Goal: Task Accomplishment & Management: Use online tool/utility

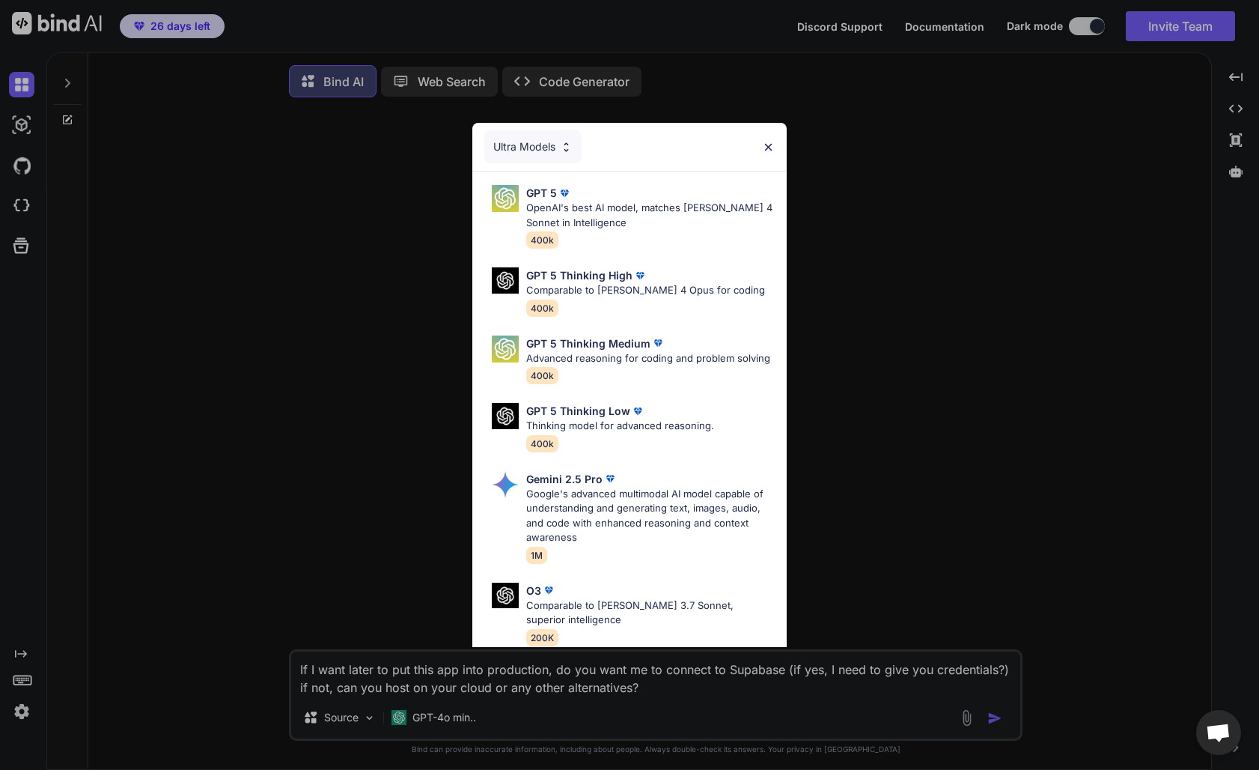
click at [186, 25] on div "Ultra Models GPT 5 OpenAI's best AI model, matches [PERSON_NAME] 4 Sonnet in In…" at bounding box center [629, 385] width 1259 height 770
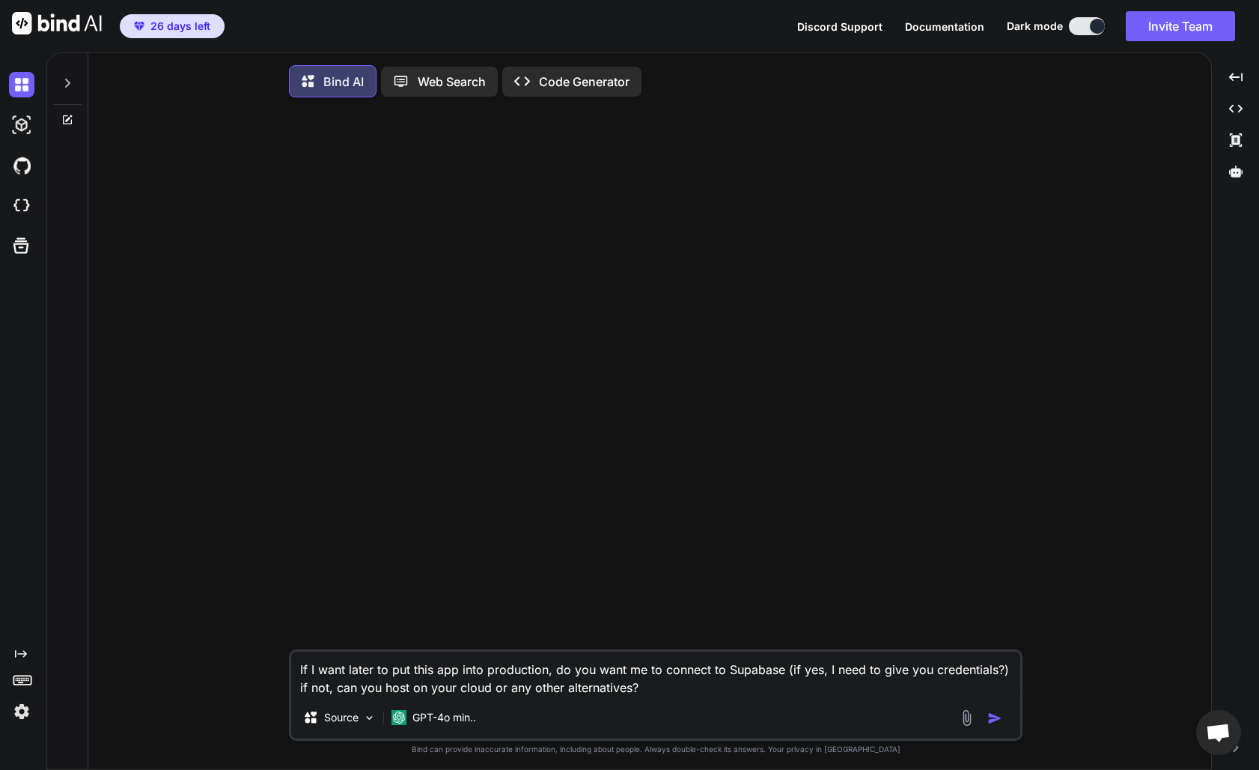
click at [186, 25] on span "26 days left" at bounding box center [180, 26] width 60 height 15
click at [137, 25] on img "button" at bounding box center [139, 26] width 10 height 9
click at [82, 27] on img at bounding box center [57, 23] width 90 height 22
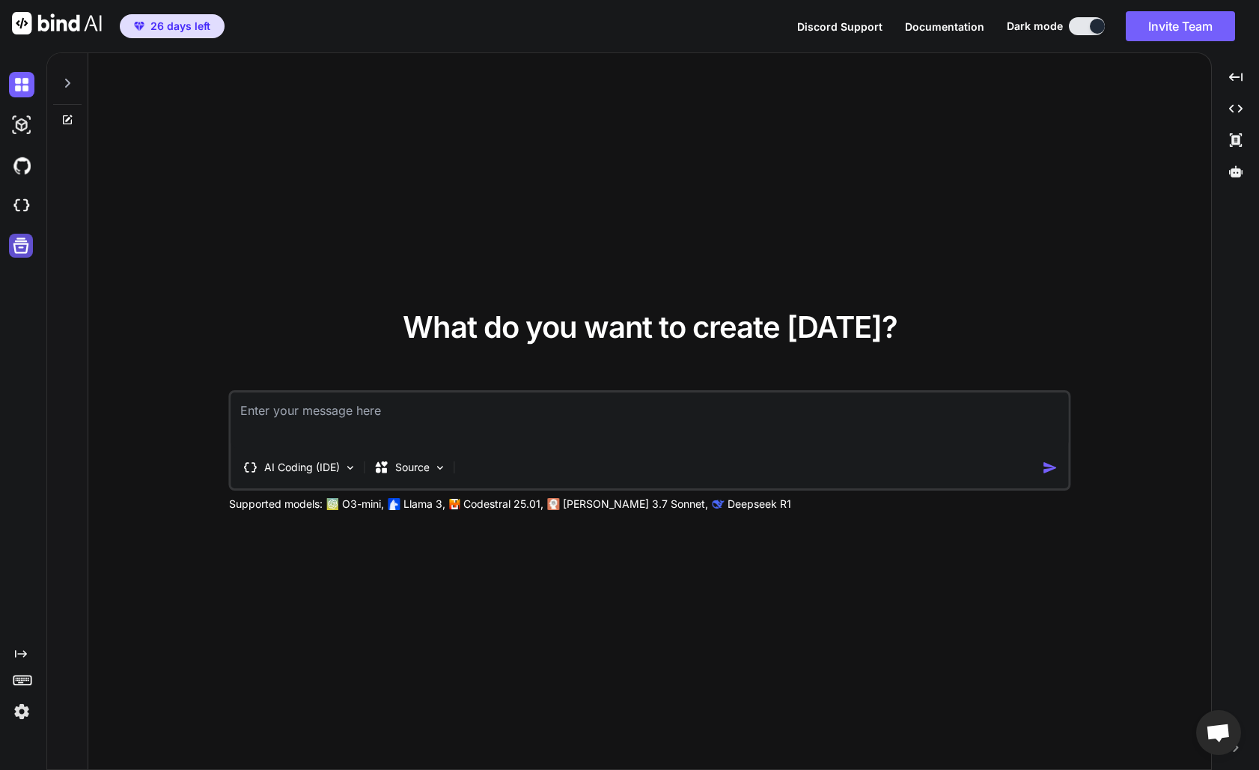
click at [20, 246] on icon at bounding box center [20, 245] width 21 height 21
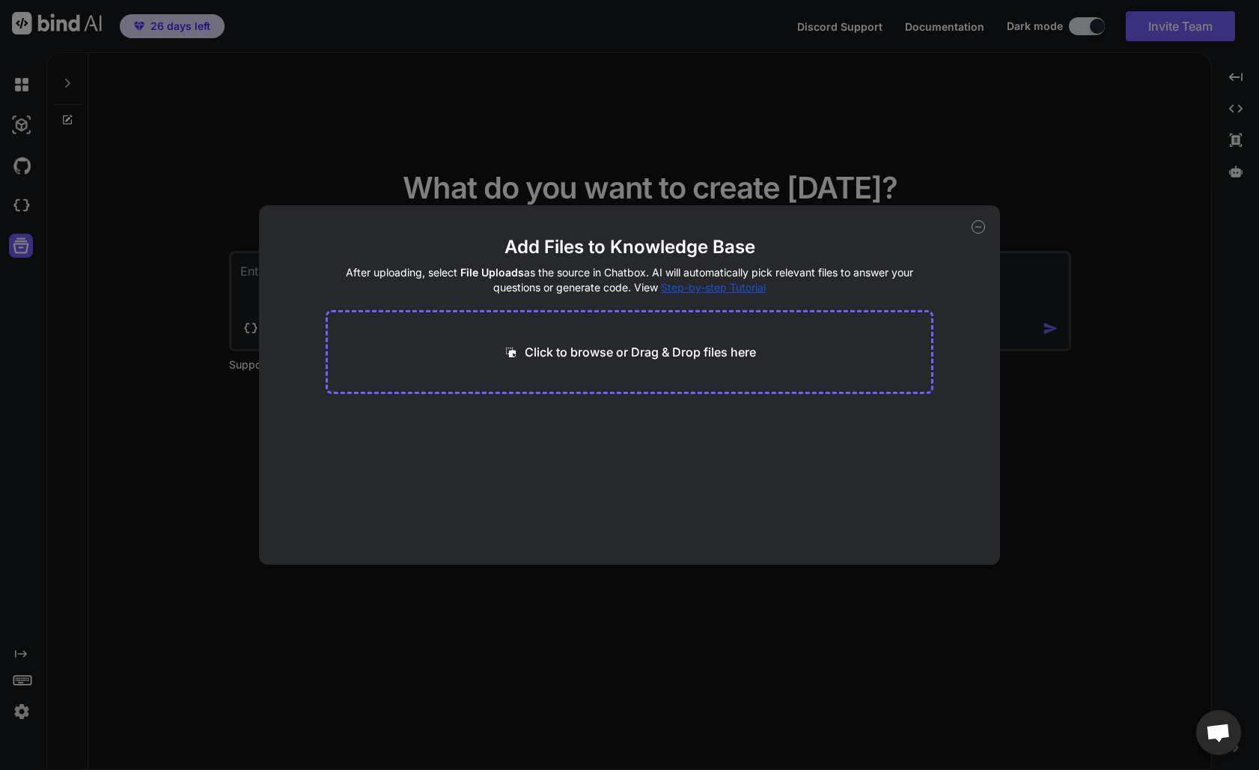
click at [30, 710] on div "Add Files to Knowledge Base After uploading, select File Uploads as the source …" at bounding box center [629, 385] width 1259 height 770
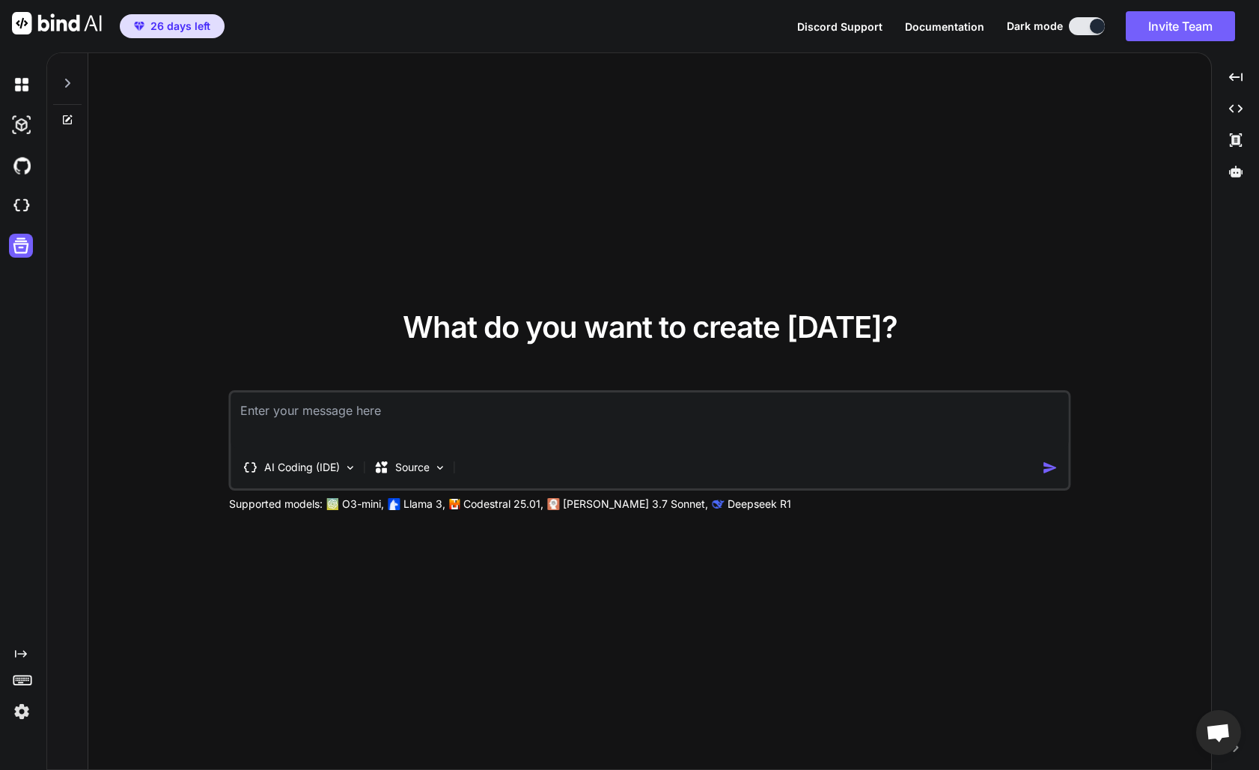
click at [30, 710] on img at bounding box center [21, 710] width 25 height 25
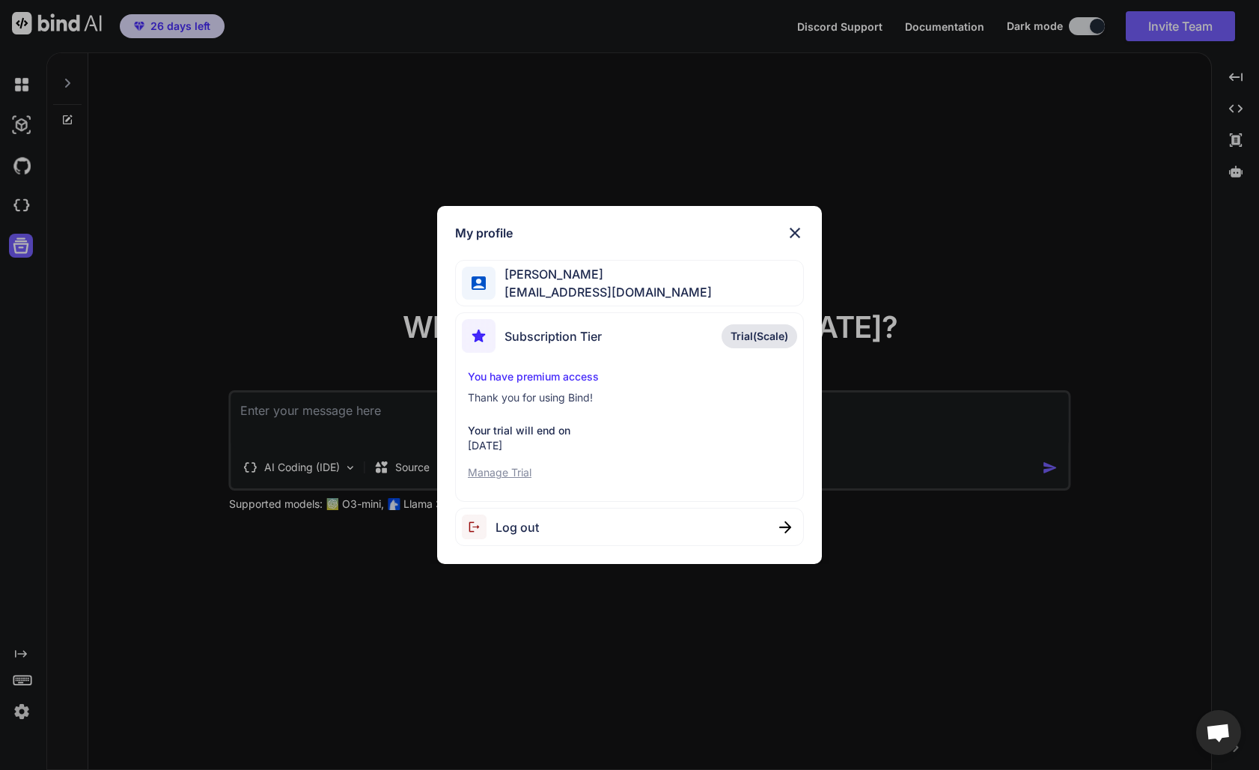
click at [522, 474] on p "Manage Trial" at bounding box center [629, 472] width 323 height 15
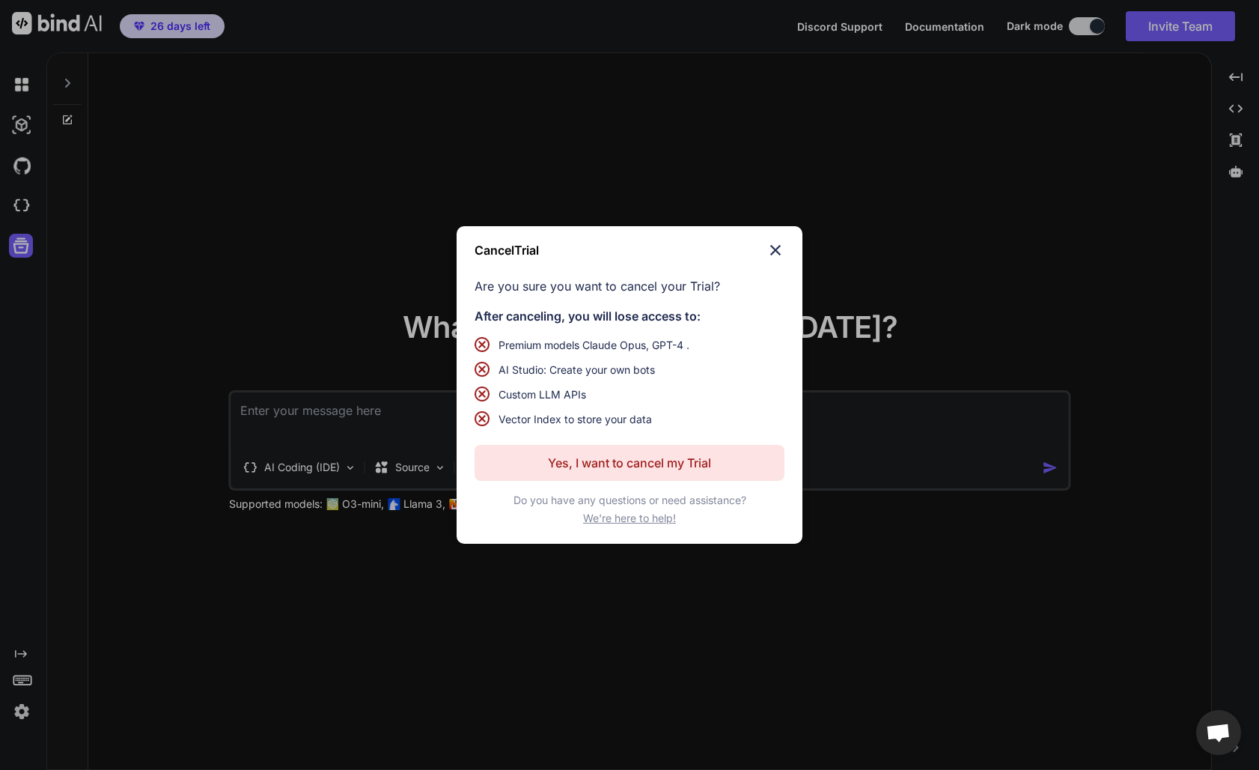
click at [775, 248] on img at bounding box center [776, 250] width 18 height 18
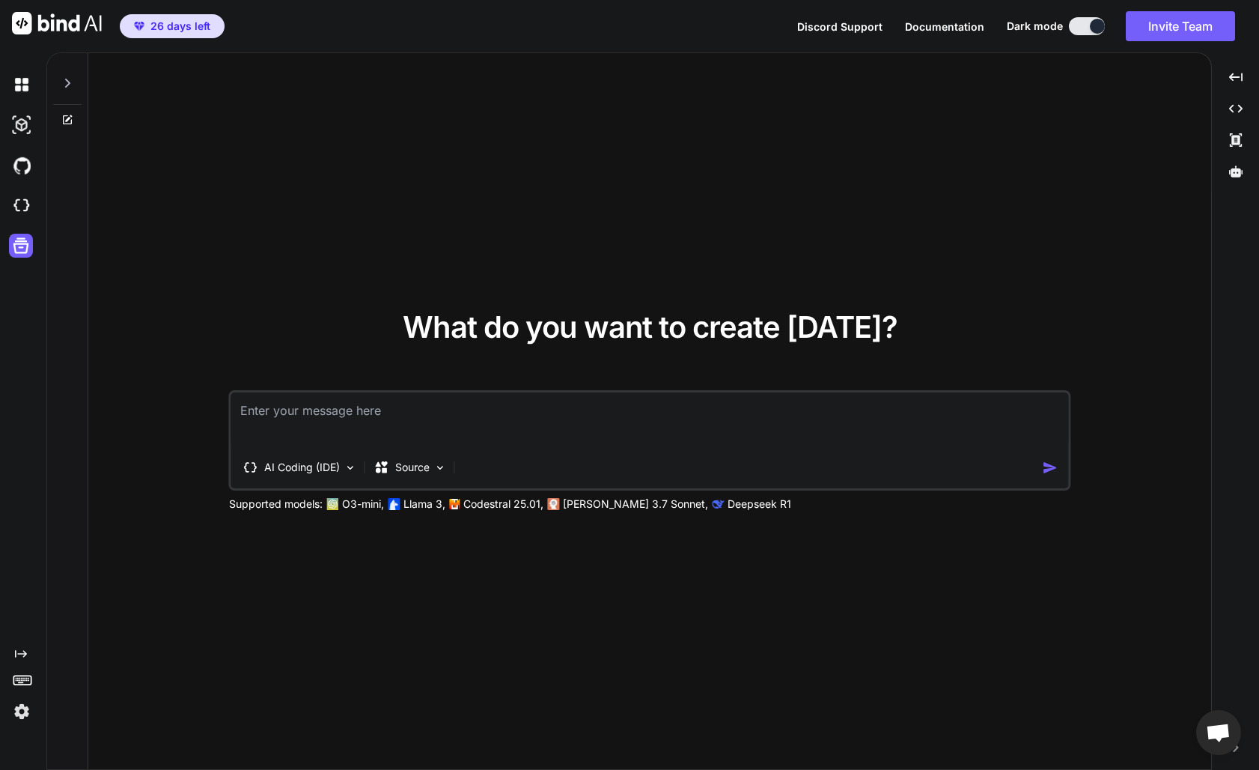
click at [412, 436] on textarea at bounding box center [650, 419] width 838 height 55
click at [28, 114] on img at bounding box center [21, 124] width 25 height 25
type textarea "x"
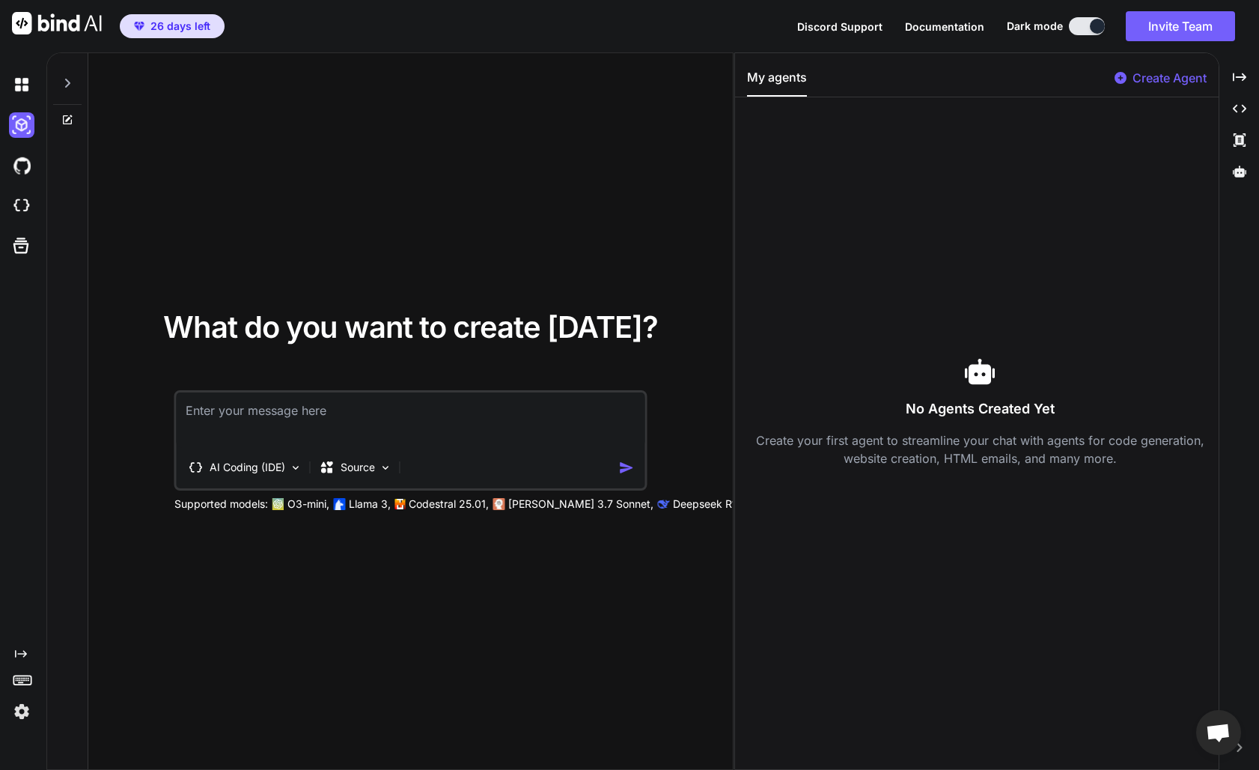
click at [38, 167] on div at bounding box center [24, 165] width 31 height 25
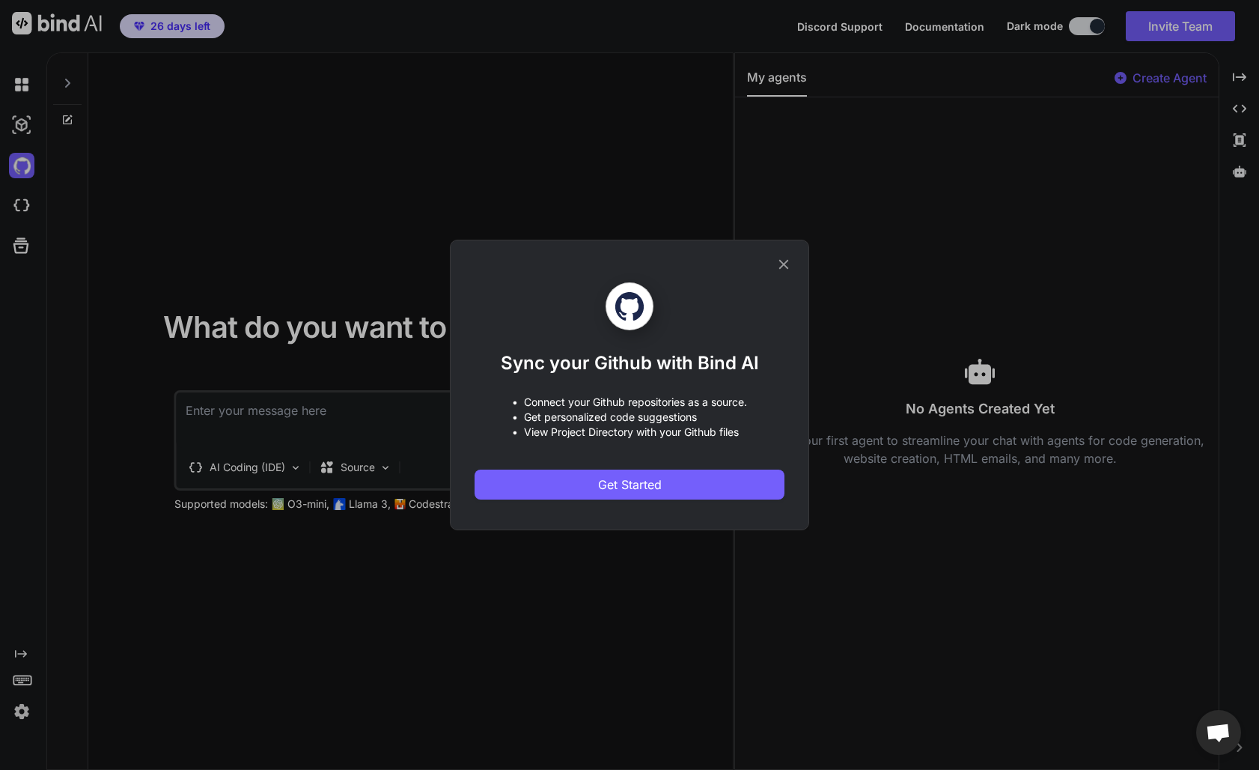
click at [15, 211] on div "Sync your Github with Bind AI • Connect your Github repositories as a source. •…" at bounding box center [629, 385] width 1259 height 770
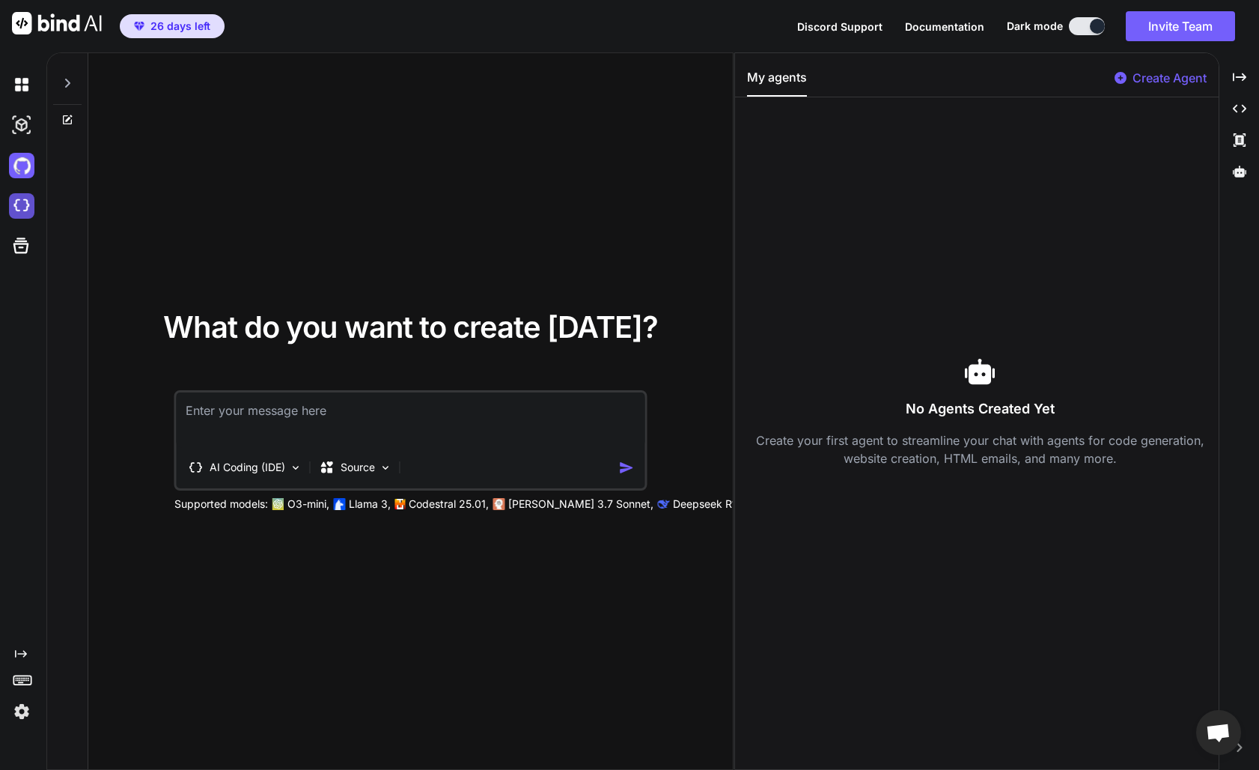
click at [26, 215] on img at bounding box center [21, 205] width 25 height 25
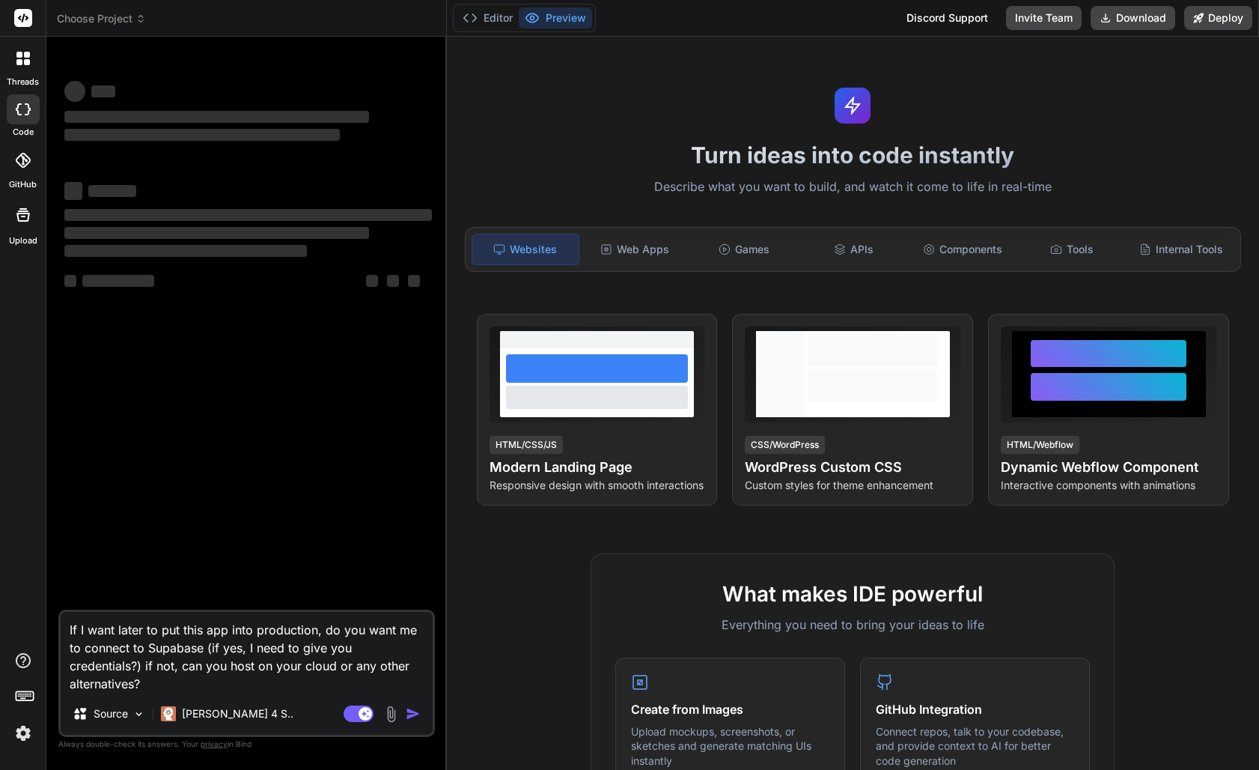
click at [23, 222] on icon at bounding box center [23, 215] width 18 height 18
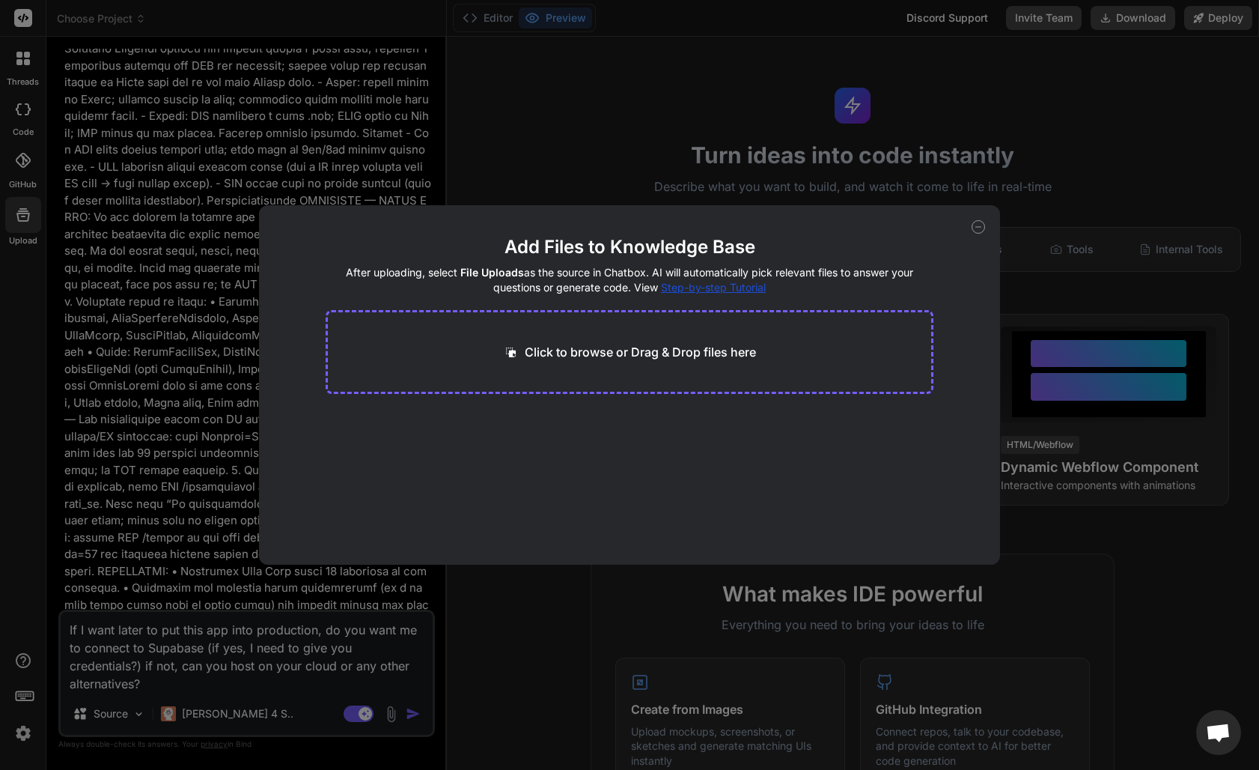
scroll to position [18565, 0]
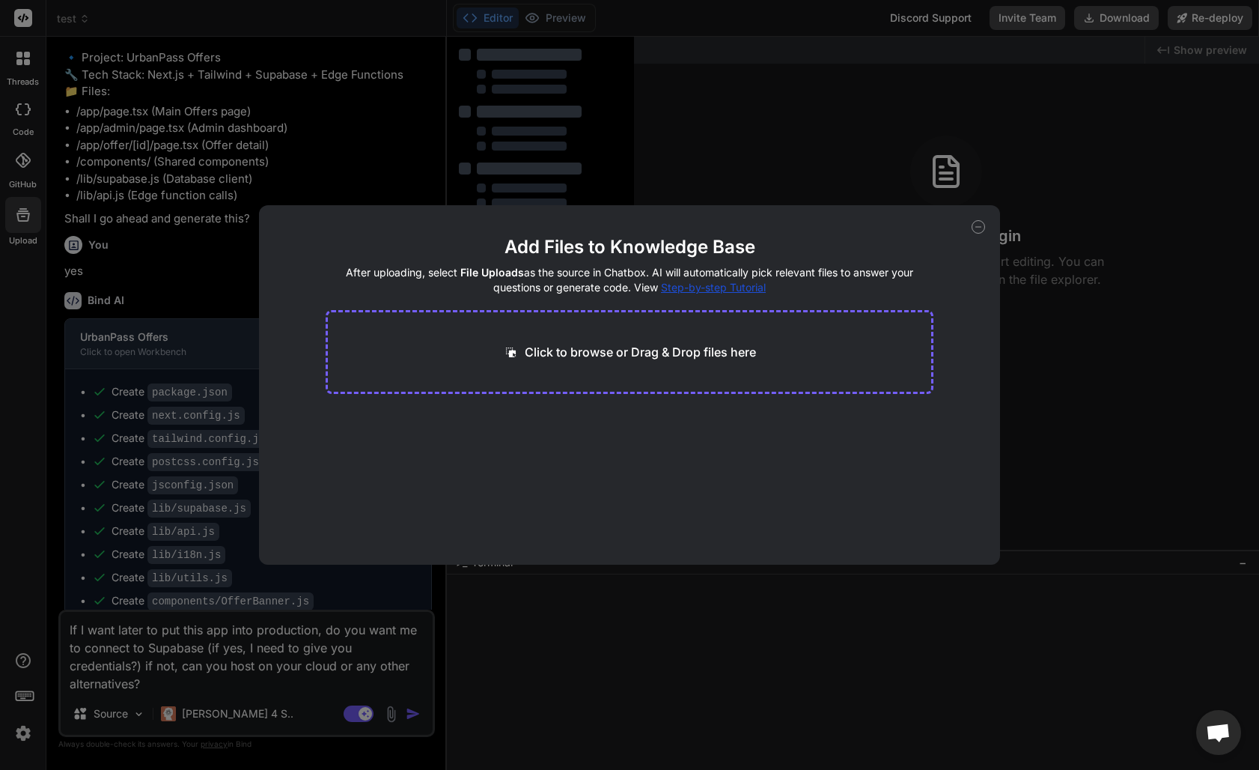
click at [980, 230] on icon at bounding box center [978, 226] width 13 height 13
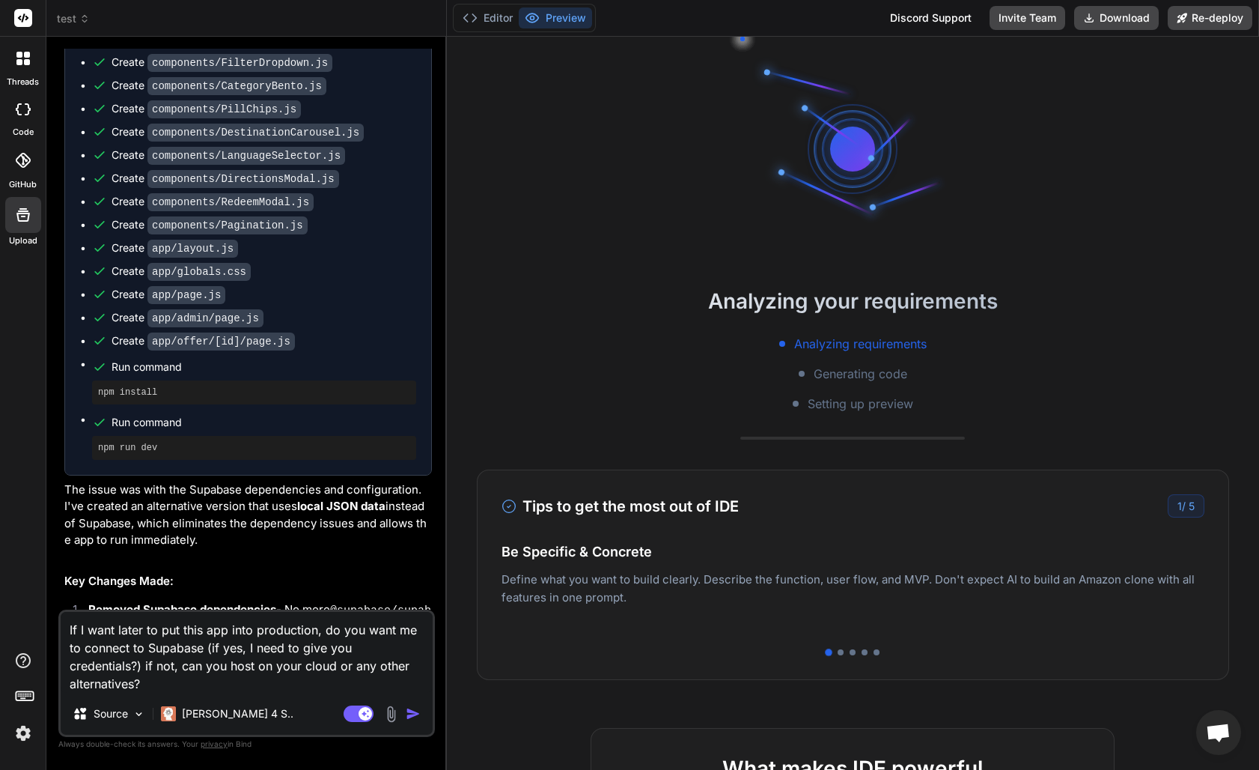
scroll to position [20144, 0]
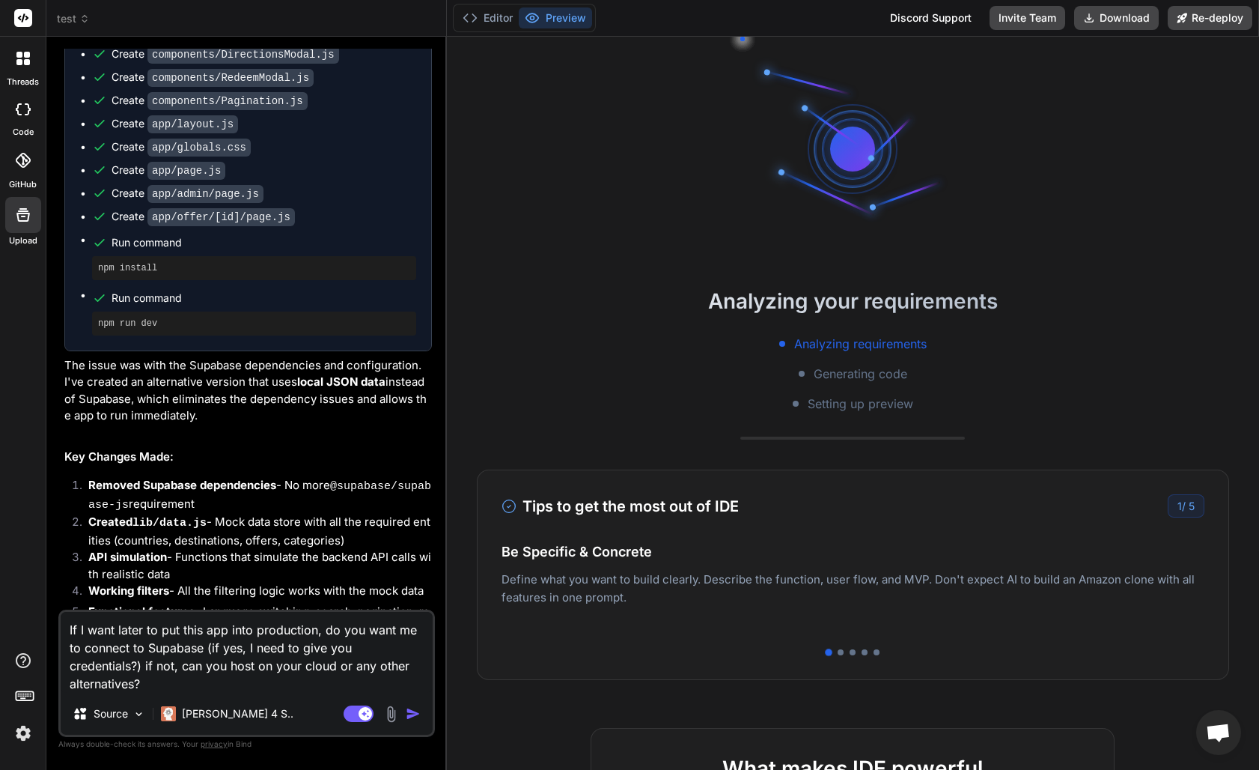
click at [224, 681] on textarea "If I want later to put this app into production, do you want me to connect to S…" at bounding box center [247, 652] width 372 height 81
type textarea "x"
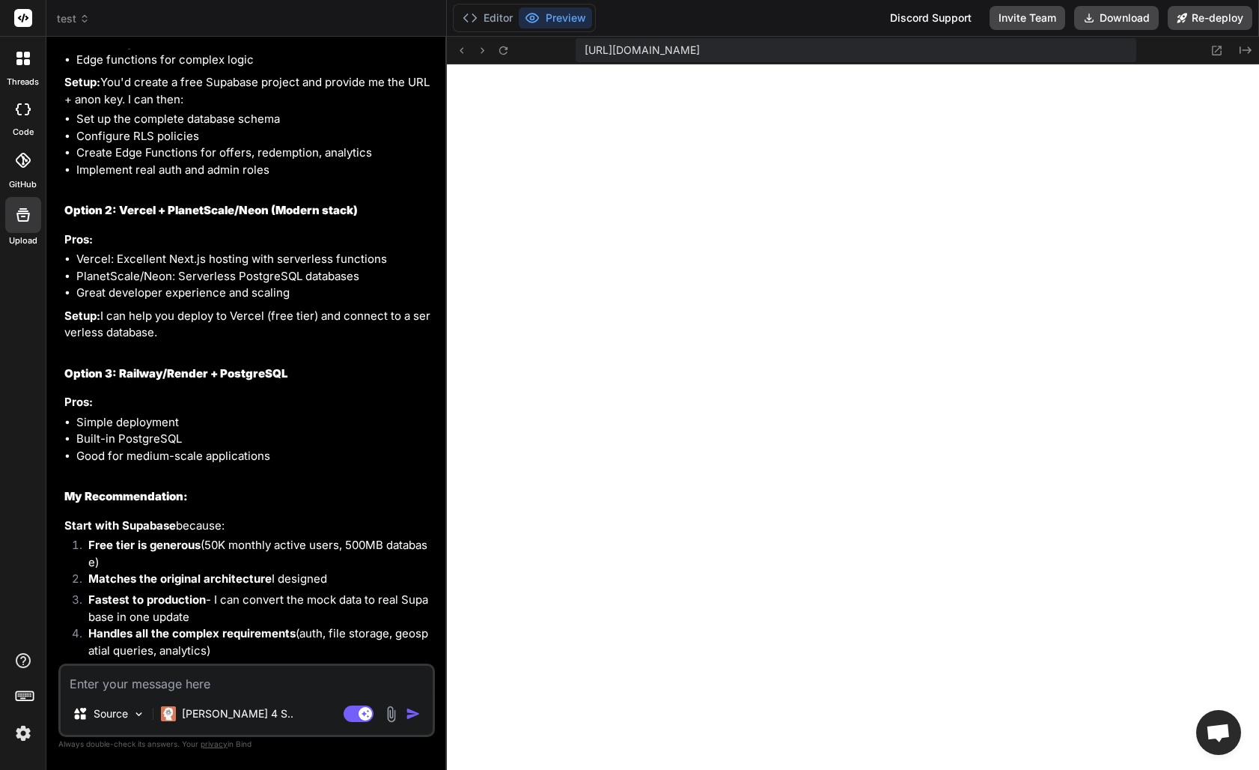
scroll to position [612, 0]
drag, startPoint x: 182, startPoint y: 434, endPoint x: 273, endPoint y: 434, distance: 91.3
copy code "SUPABASE_URL"
click at [192, 693] on div "Source Claude 4 S.. Agent Mode. When this toggle is activated, AI automatically…" at bounding box center [246, 699] width 377 height 73
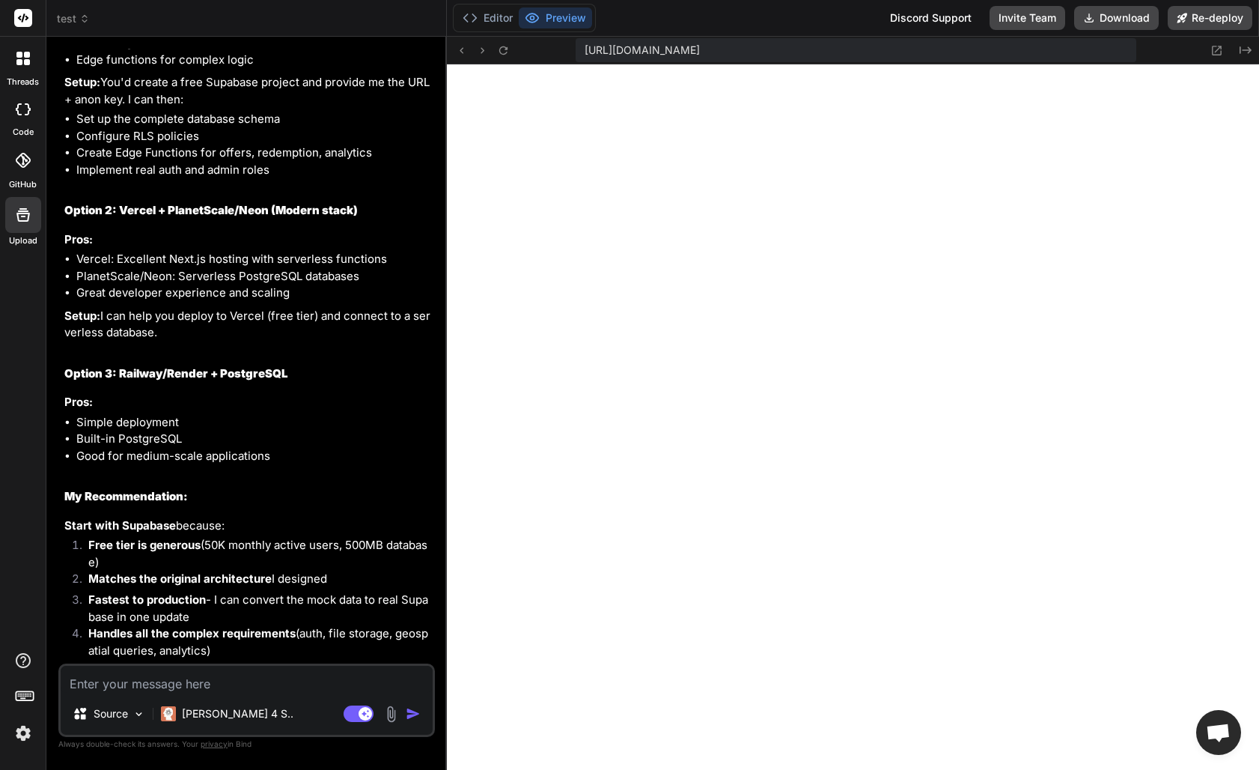
click at [192, 692] on div "Source Claude 4 S.. Agent Mode. When this toggle is activated, AI automatically…" at bounding box center [246, 699] width 377 height 73
click at [192, 685] on textarea at bounding box center [247, 679] width 372 height 27
type textarea "x"
type textarea "S"
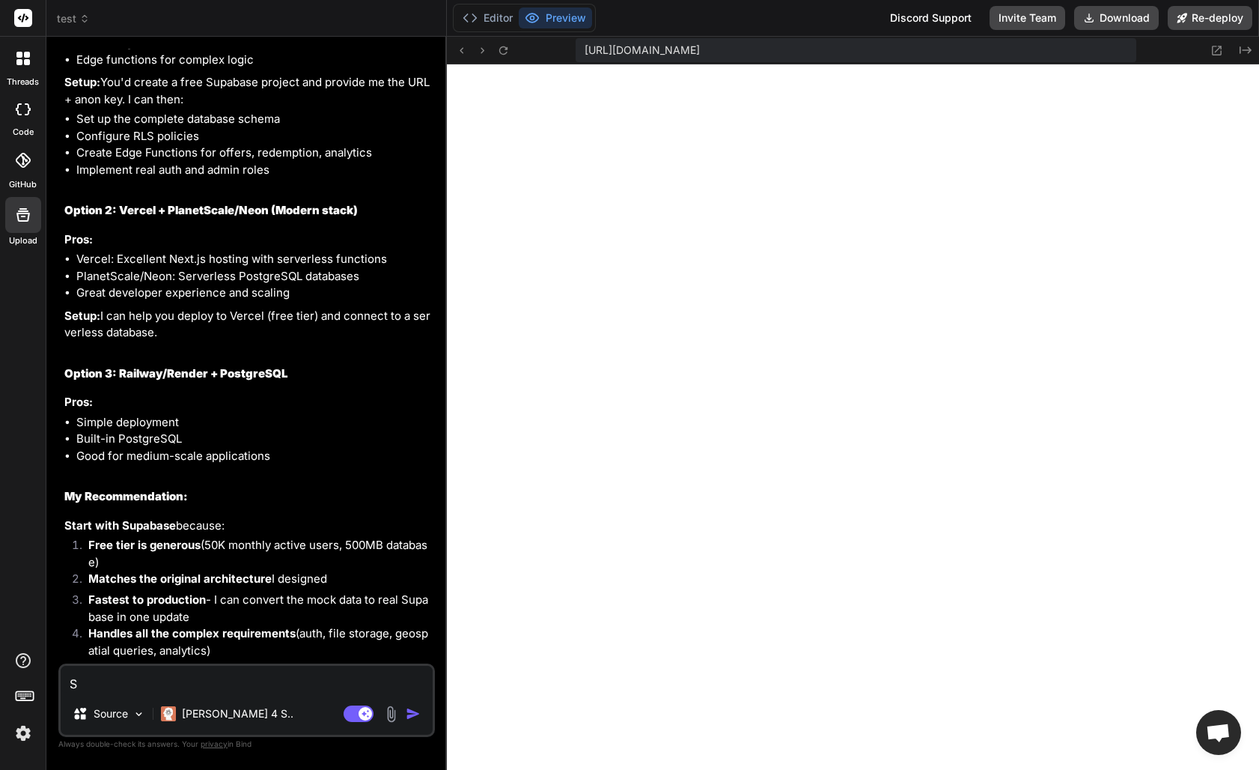
type textarea "x"
type textarea "Su"
type textarea "x"
type textarea "Sur"
type textarea "x"
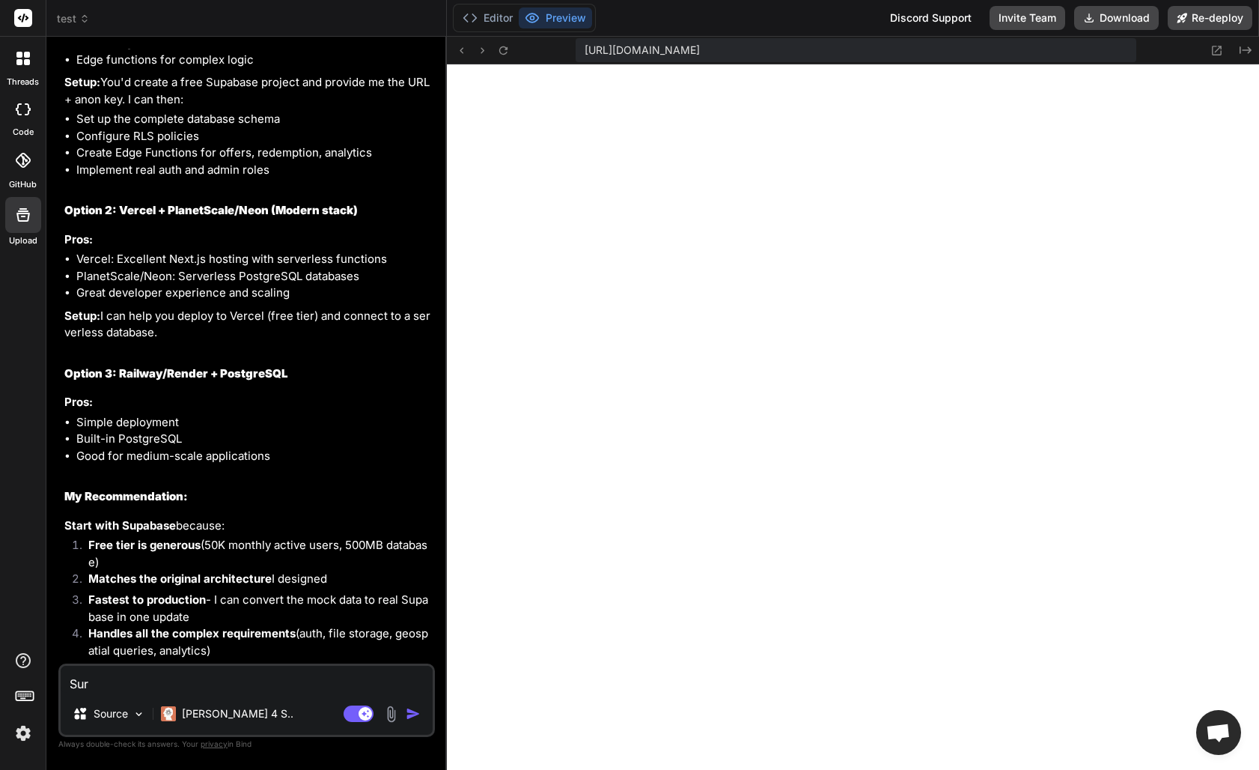
type textarea "Sure"
type textarea "x"
type textarea "Sure,"
type textarea "x"
type textarea "Sure,"
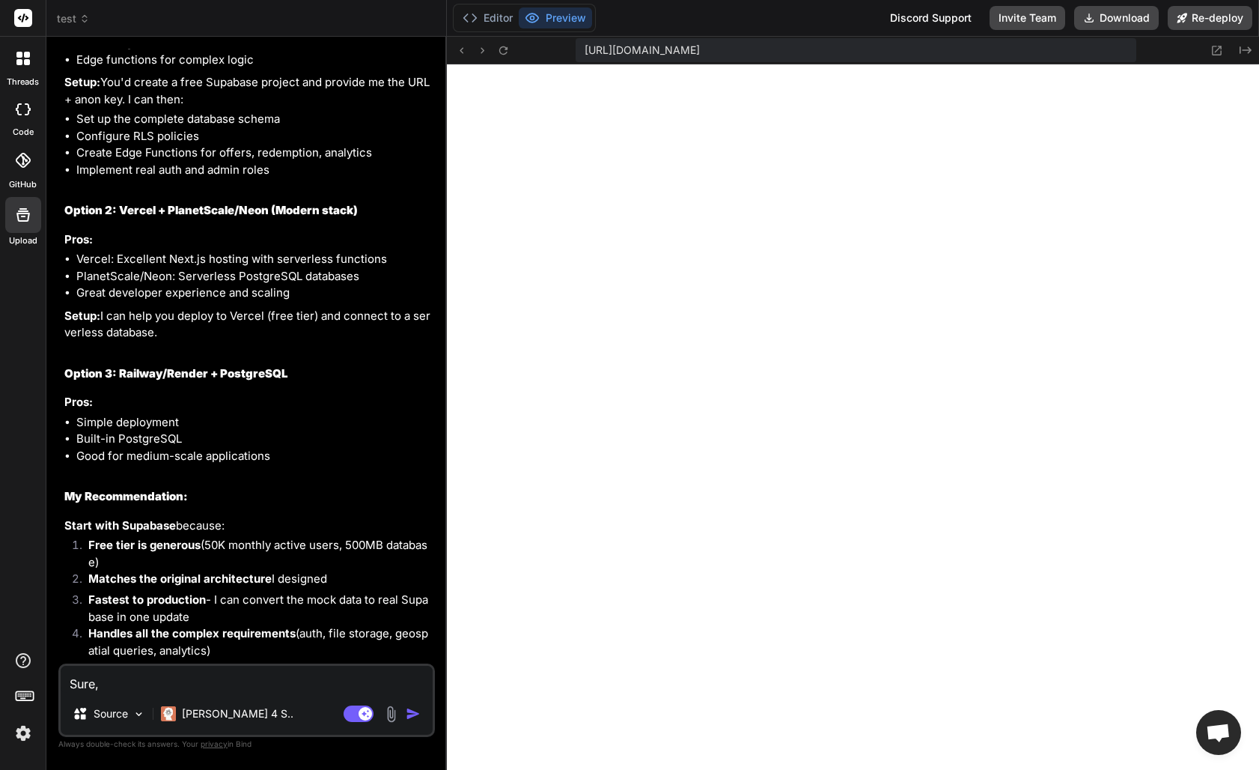
type textarea "x"
type textarea "Sure, c"
type textarea "x"
type textarea "Sure, co"
type textarea "x"
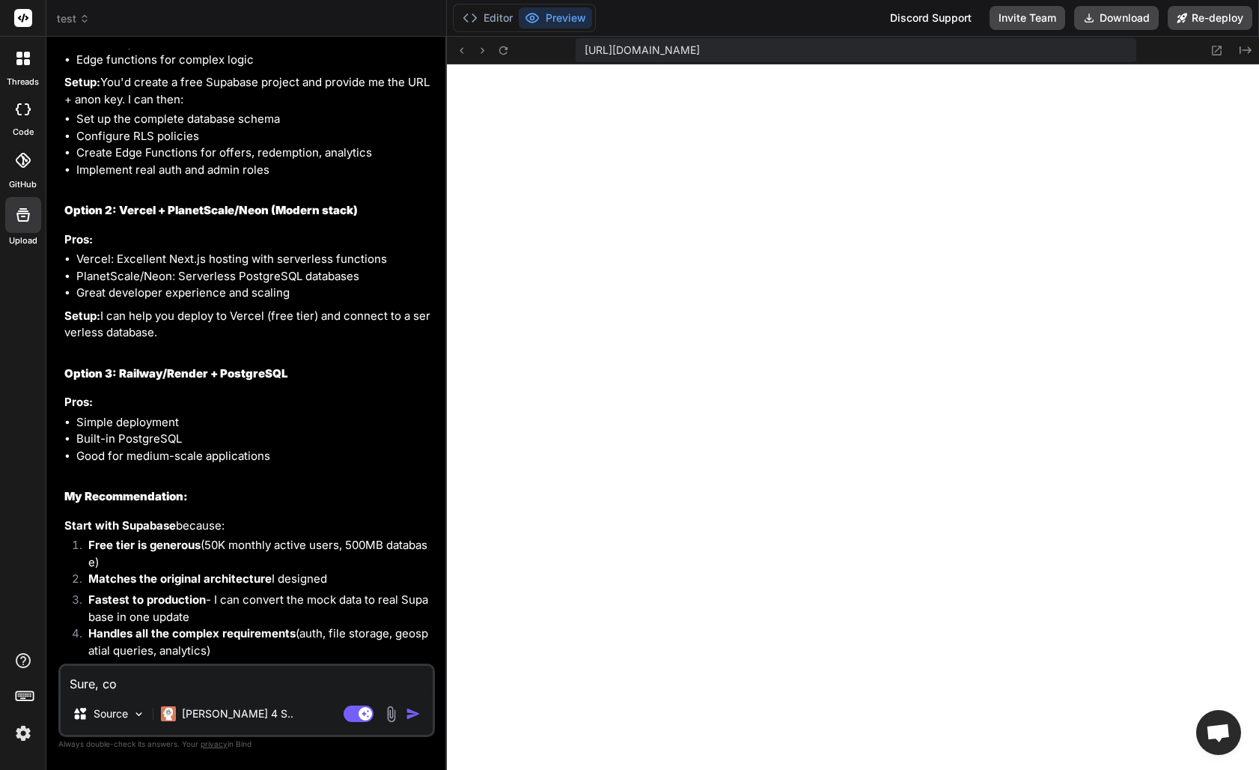
type textarea "Sure, con"
type textarea "x"
type textarea "Sure, conn"
type textarea "x"
type textarea "Sure, conne"
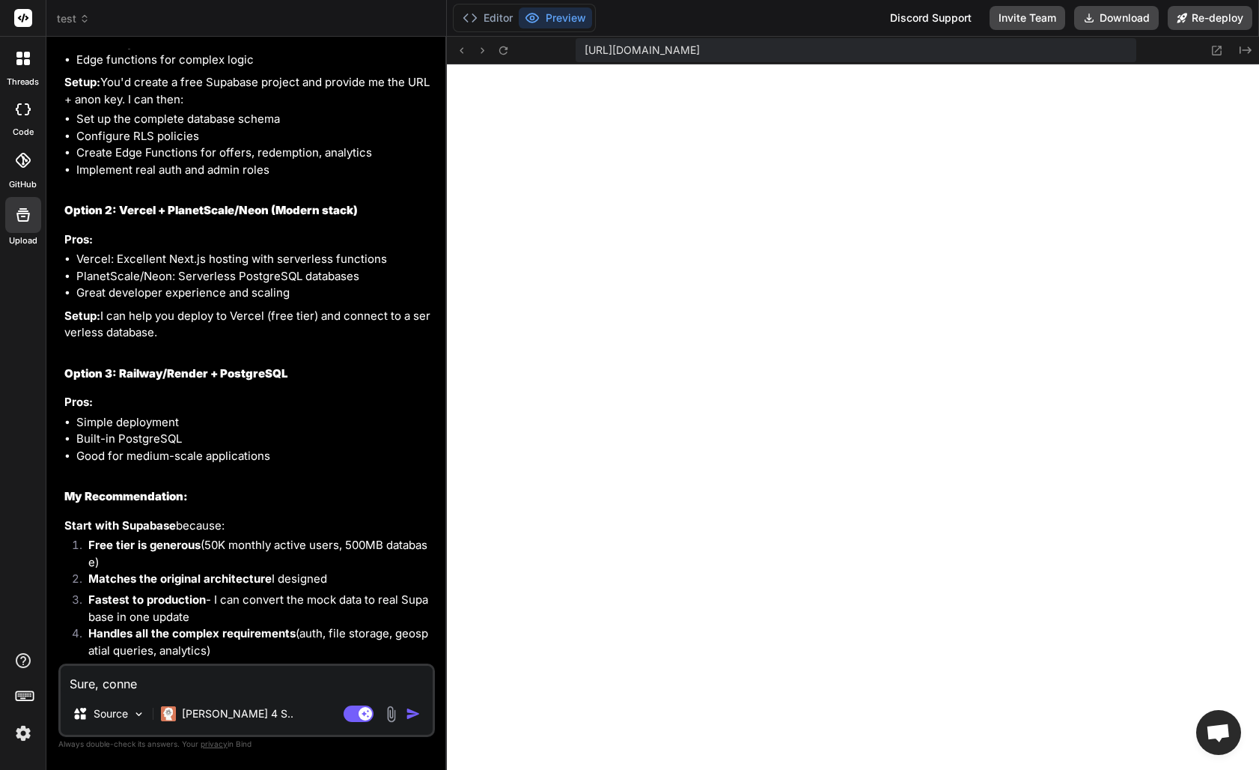
type textarea "x"
type textarea "Sure, connec"
type textarea "x"
type textarea "Sure, connect"
type textarea "x"
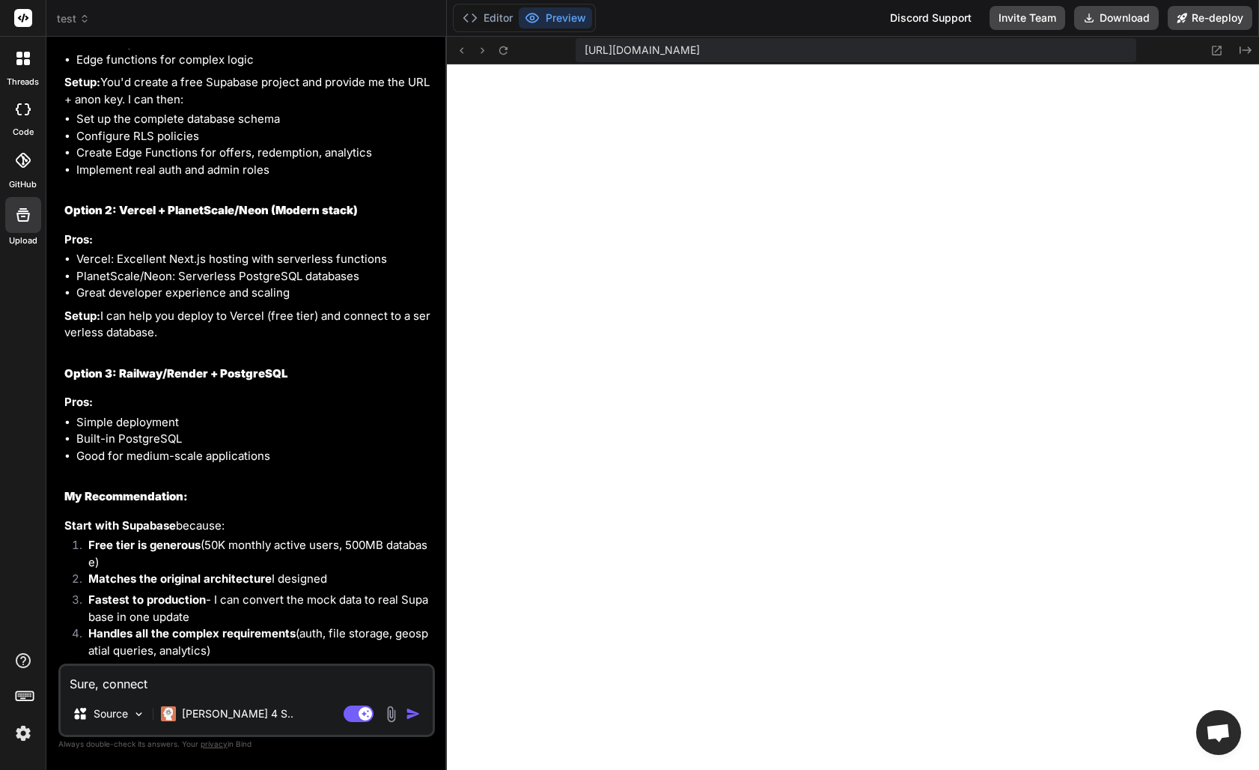
type textarea "Sure, connect"
type textarea "x"
type textarea "Sure, connect S"
type textarea "x"
type textarea "Sure, connect SU"
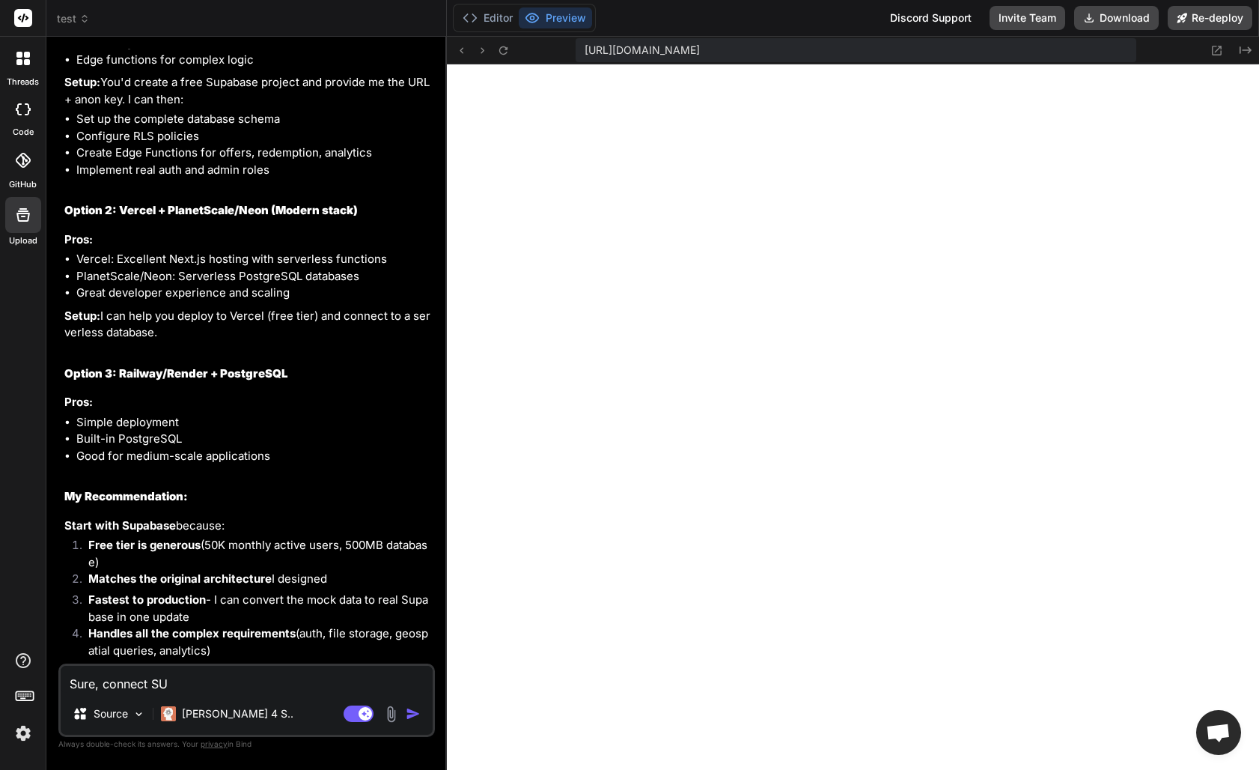
type textarea "x"
type textarea "Sure, connect SUp"
type textarea "x"
type textarea "Sure, connect SUpa"
type textarea "x"
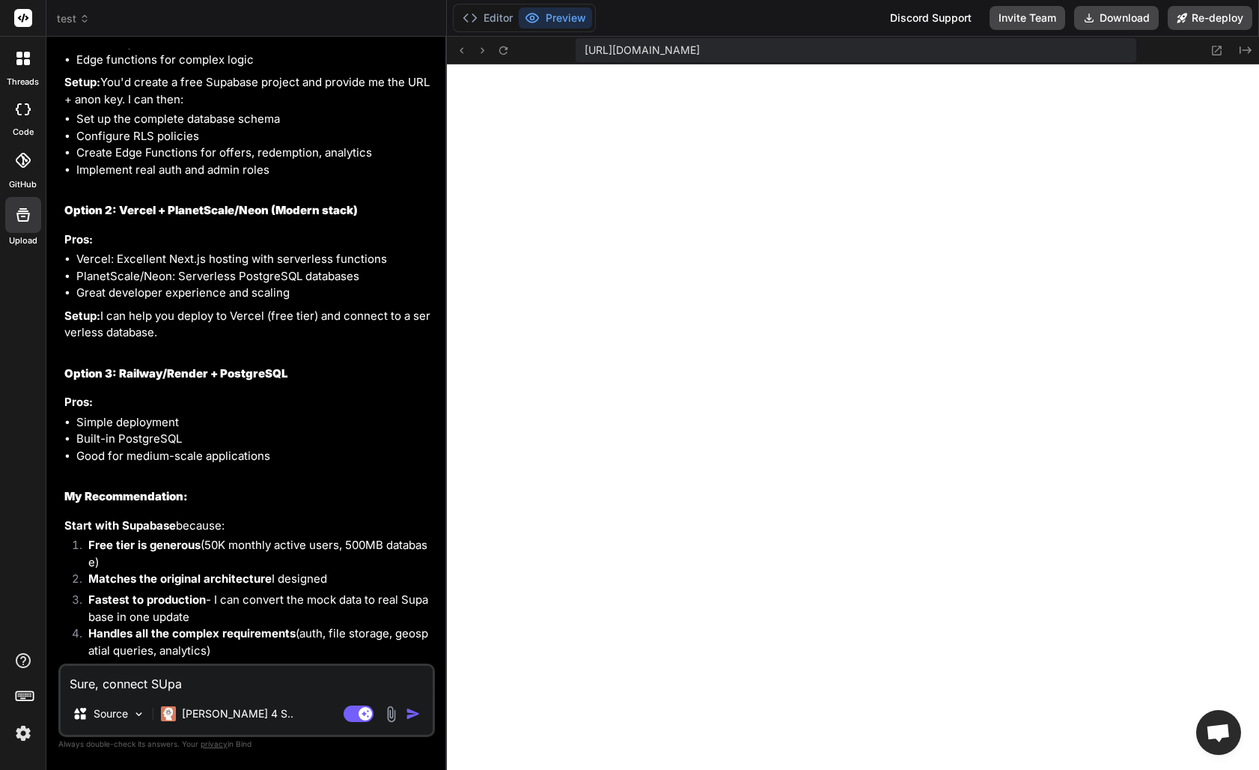
type textarea "Sure, connect SUp"
type textarea "x"
type textarea "Sure, connect SU"
type textarea "x"
type textarea "Sure, connect S"
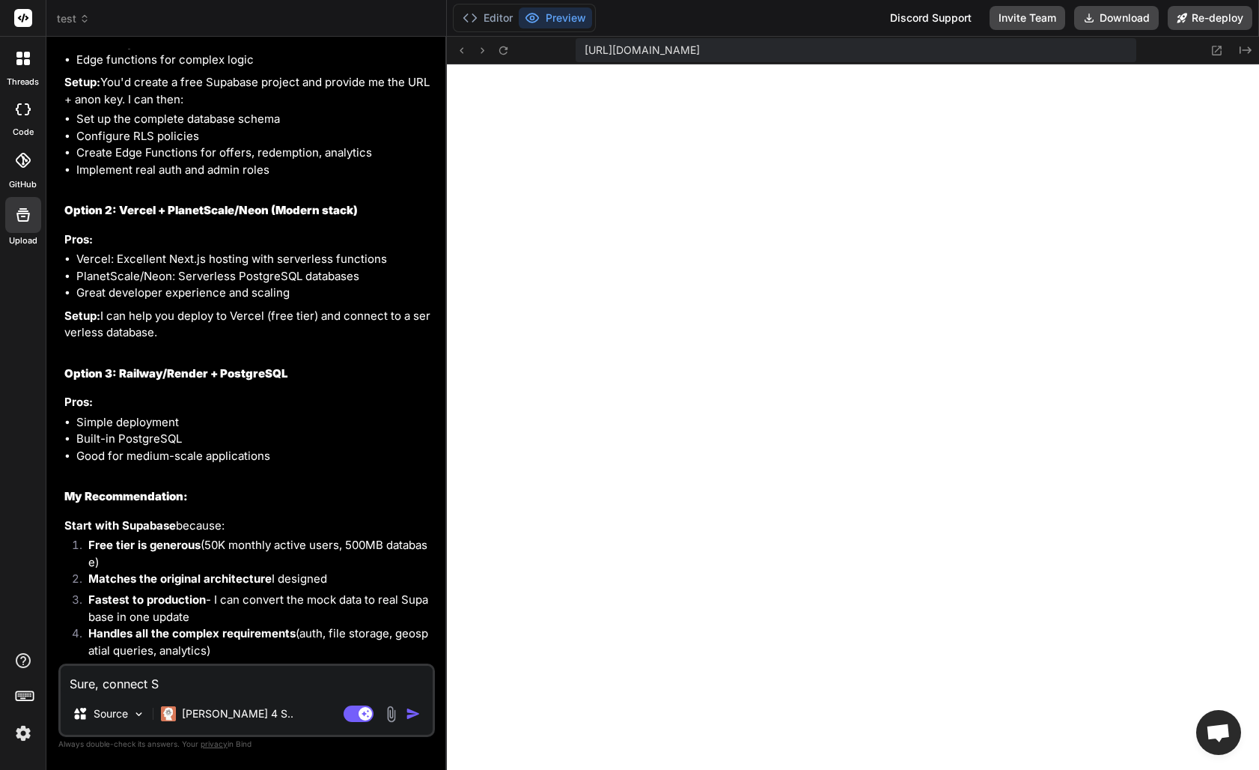
type textarea "x"
type textarea "Sure, connect Su"
type textarea "x"
type textarea "Sure, connect Sup"
type textarea "x"
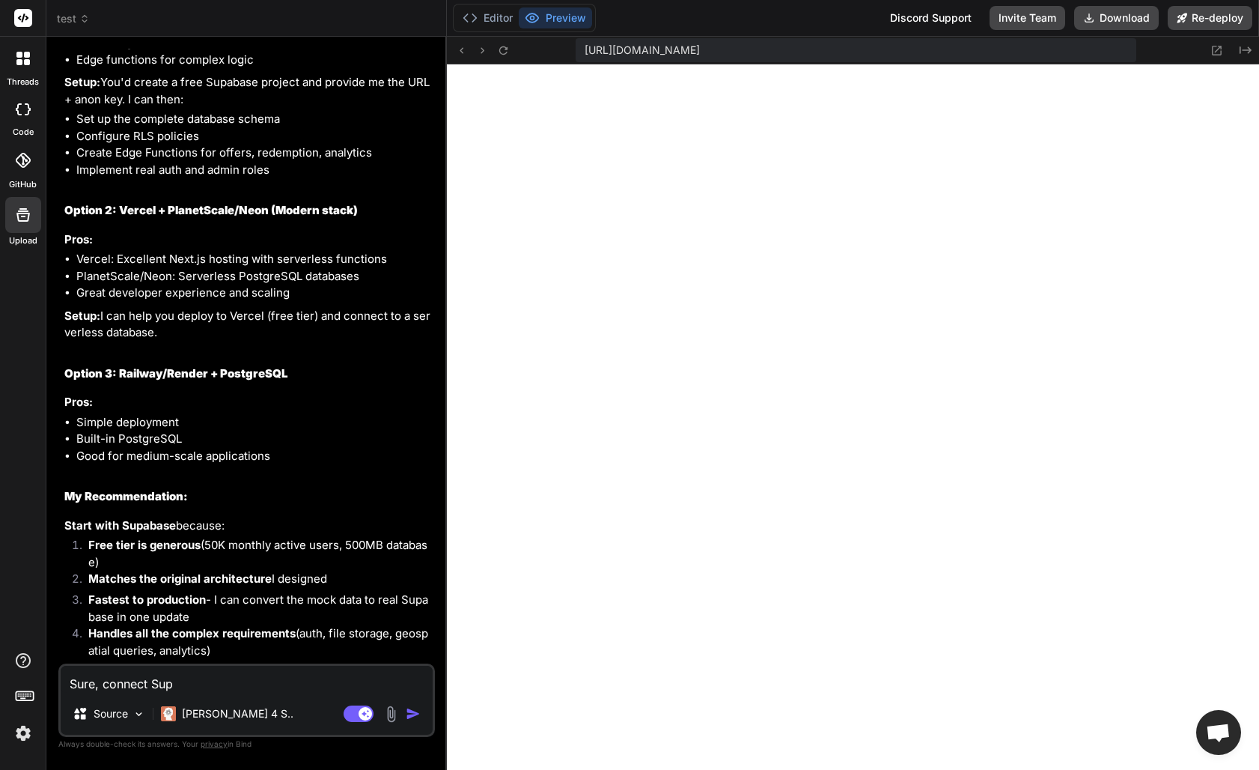
type textarea "Sure, connect Supa"
type textarea "x"
type textarea "Sure, connect Supab"
type textarea "x"
type textarea "Sure, connect Supabe"
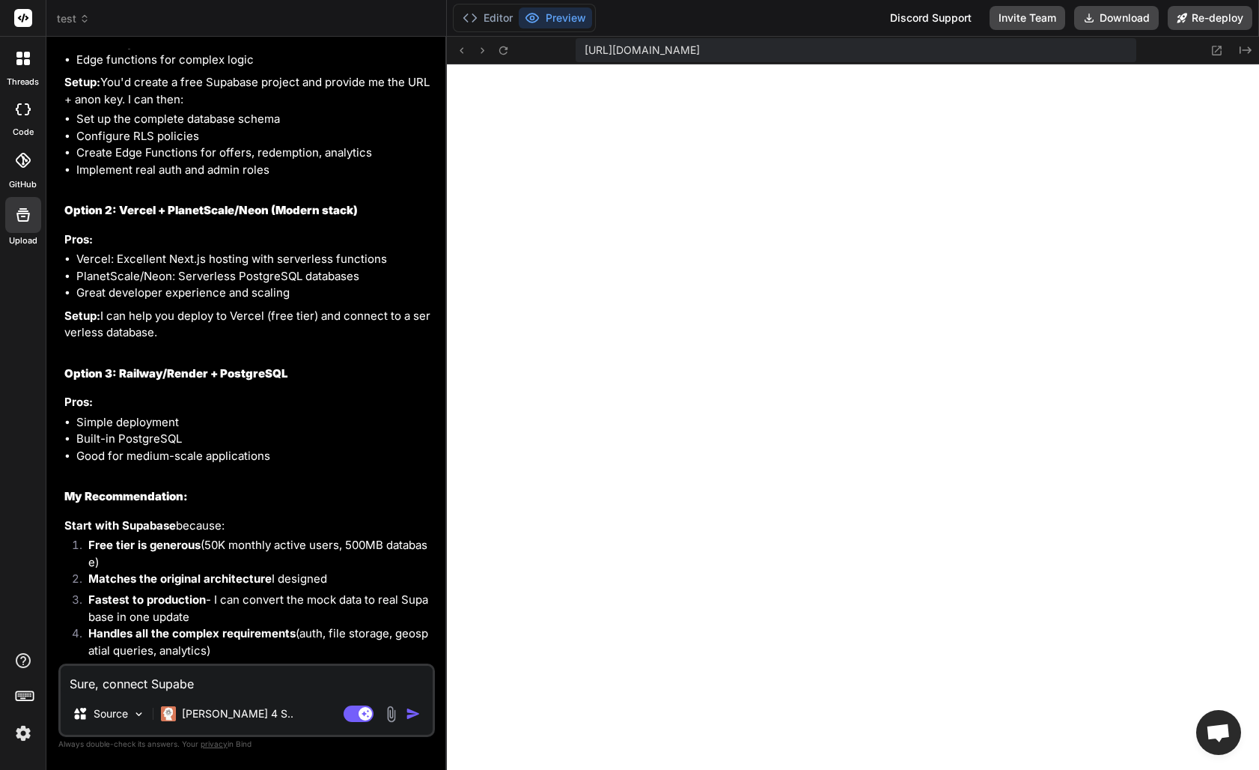
type textarea "x"
type textarea "Sure, connect Supaba"
type textarea "x"
type textarea "Sure, connect Supabas"
type textarea "x"
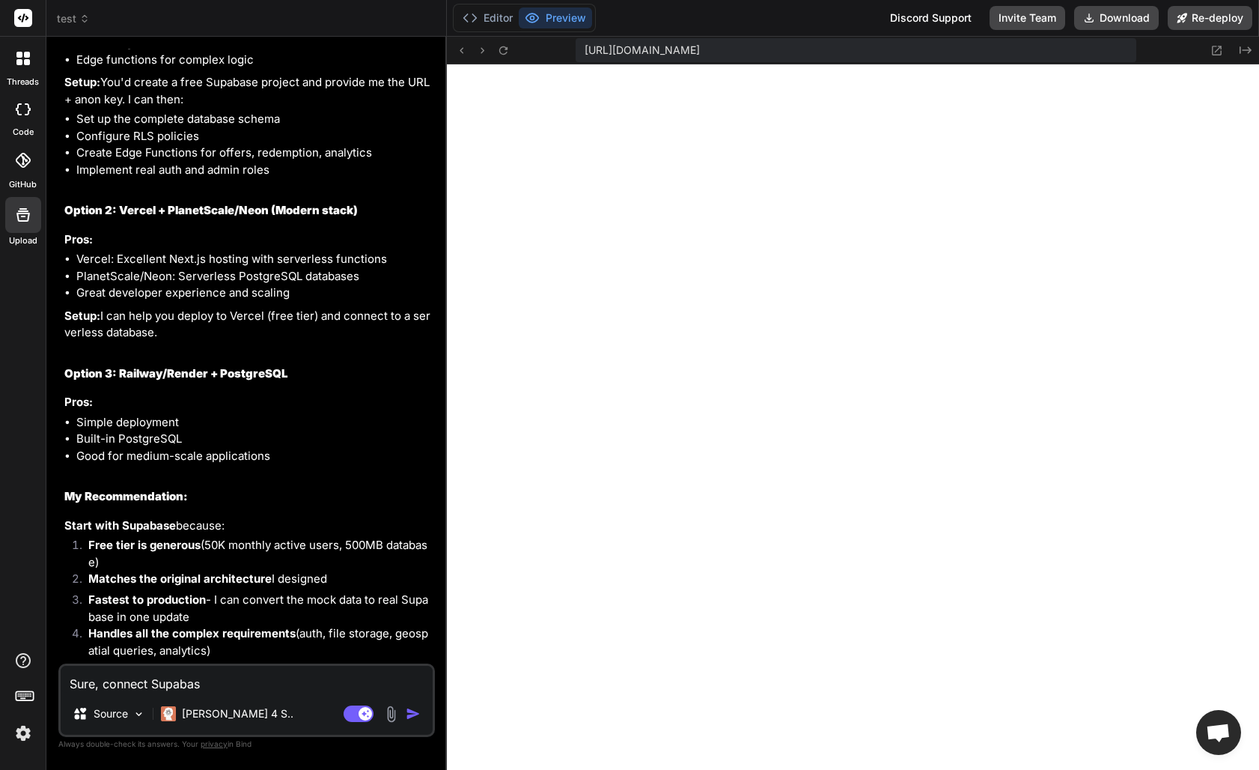
type textarea "Sure, connect Supabase"
type textarea "x"
type textarea "Sure, connect Supabase,"
type textarea "x"
type textarea "Sure, connect Supabase,"
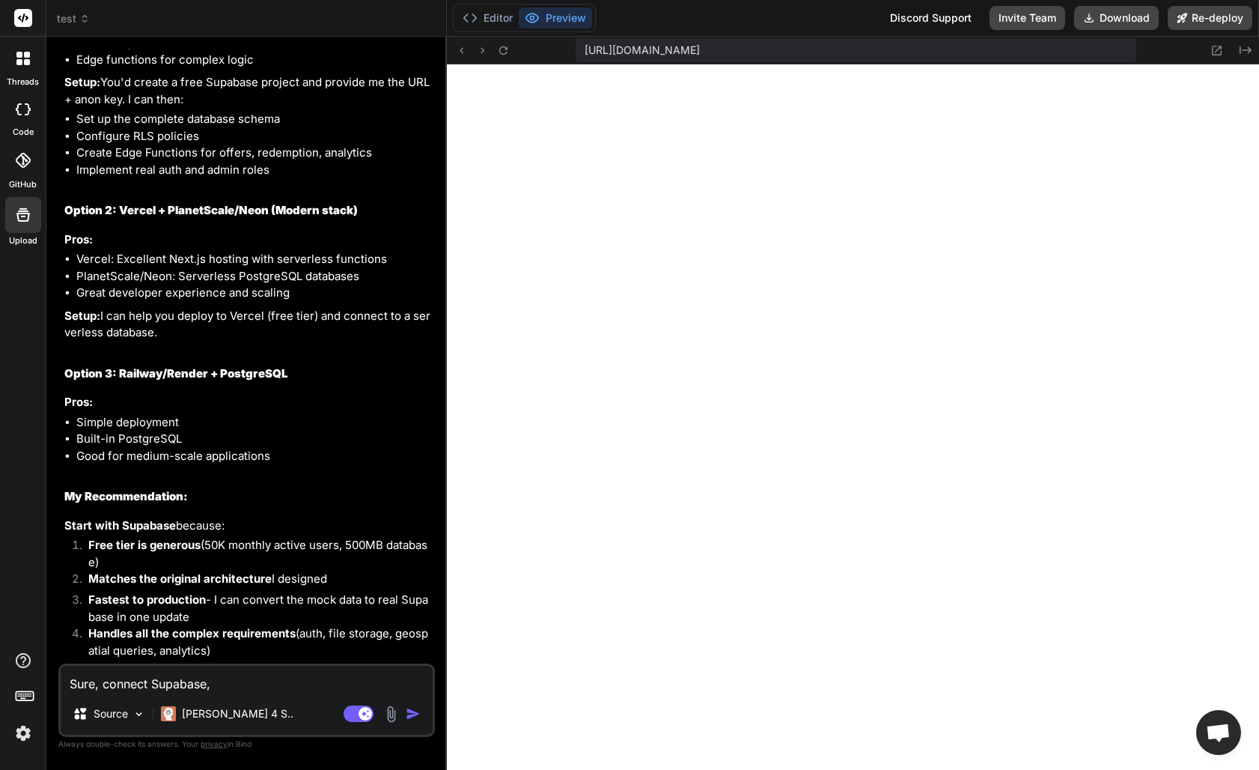
type textarea "x"
type textarea "Sure, connect Supabase, je"
type textarea "x"
type textarea "Sure, connect Supabase, jer"
type textarea "x"
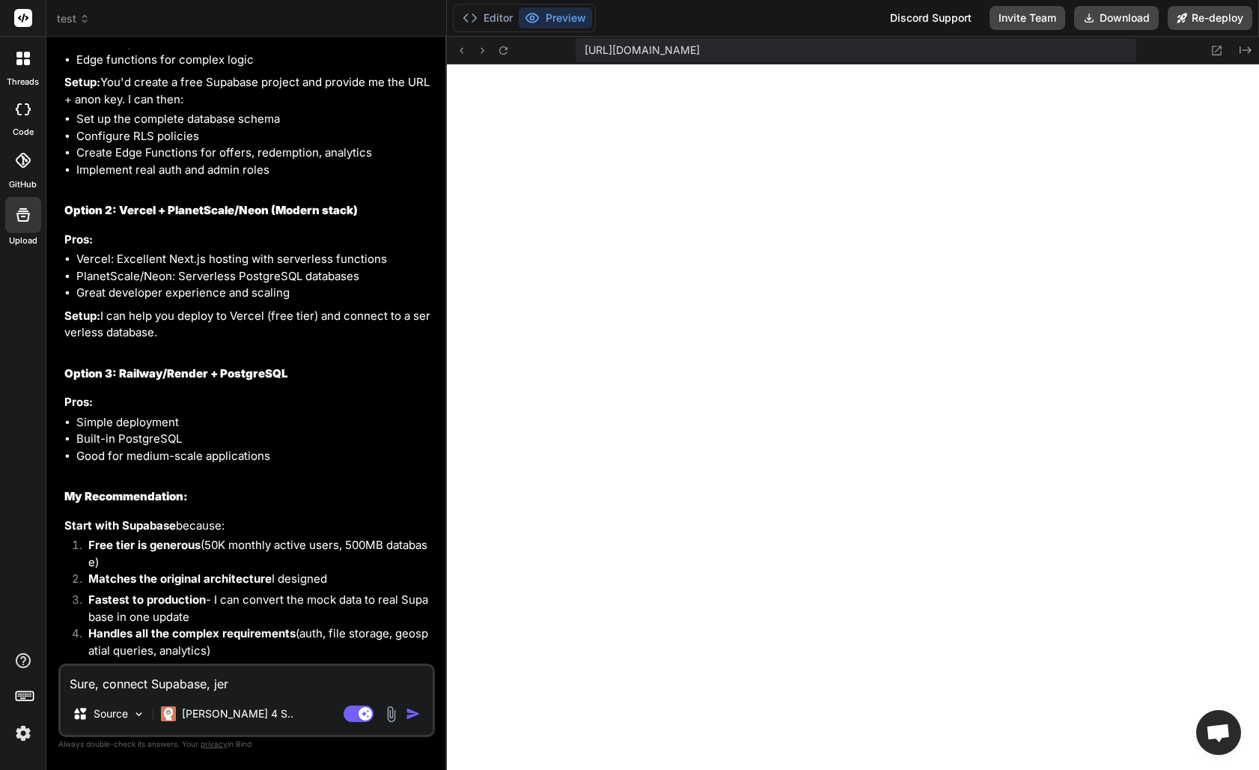
type textarea "Sure, connect Supabase, [PERSON_NAME]"
type textarea "x"
type textarea "Sure, connect Supabase, [PERSON_NAME]"
type textarea "x"
type textarea "Sure, connect Supabase, [PERSON_NAME] i"
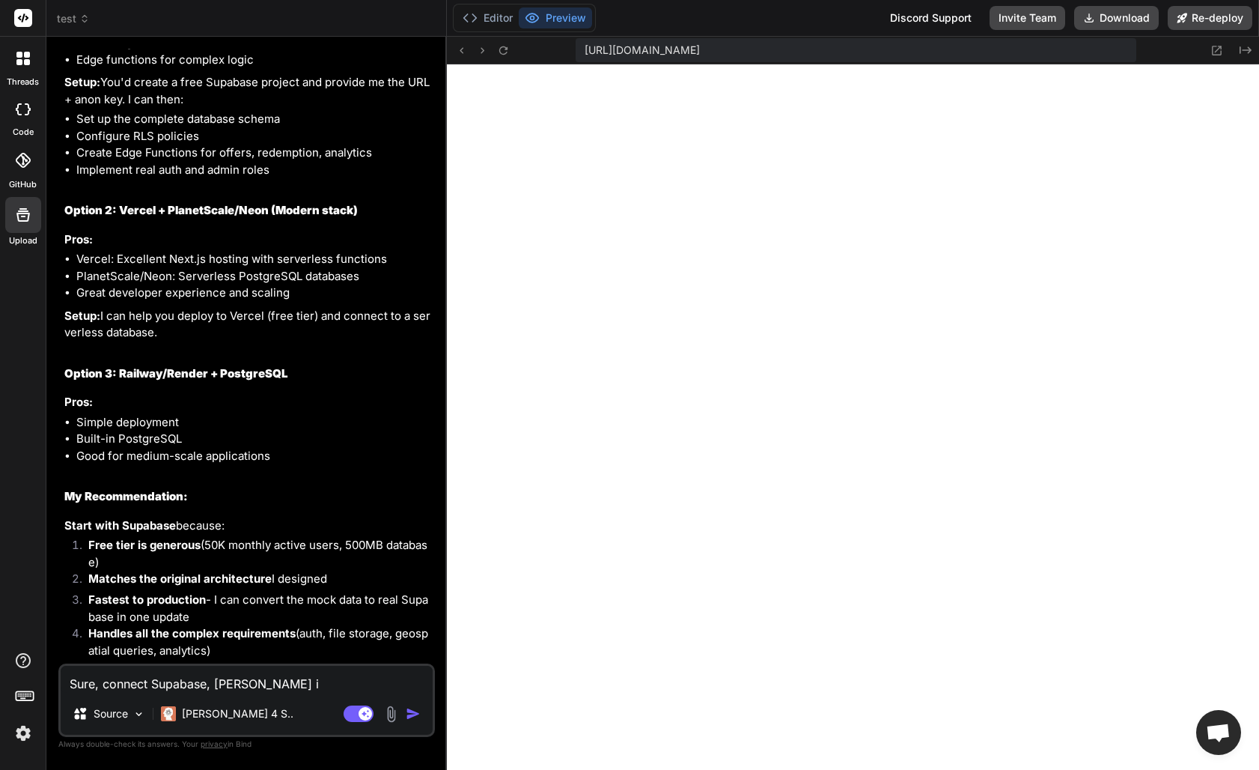
type textarea "x"
type textarea "Sure, connect Supabase, [PERSON_NAME] is"
type textarea "x"
type textarea "Sure, connect Supabase, [PERSON_NAME] is"
type textarea "x"
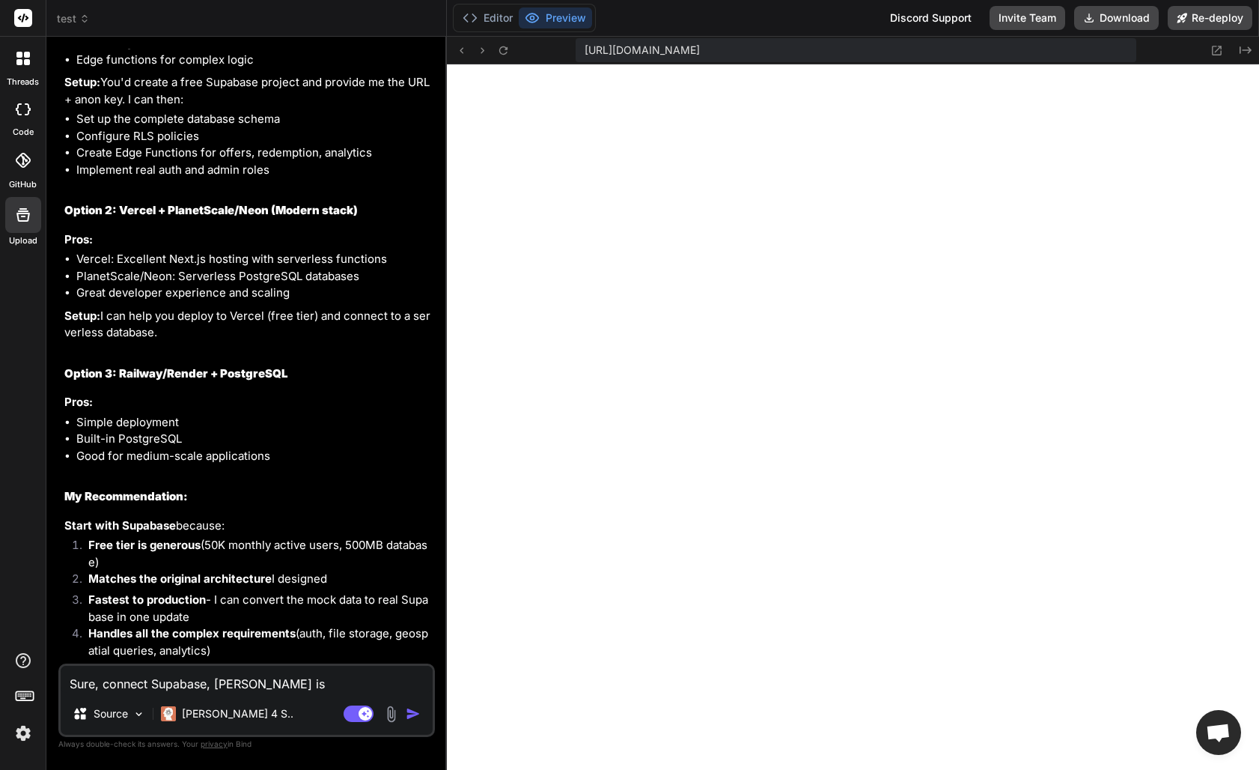
type textarea "Sure, connect Supabase, [PERSON_NAME] is A"
type textarea "x"
type textarea "Sure, connect Supabase, [PERSON_NAME] is AM"
type textarea "x"
type textarea "Sure, connect Supabase, [PERSON_NAME] is AMO"
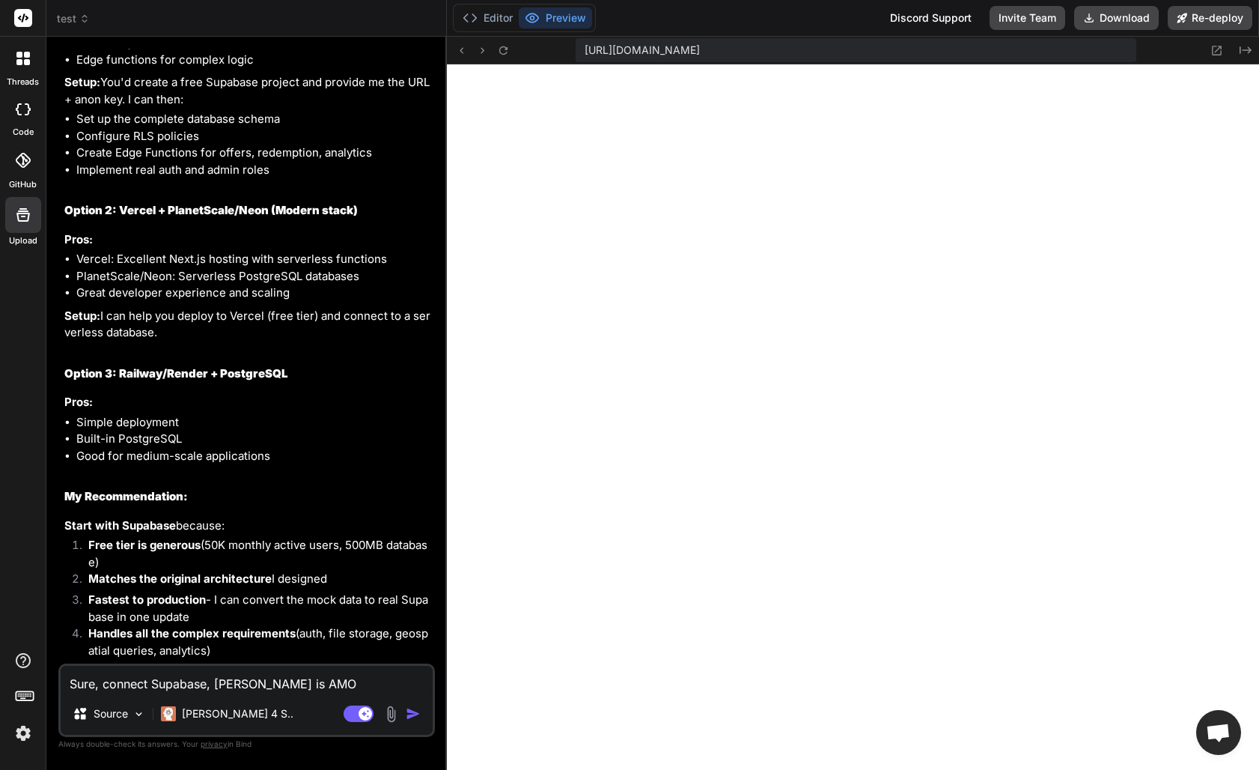
type textarea "x"
type textarea "Sure, connect Supabase, [PERSON_NAME] is AM"
type textarea "x"
type textarea "Sure, connect Supabase, [PERSON_NAME] is A"
type textarea "x"
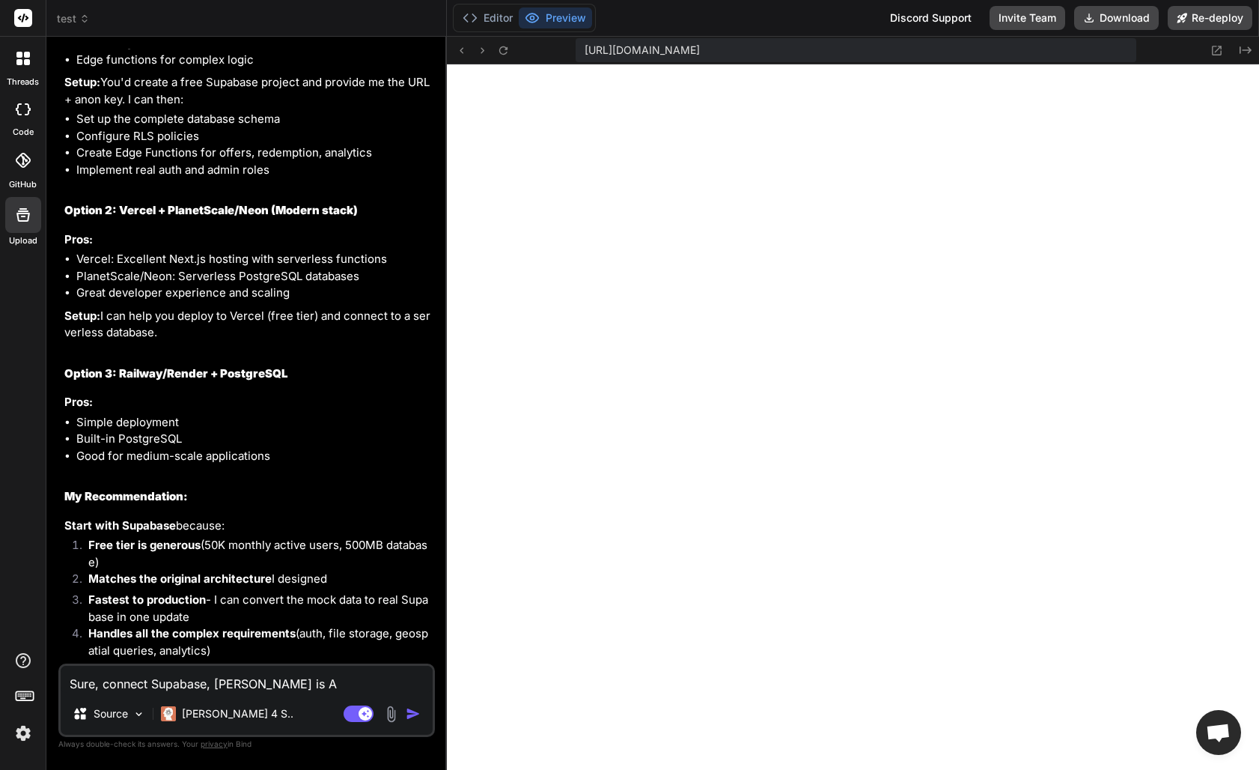
type textarea "Sure, connect Supabase, [PERSON_NAME] is AN"
type textarea "x"
type textarea "Sure, connect Supabase, [PERSON_NAME] is ANI"
type textarea "x"
type textarea "Sure, connect Supabase, [PERSON_NAME] is ANIN"
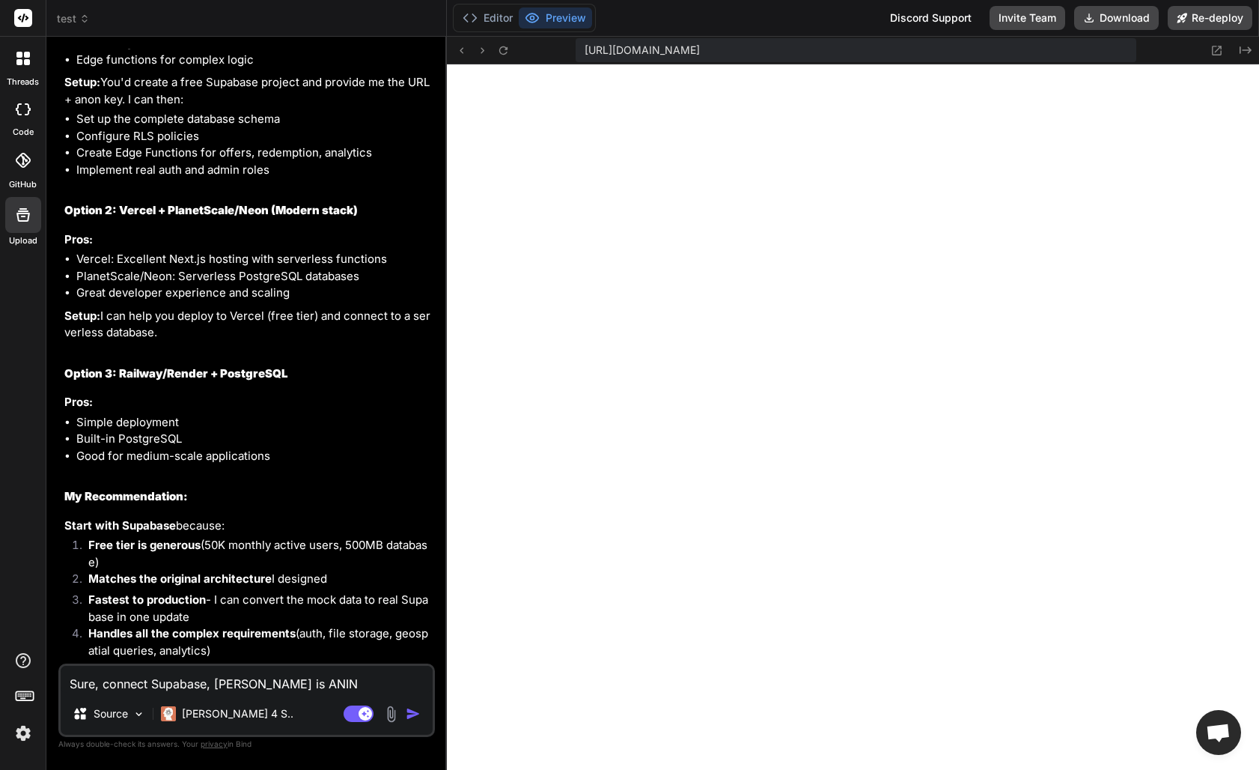
type textarea "x"
type textarea "Sure, connect Supabase, [PERSON_NAME] is ANI"
type textarea "x"
type textarea "Sure, connect Supabase, [PERSON_NAME] is AN"
type textarea "x"
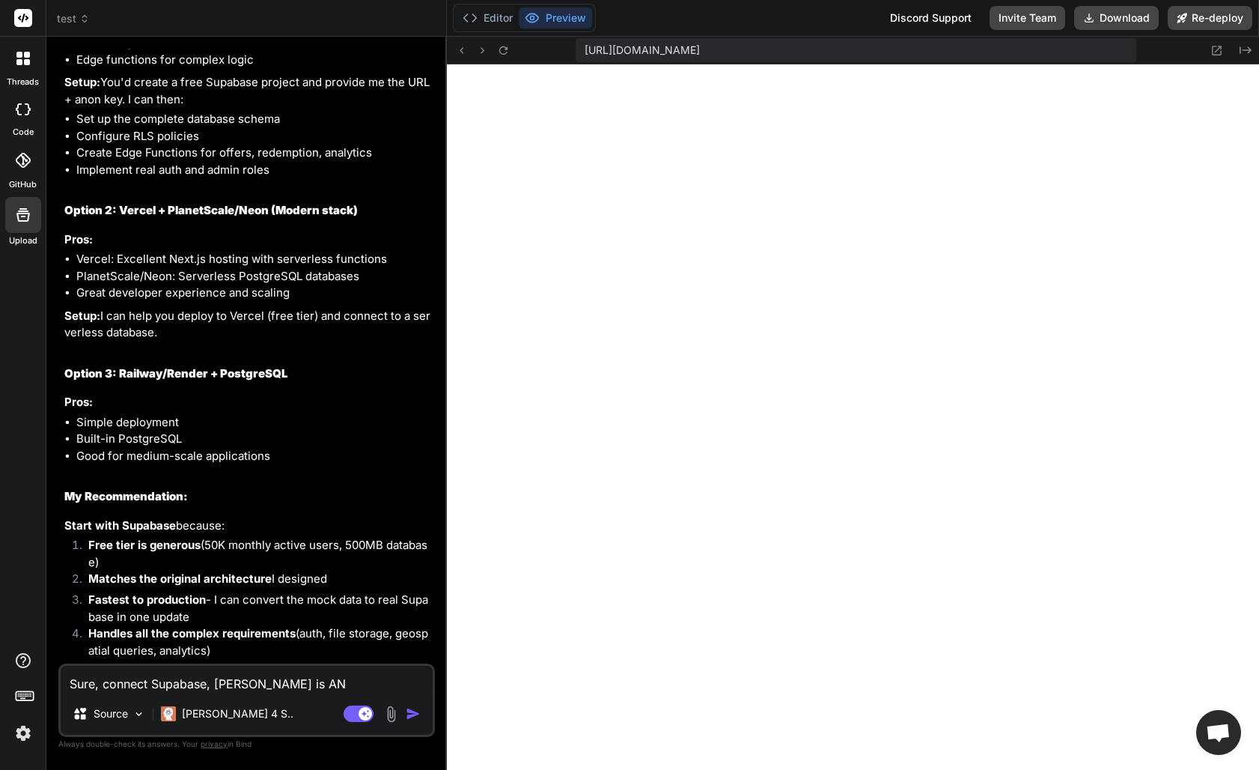
type textarea "Sure, connect Supabase, [PERSON_NAME] is ANO"
type textarea "x"
type textarea "Sure, connect Supabase, [PERSON_NAME] is ANON"
type textarea "x"
type textarea "Sure, connect Supabase, [PERSON_NAME] is ANON_"
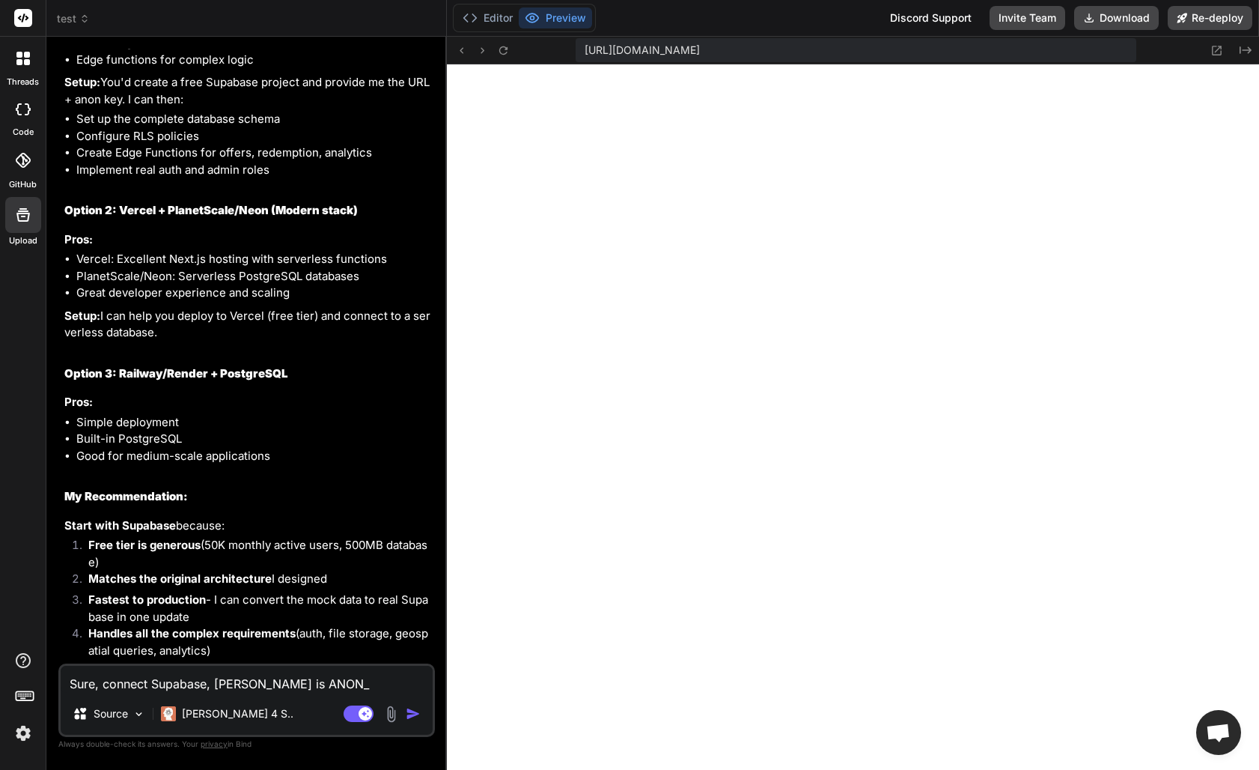
type textarea "x"
type textarea "Sure, connect Supabase, [PERSON_NAME] is ANON_l"
type textarea "x"
type textarea "Sure, connect Supabase, [PERSON_NAME] is ANON_lk"
type textarea "x"
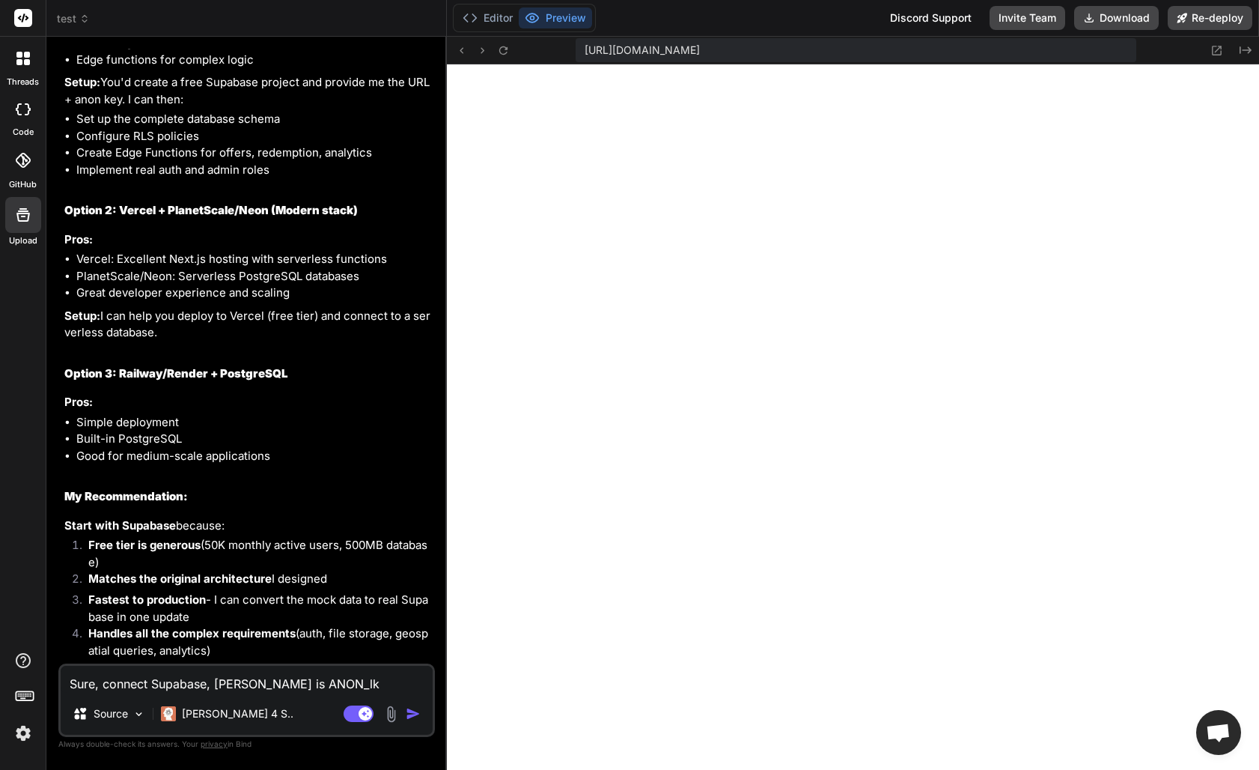
type textarea "Sure, connect Supabase, [PERSON_NAME] is ANON_l"
type textarea "x"
type textarea "Sure, connect Supabase, [PERSON_NAME] is ANON_"
type textarea "x"
type textarea "Sure, connect Supabase, [PERSON_NAME] is ANON_K"
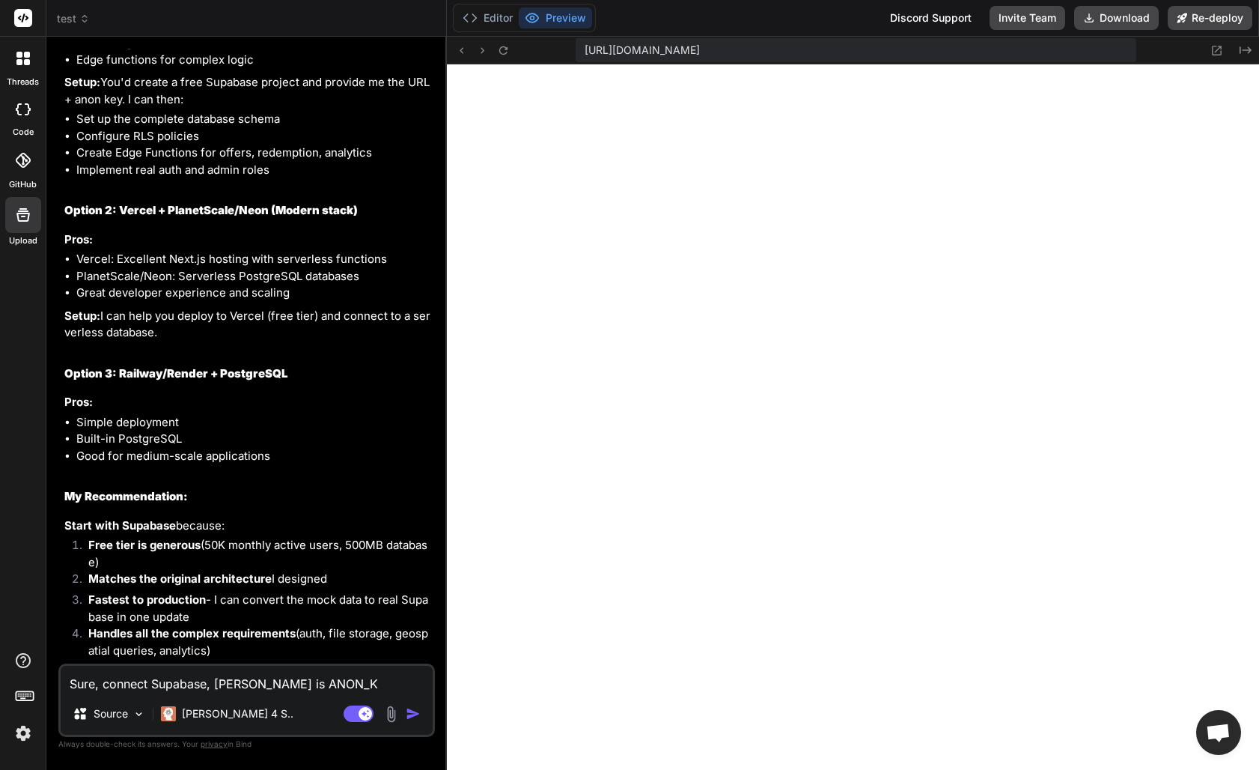
type textarea "x"
type textarea "Sure, connect Supabase, [PERSON_NAME] is ANON_KE"
type textarea "x"
type textarea "Sure, connect Supabase, [PERSON_NAME] is ANON_KEY"
type textarea "x"
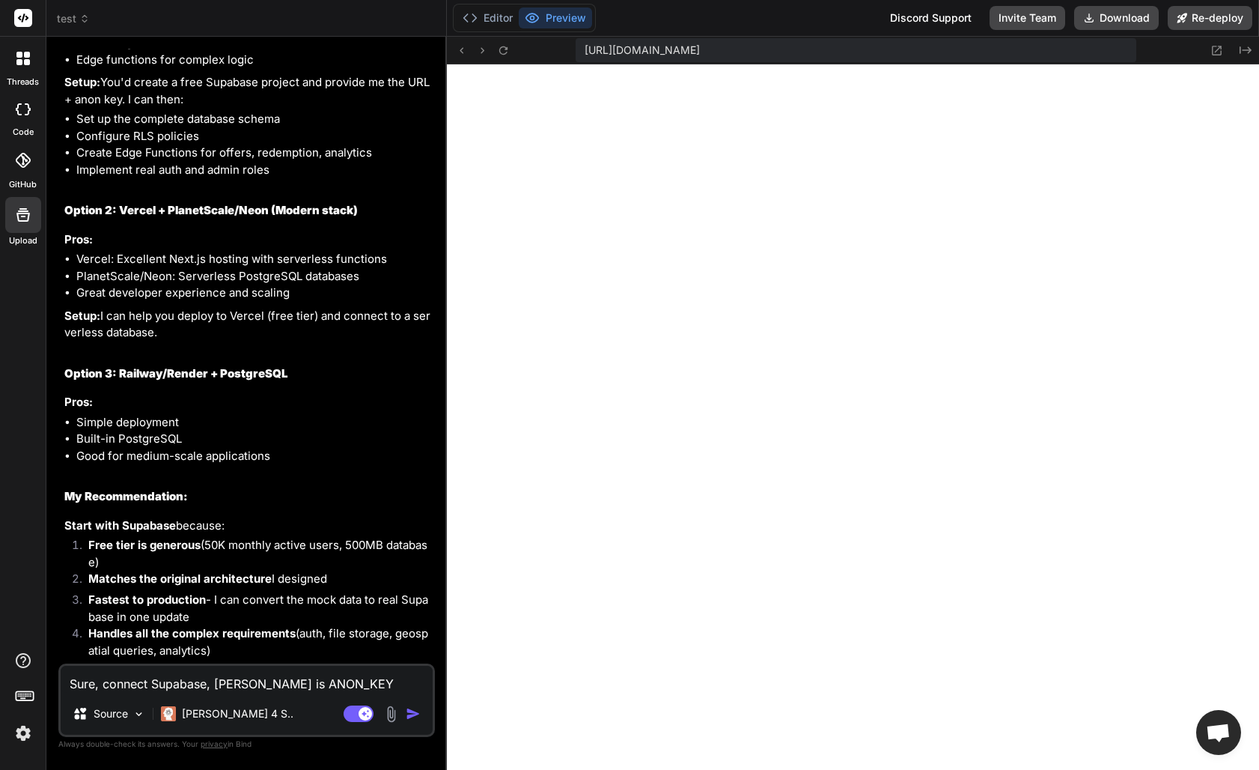
type textarea "Sure, connect Supabase, [PERSON_NAME] is ANON_KEY:"
type textarea "x"
type textarea "Sure, connect Supabase, [PERSON_NAME] is ANON_KEY:"
paste textarea "[SECURITY_DATA]"
type textarea "x"
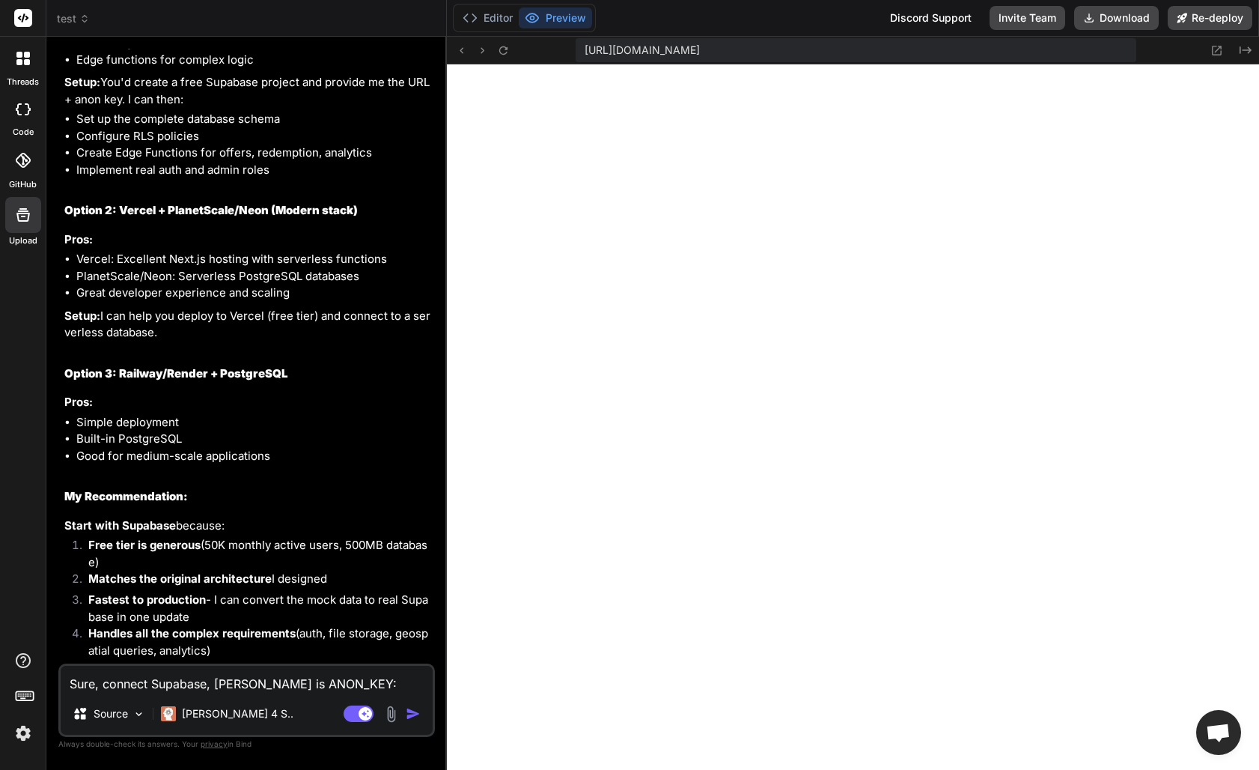
type textarea "Sure, connect Supabase, [PERSON_NAME] is ANON_KEY: [SECURITY_DATA]"
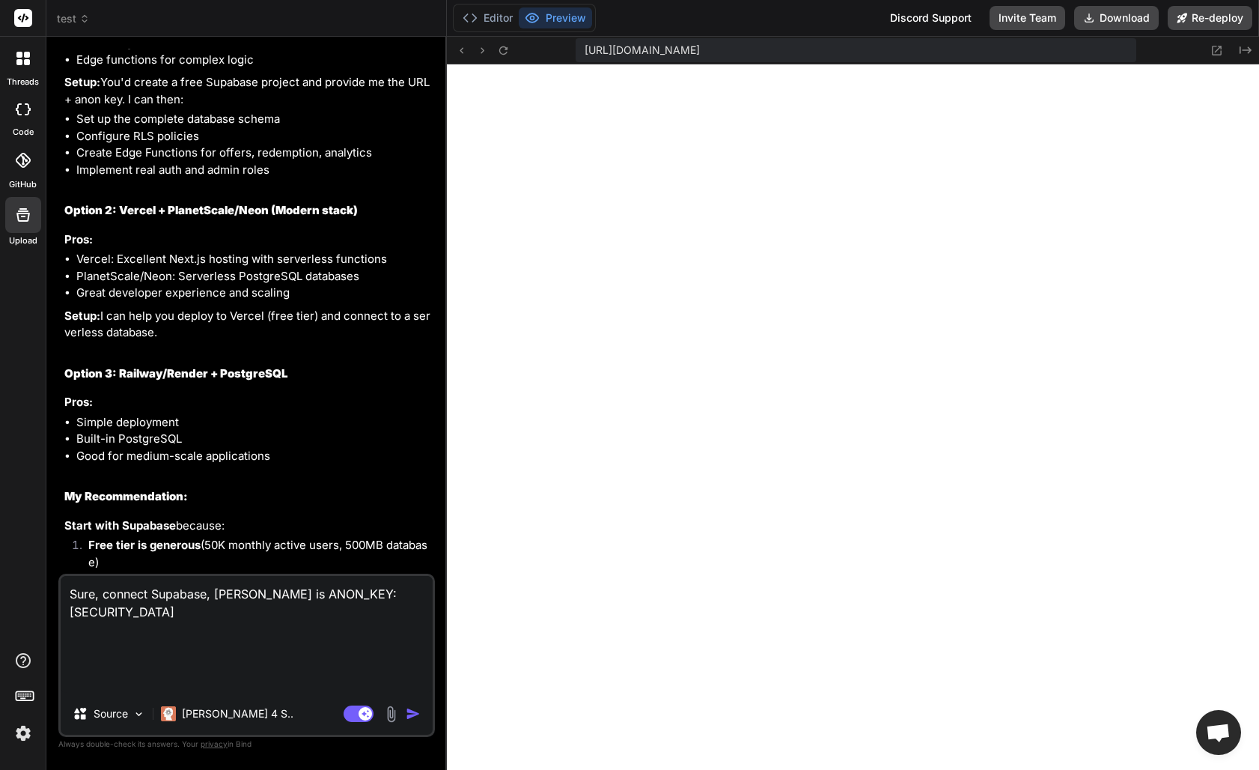
type textarea "x"
type textarea "Sure, connect Supabase, [PERSON_NAME] is ANON_KEY: [SECURITY_DATA]"
type textarea "x"
type textarea "Sure, connect Supabase, [PERSON_NAME] is ANON_KEY: [SECURITY_DATA] a"
type textarea "x"
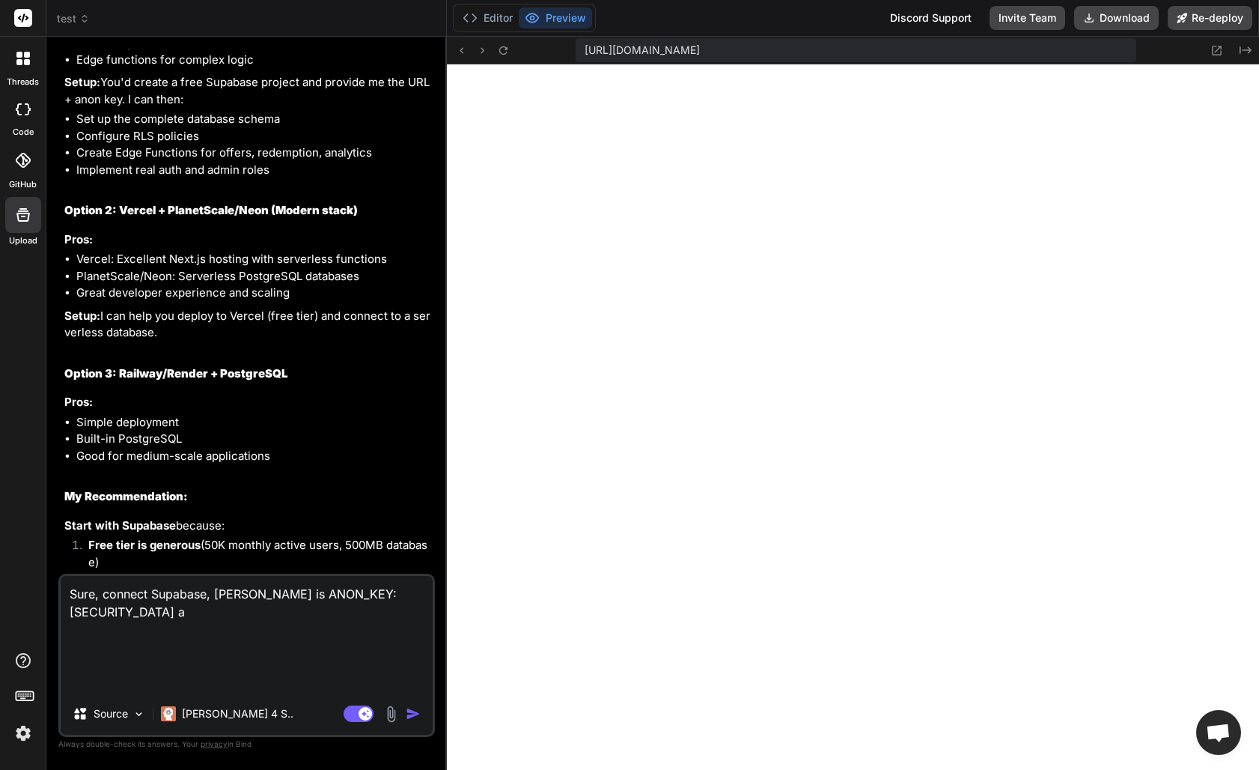
type textarea "Sure, connect Supabase, [PERSON_NAME] is ANON_KEY: [SECURITY_DATA] ad"
type textarea "x"
type textarea "Sure, connect Supabase, [PERSON_NAME] is ANON_KEY: [SECURITY_DATA] a"
type textarea "x"
type textarea "Sure, connect Supabase, [PERSON_NAME] is ANON_KEY: [SECURITY_DATA] am"
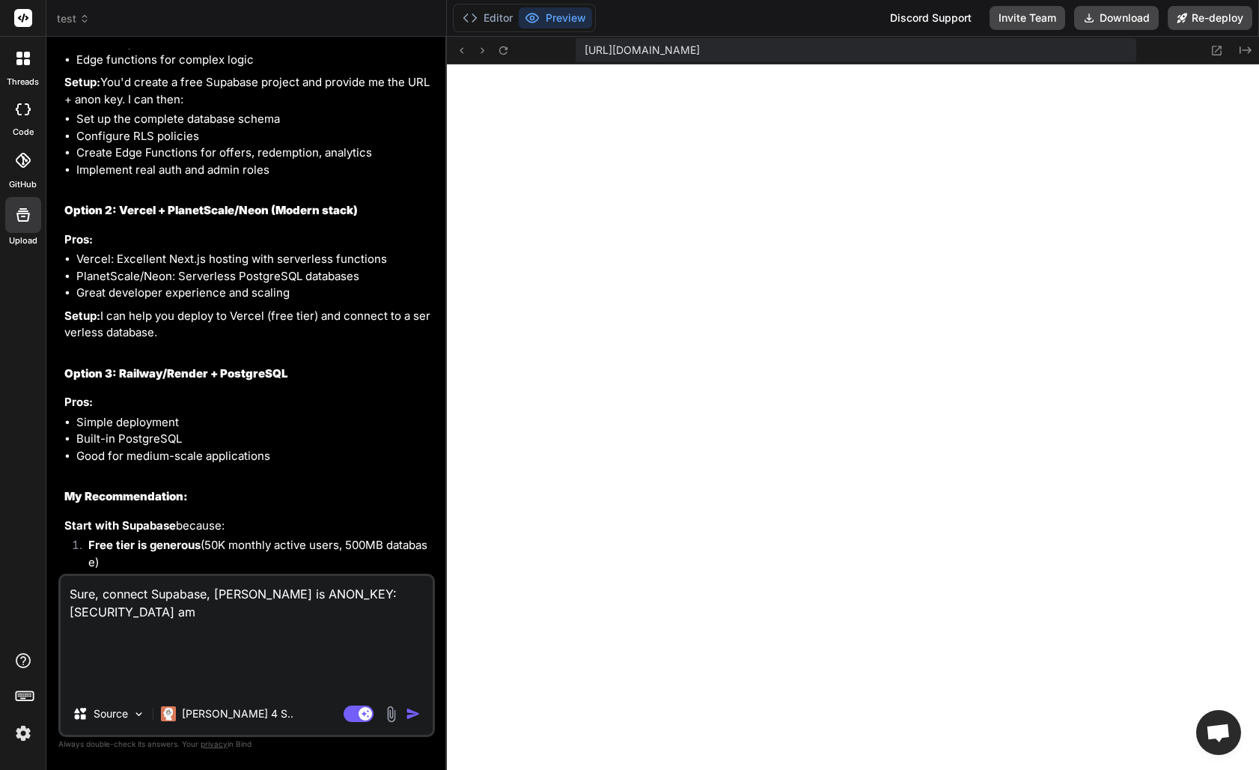
type textarea "x"
type textarea "Sure, connect Supabase, [PERSON_NAME] is ANON_KEY: [SECURITY_DATA] amd"
type textarea "x"
type textarea "Sure, connect Supabase, [PERSON_NAME] is ANON_KEY: [SECURITY_DATA] amd"
type textarea "x"
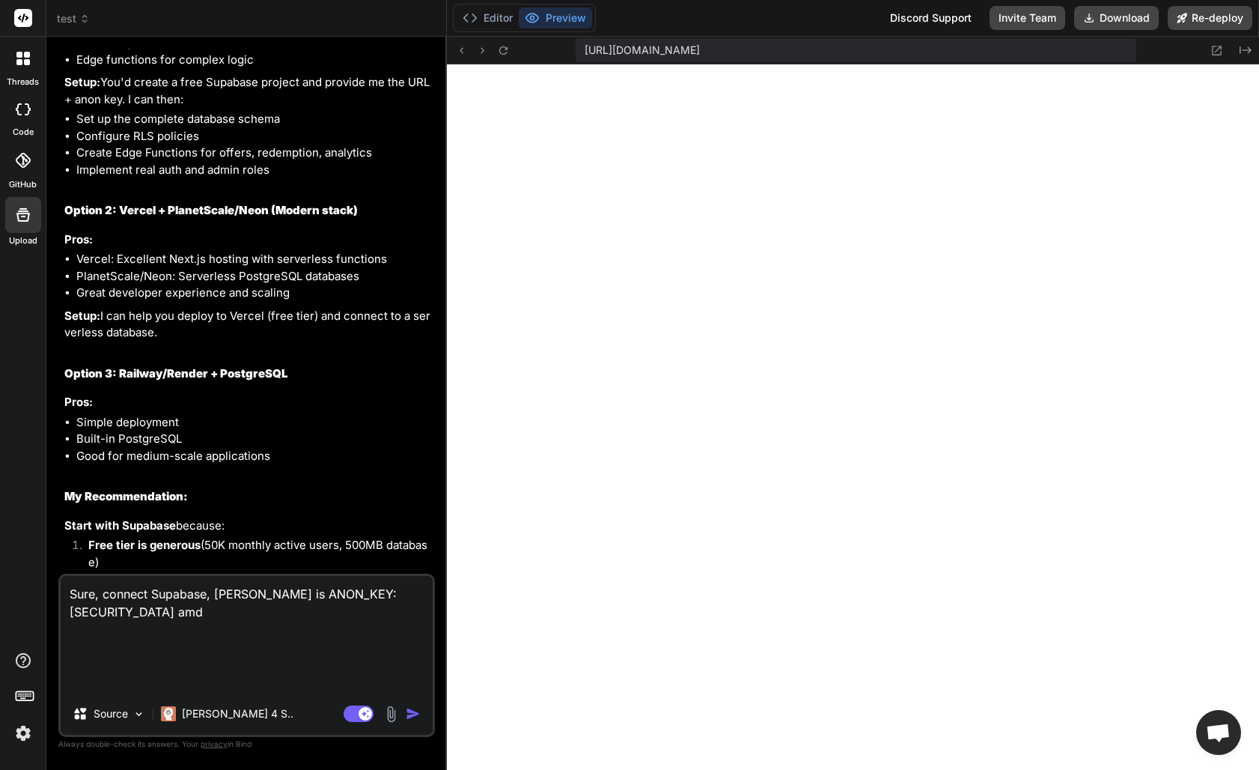
type textarea "Sure, connect Supabase, [PERSON_NAME] is ANON_KEY: [SECURITY_DATA] amd"
type textarea "x"
type textarea "Sure, connect Supabase, [PERSON_NAME] is ANON_KEY: [SECURITY_DATA] am"
type textarea "x"
type textarea "Sure, connect Supabase, [PERSON_NAME] is ANON_KEY: [SECURITY_DATA] a"
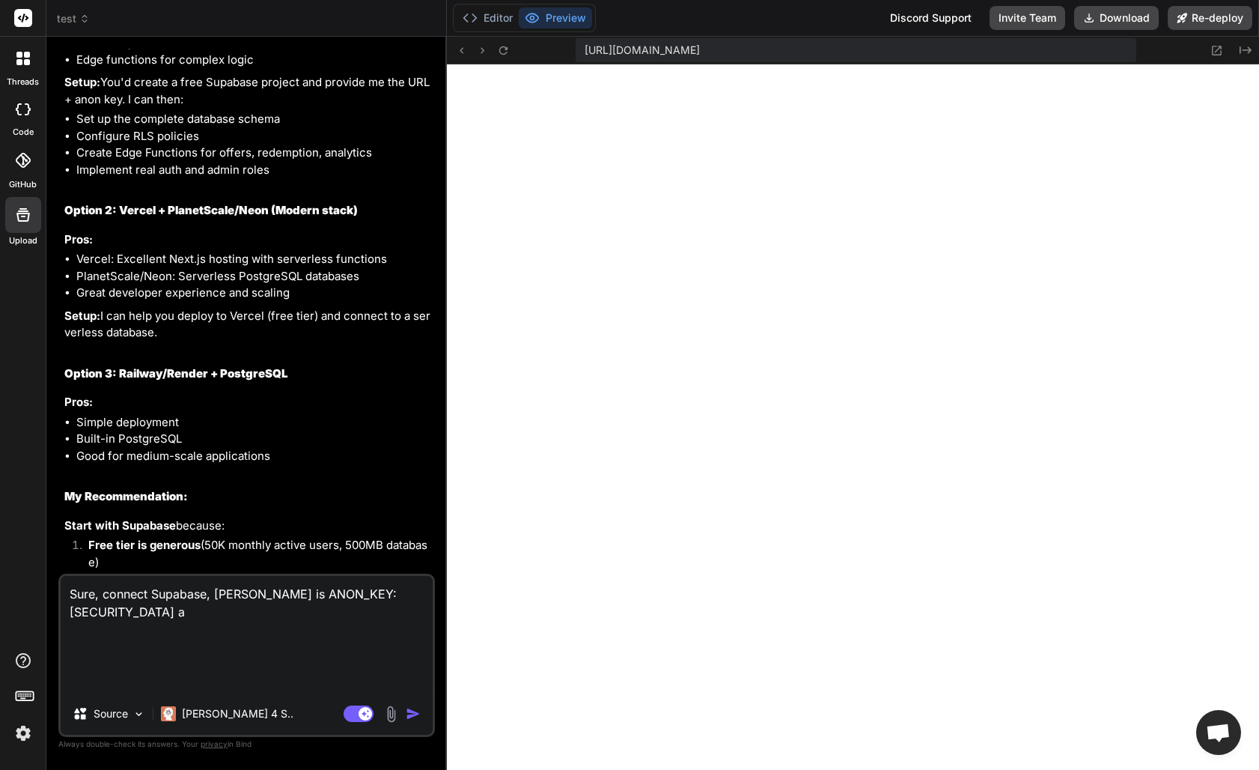
type textarea "x"
type textarea "Sure, connect Supabase, [PERSON_NAME] is ANON_KEY: [SECURITY_DATA] an"
type textarea "x"
type textarea "Sure, connect Supabase, [PERSON_NAME] is ANON_KEY: [SECURITY_DATA] and"
type textarea "x"
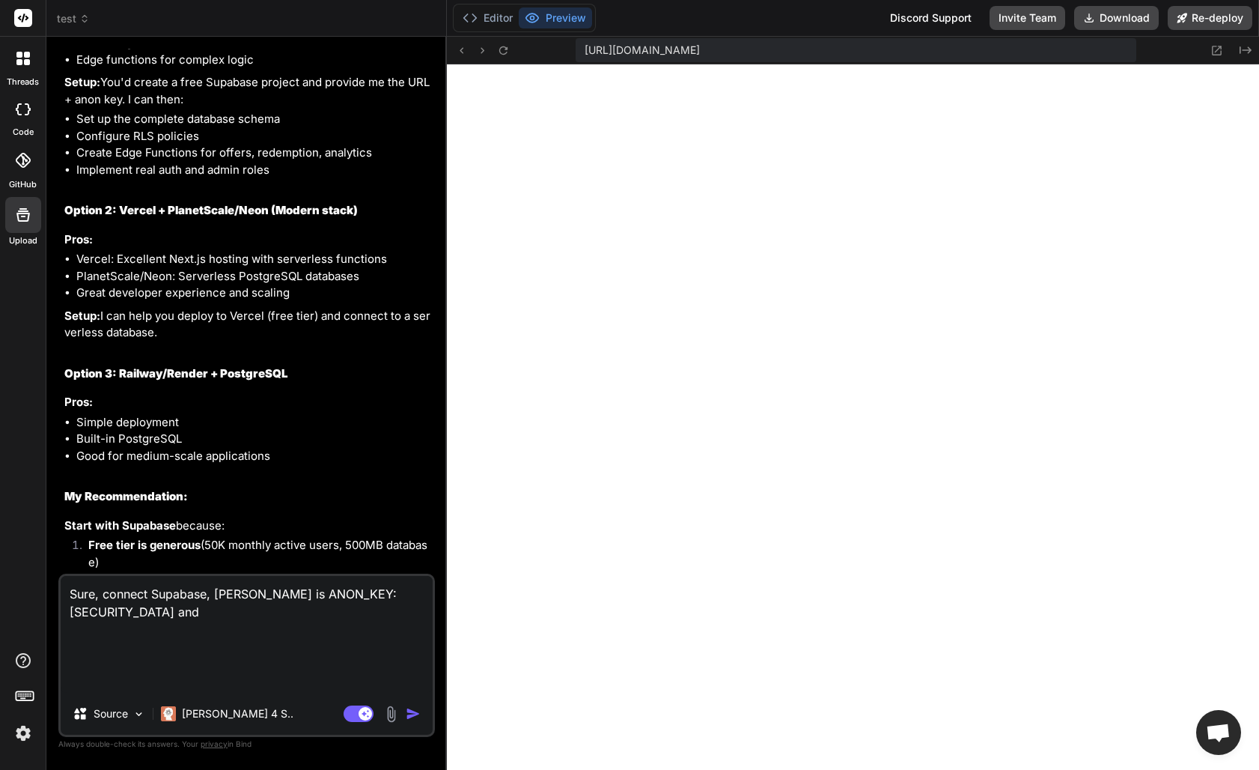
type textarea "Sure, connect Supabase, [PERSON_NAME] is ANON_KEY: [SECURITY_DATA] and"
type textarea "x"
type textarea "Sure, connect Supabase, [PERSON_NAME] is ANON_KEY: [SECURITY_DATA] and U"
type textarea "x"
type textarea "Sure, connect Supabase, [PERSON_NAME] is ANON_KEY: [SECURITY_DATA] and UR"
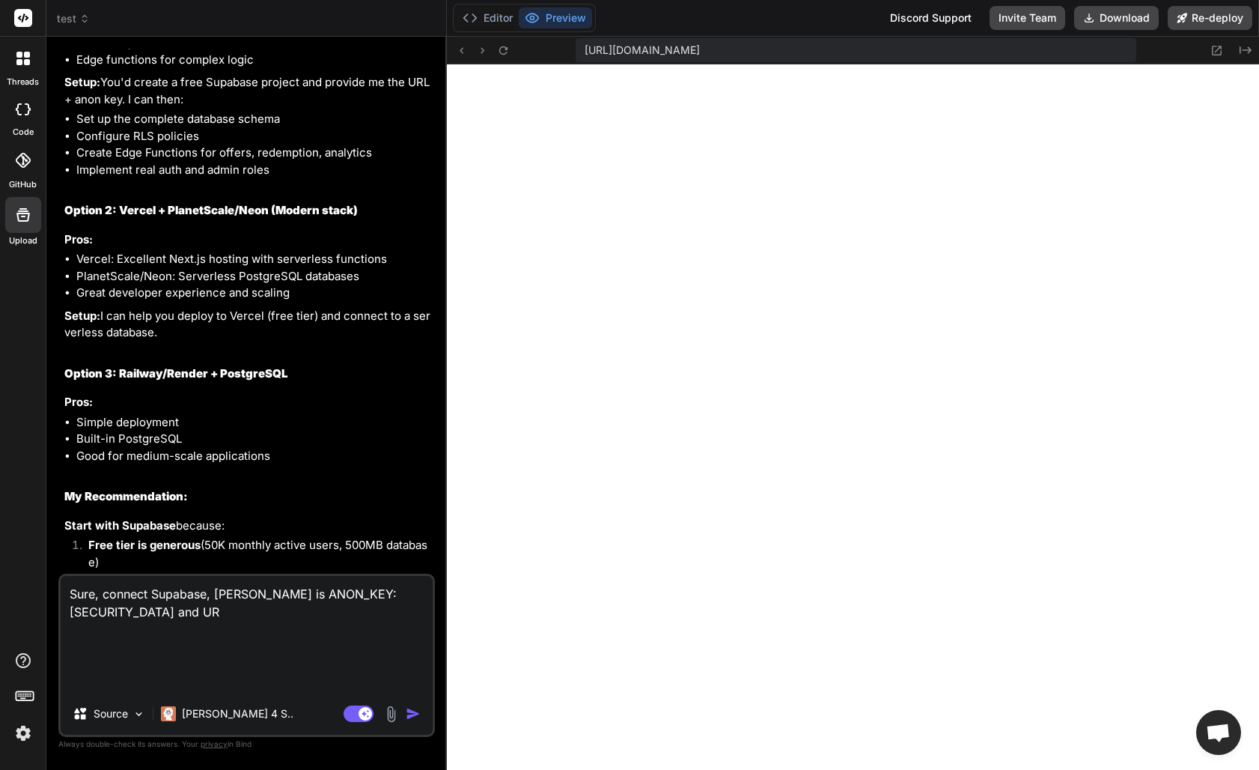
type textarea "x"
type textarea "Sure, connect Supabase, [PERSON_NAME] is ANON_KEY: [SECURITY_DATA] and URL"
type textarea "x"
type textarea "Sure, connect Supabase, [PERSON_NAME] is ANON_KEY: [SECURITY_DATA] and URL"
type textarea "x"
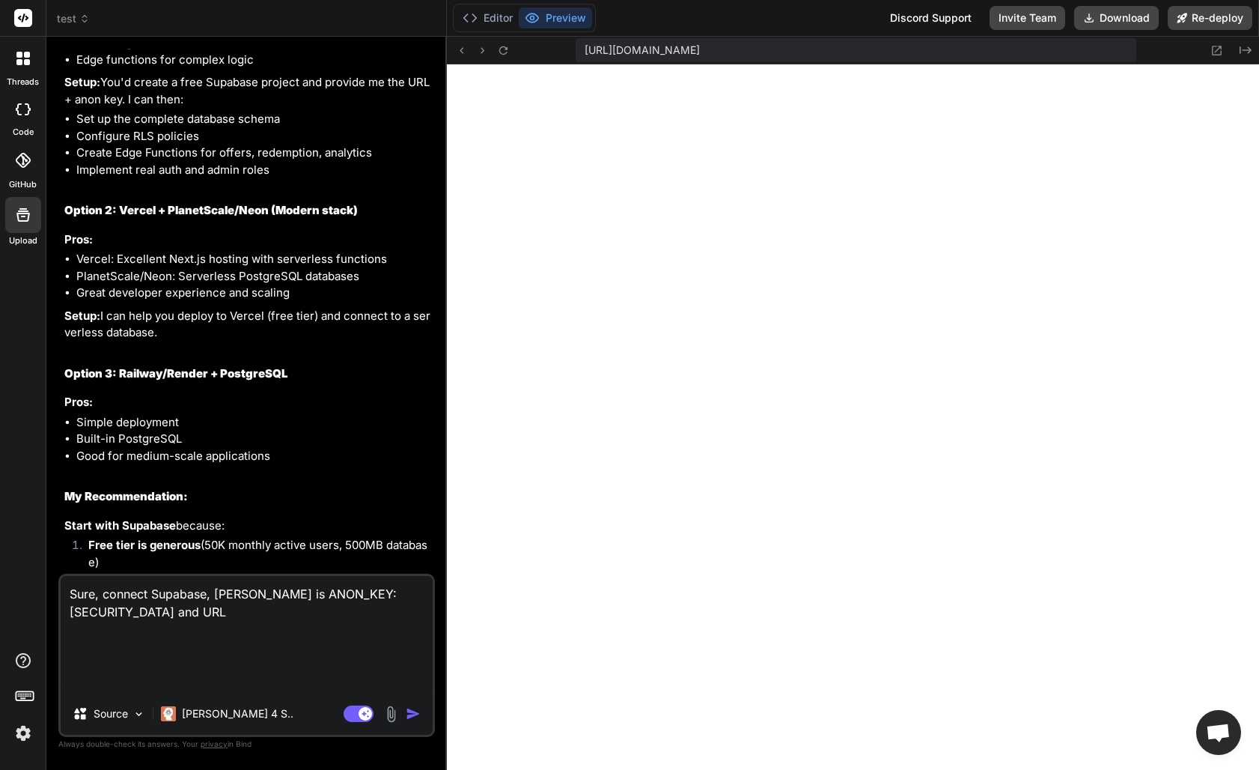
type textarea "Sure, connect Supabase, [PERSON_NAME] is ANON_KEY: [SECURITY_DATA] and URL ."
type textarea "x"
type textarea "Sure, connect Supabase, [PERSON_NAME] is ANON_KEY: [SECURITY_DATA] and URL ."
type textarea "x"
type textarea "Sure, connect Supabase, [PERSON_NAME] is ANON_KEY: [SECURITY_DATA] and URL . P"
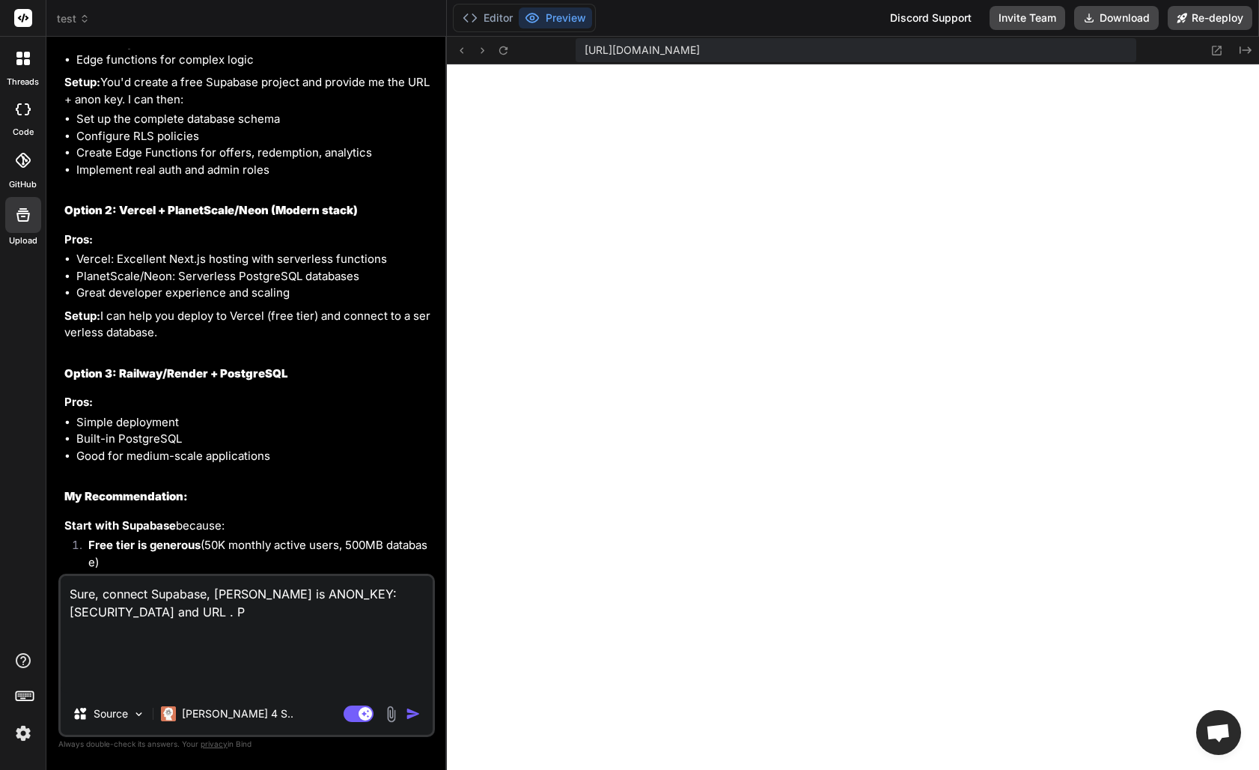
type textarea "x"
type textarea "Sure, connect Supabase, [PERSON_NAME] is ANON_KEY: [SECURITY_DATA] and URL . Pl"
type textarea "x"
type textarea "Sure, connect Supabase, [PERSON_NAME] is ANON_KEY: [SECURITY_DATA] and URL . [G…"
type textarea "x"
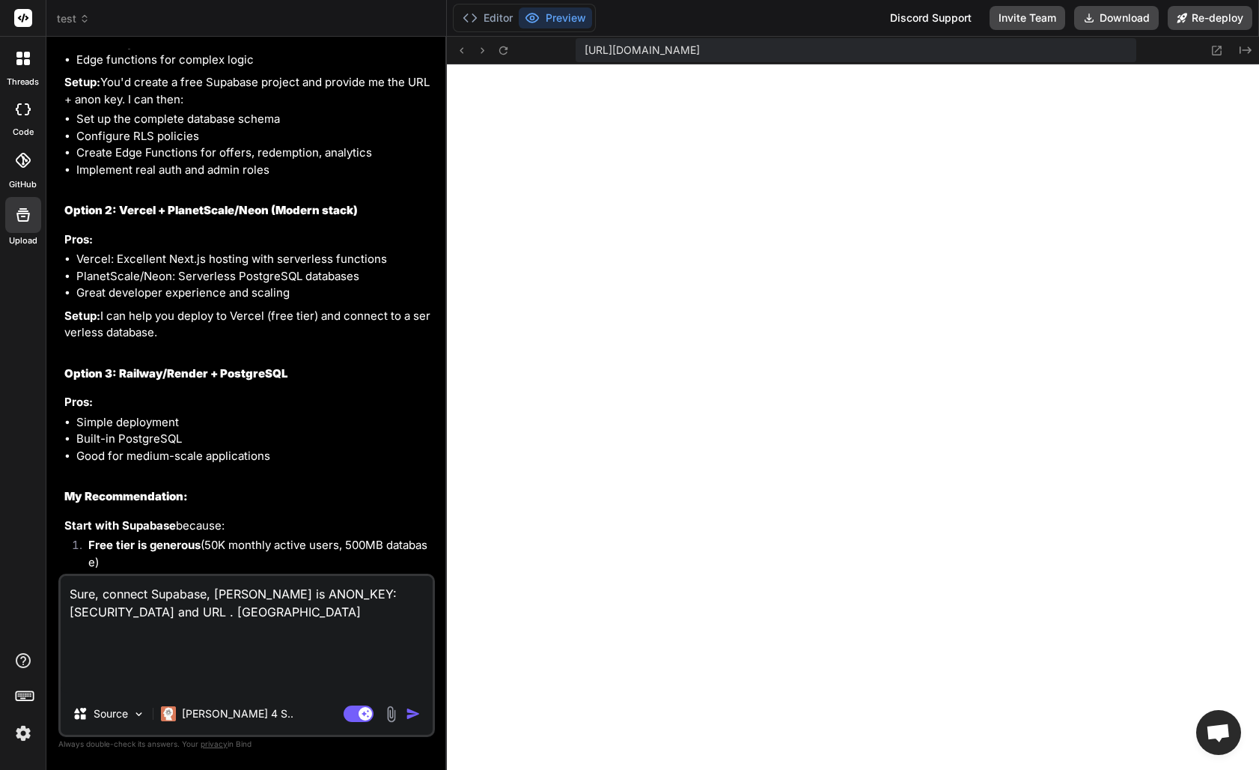
type textarea "Sure, connect Supabase, [PERSON_NAME] is ANON_KEY: [SECURITY_DATA] and URL . Pl…"
type textarea "x"
type textarea "Sure, connect Supabase, [PERSON_NAME] is ANON_KEY: [SECURITY_DATA] and URL . Pl…"
type textarea "x"
type textarea "Sure, connect Supabase, [PERSON_NAME] is ANON_KEY: [SECURITY_DATA] and URL . Pl…"
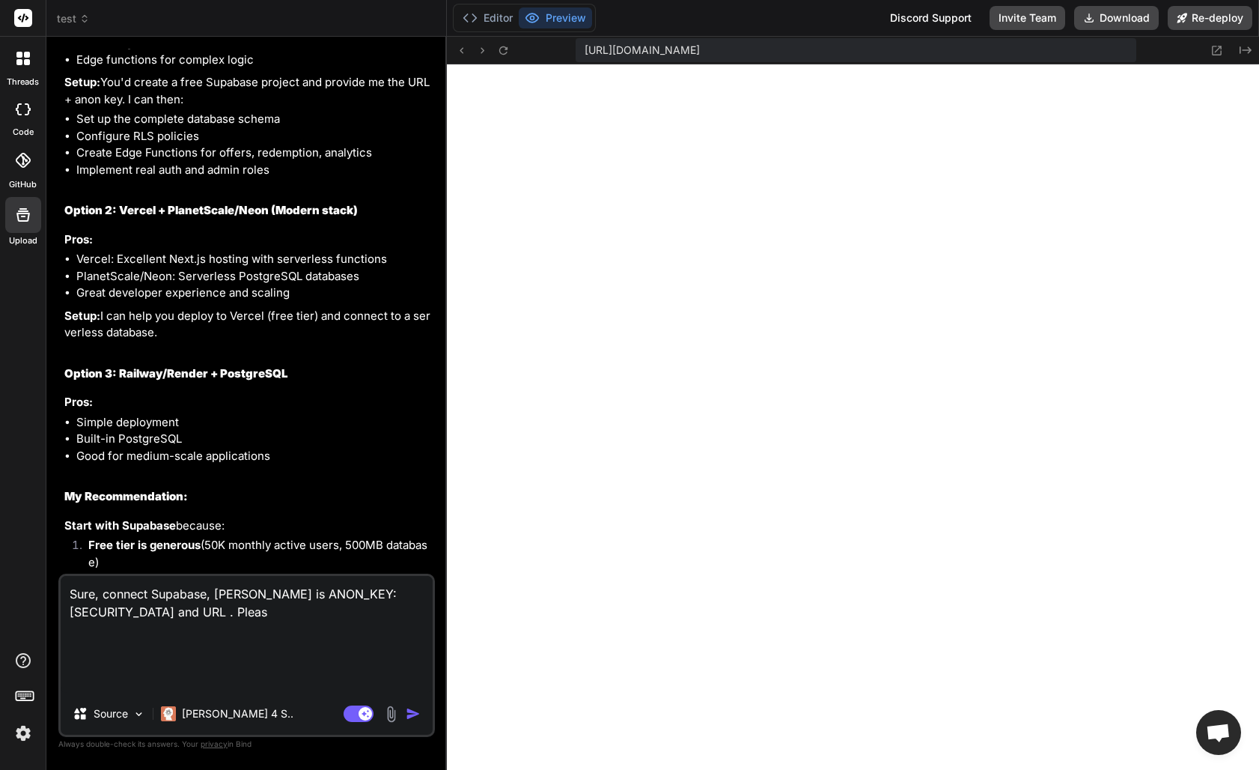
type textarea "x"
type textarea "Sure, connect Supabase, [PERSON_NAME] is ANON_KEY: [SECURITY_DATA] and URL . [G…"
type textarea "x"
type textarea "Sure, connect Supabase, [PERSON_NAME] is ANON_KEY: [SECURITY_DATA] and URL . Ple"
type textarea "x"
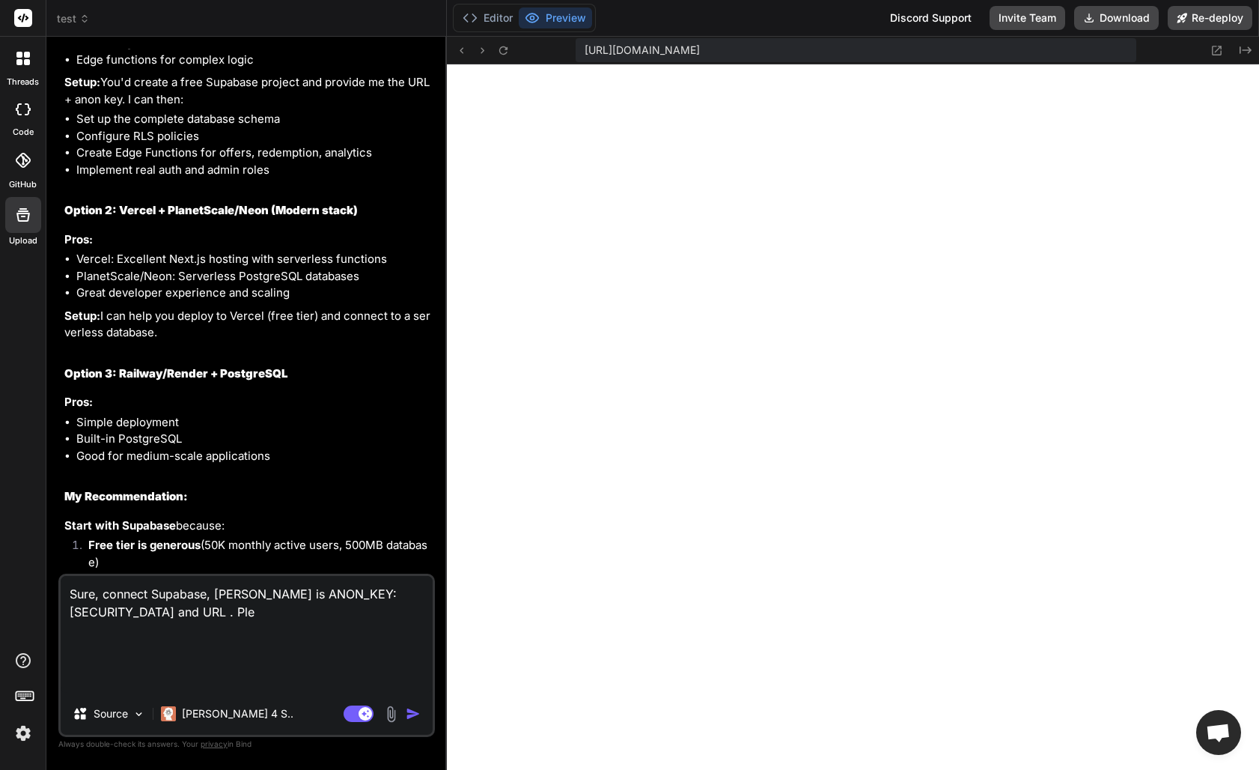
type textarea "Sure, connect Supabase, [PERSON_NAME] is ANON_KEY: [SECURITY_DATA] and URL . Pl"
type textarea "x"
type textarea "Sure, connect Supabase, [PERSON_NAME] is ANON_KEY: [SECURITY_DATA] and URL . P"
type textarea "x"
type textarea "Sure, connect Supabase, [PERSON_NAME] is ANON_KEY: [SECURITY_DATA] and URL ."
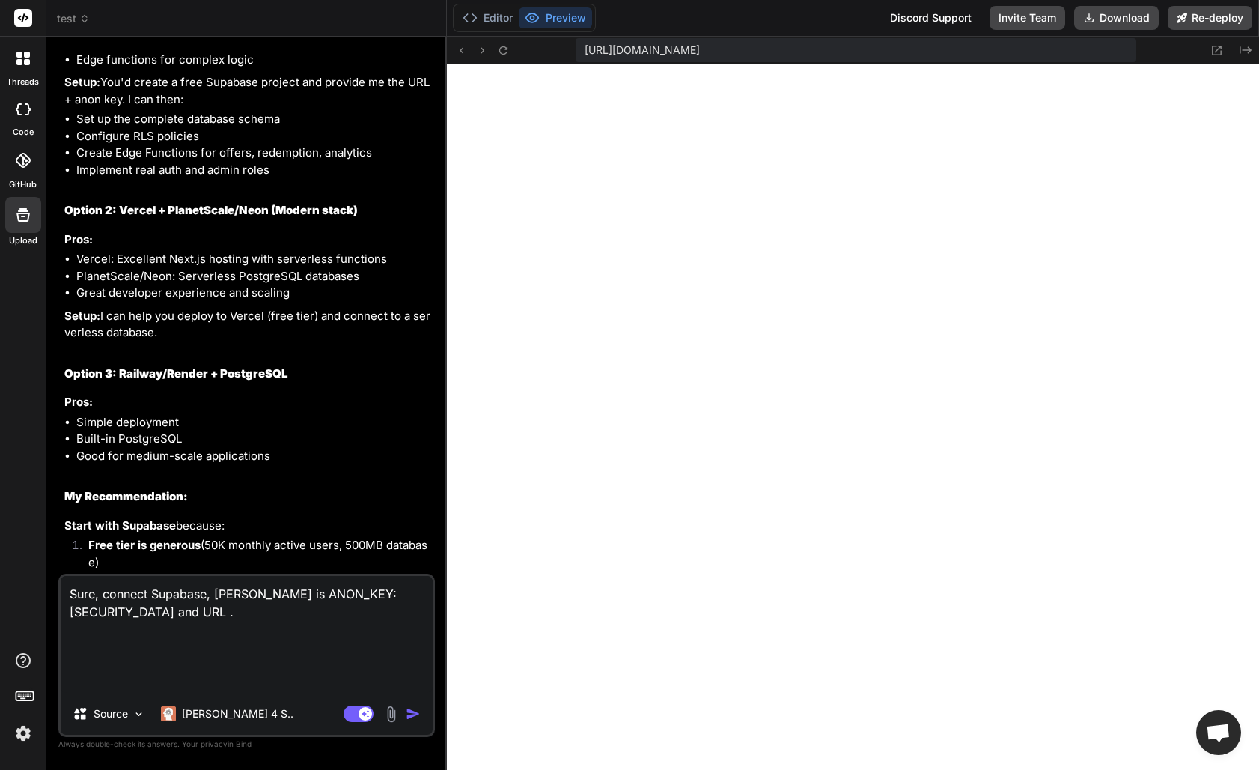
type textarea "x"
type textarea "Sure, connect Supabase, [PERSON_NAME] is ANON_KEY: [SECURITY_DATA] and URL . T"
type textarea "x"
type textarea "Sure, connect Supabase, [PERSON_NAME] is ANON_KEY: [SECURITY_DATA] and URL . Te"
type textarea "x"
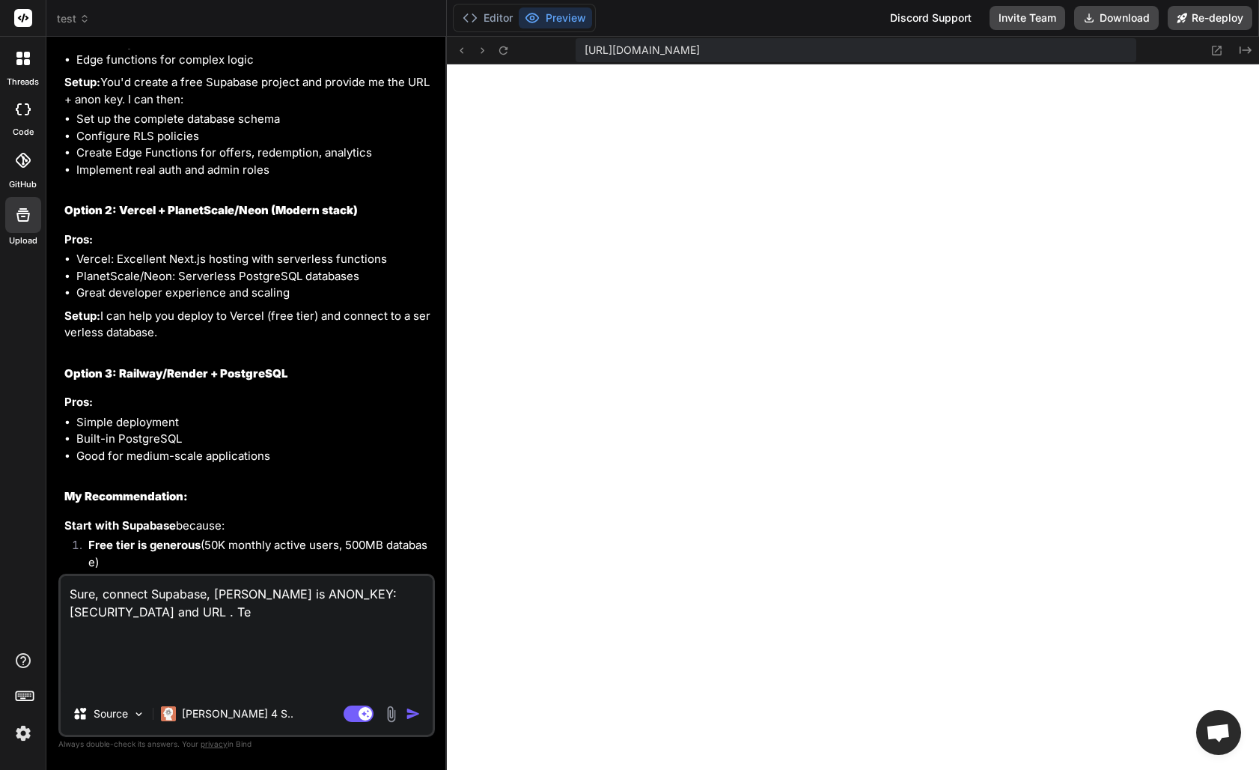
type textarea "Sure, connect Supabase, [PERSON_NAME] is ANON_KEY: [SECURITY_DATA] and URL . Teh"
type textarea "x"
type textarea "Sure, connect Supabase, [PERSON_NAME] is ANON_KEY: [SECURITY_DATA] and URL . Te"
type textarea "x"
type textarea "Sure, connect Supabase, [PERSON_NAME] is ANON_KEY: [SECURITY_DATA] and URL . T"
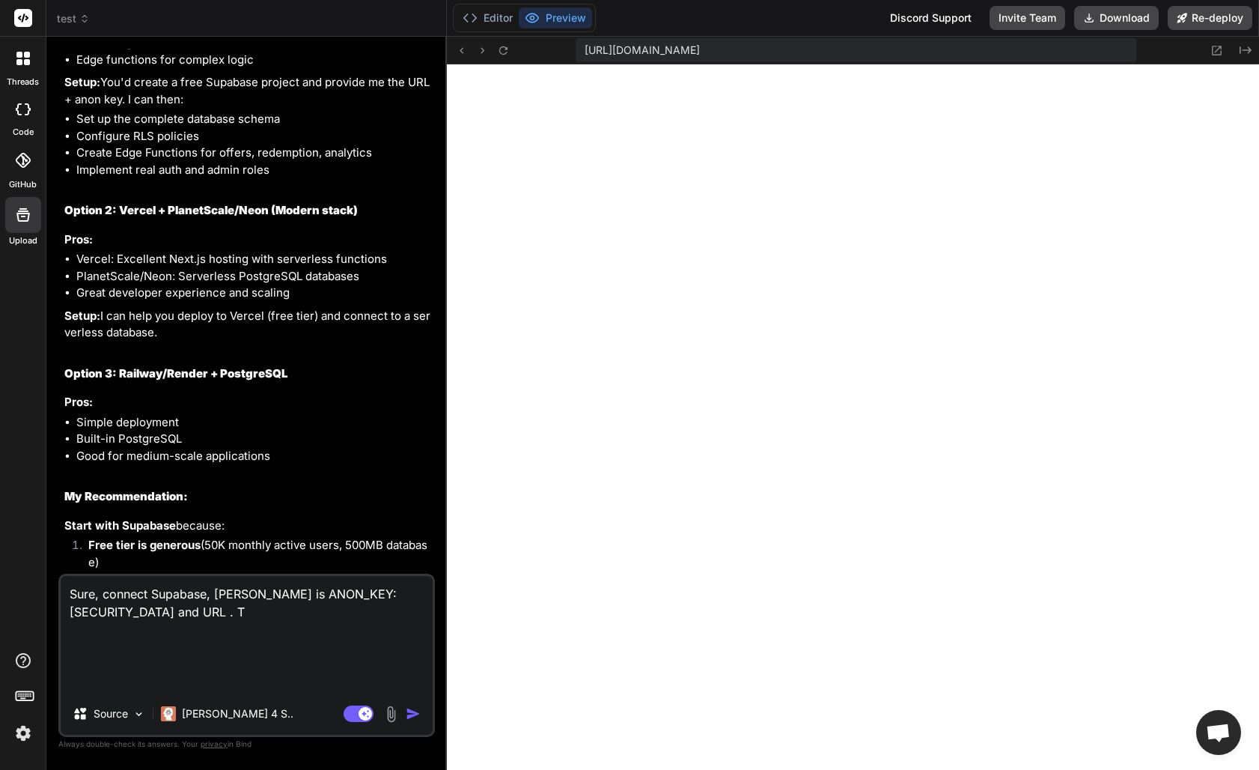
type textarea "x"
type textarea "Sure, connect Supabase, [PERSON_NAME] is ANON_KEY: [SECURITY_DATA] and URL . Th"
type textarea "x"
type textarea "Sure, connect Supabase, [PERSON_NAME] is ANON_KEY: [SECURITY_DATA] and URL . The"
type textarea "x"
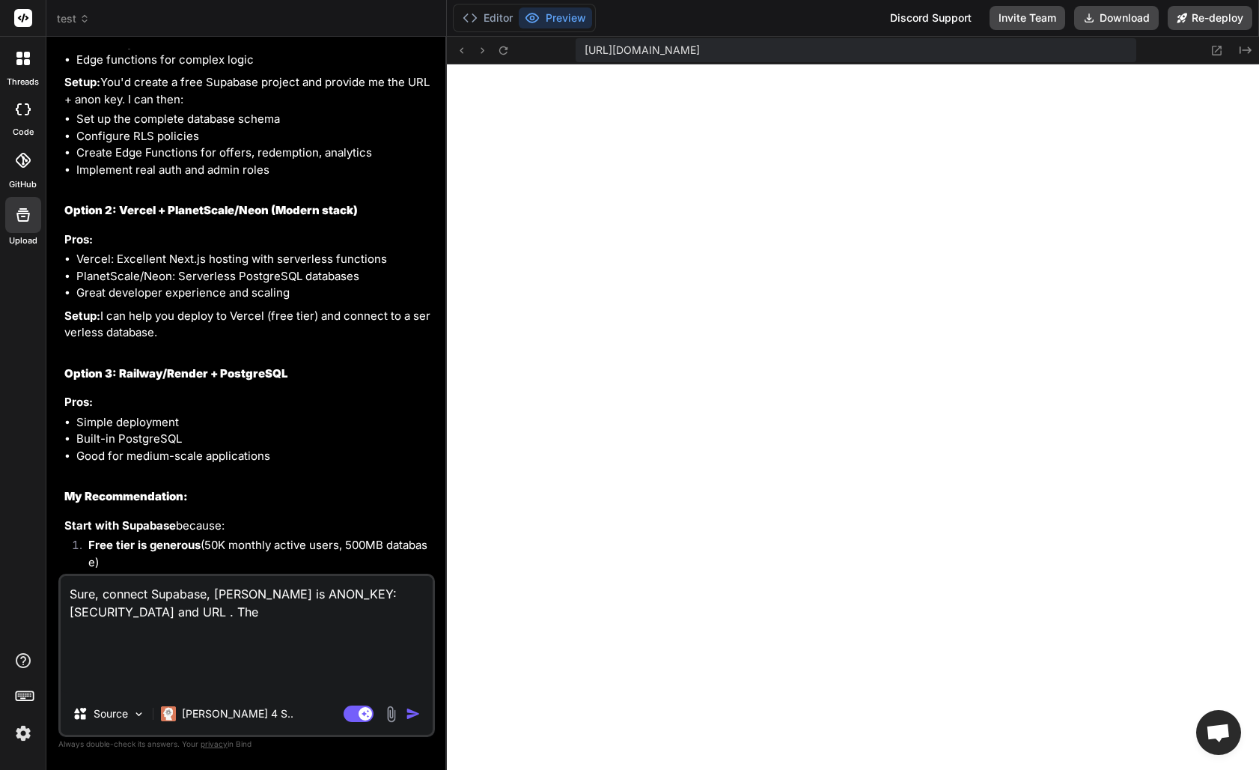
type textarea "Sure, connect Supabase, [PERSON_NAME] is ANON_KEY: [SECURITY_DATA] and URL . Th…"
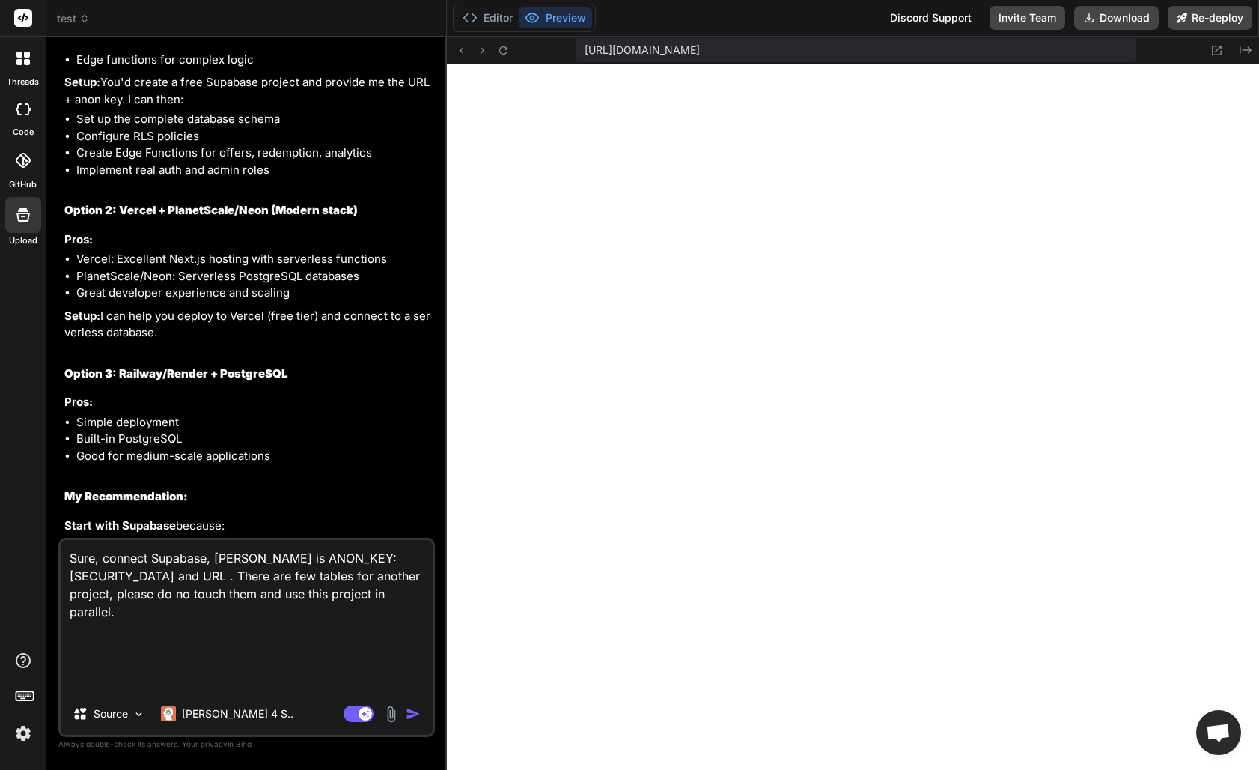
click at [338, 648] on textarea "Sure, connect Supabase, [PERSON_NAME] is ANON_KEY: [SECURITY_DATA] and URL . Th…" at bounding box center [247, 616] width 372 height 153
paste textarea "[URL][DOMAIN_NAME]"
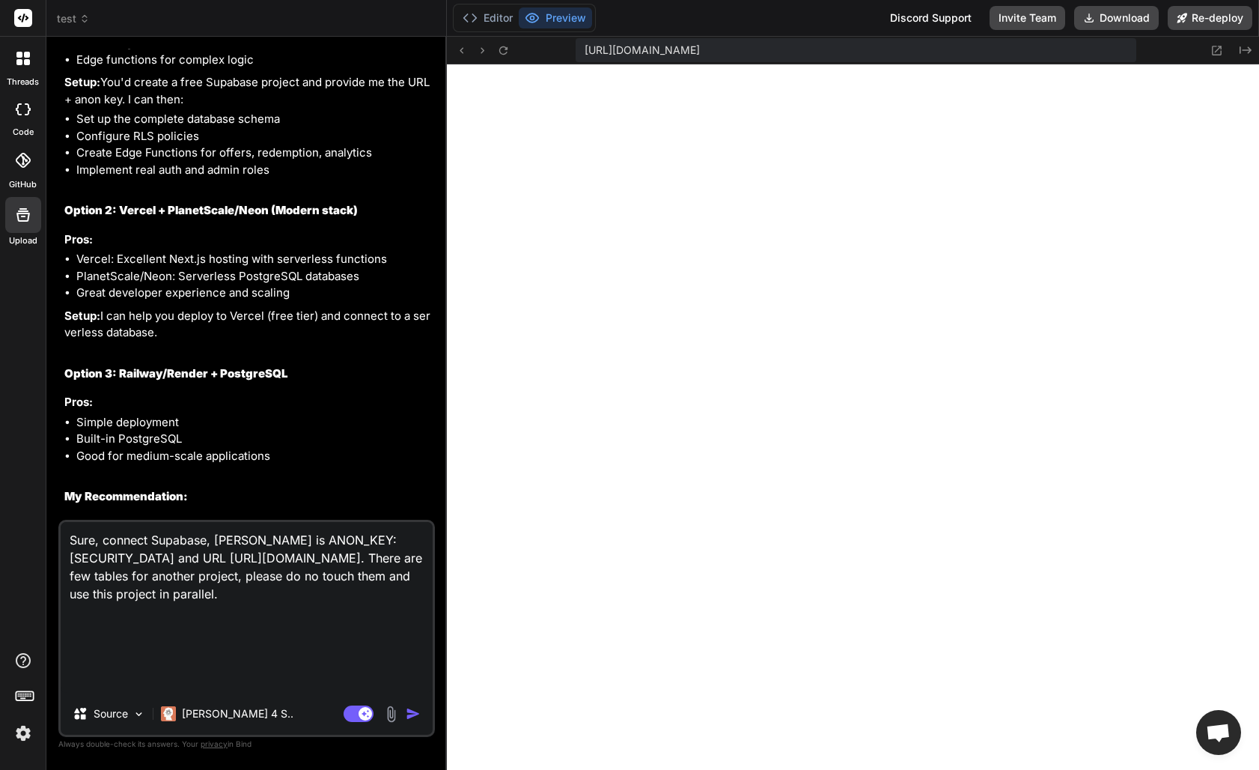
click at [415, 715] on img "button" at bounding box center [413, 713] width 15 height 15
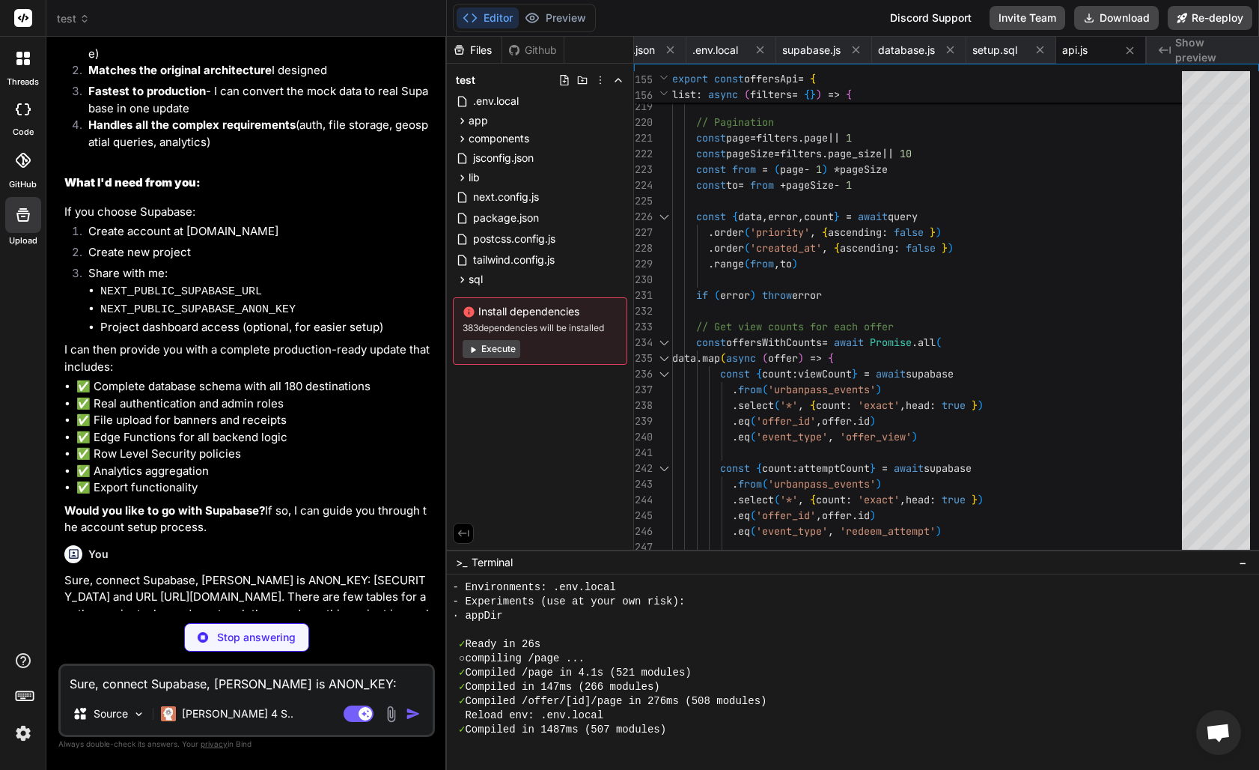
scroll to position [21924, 0]
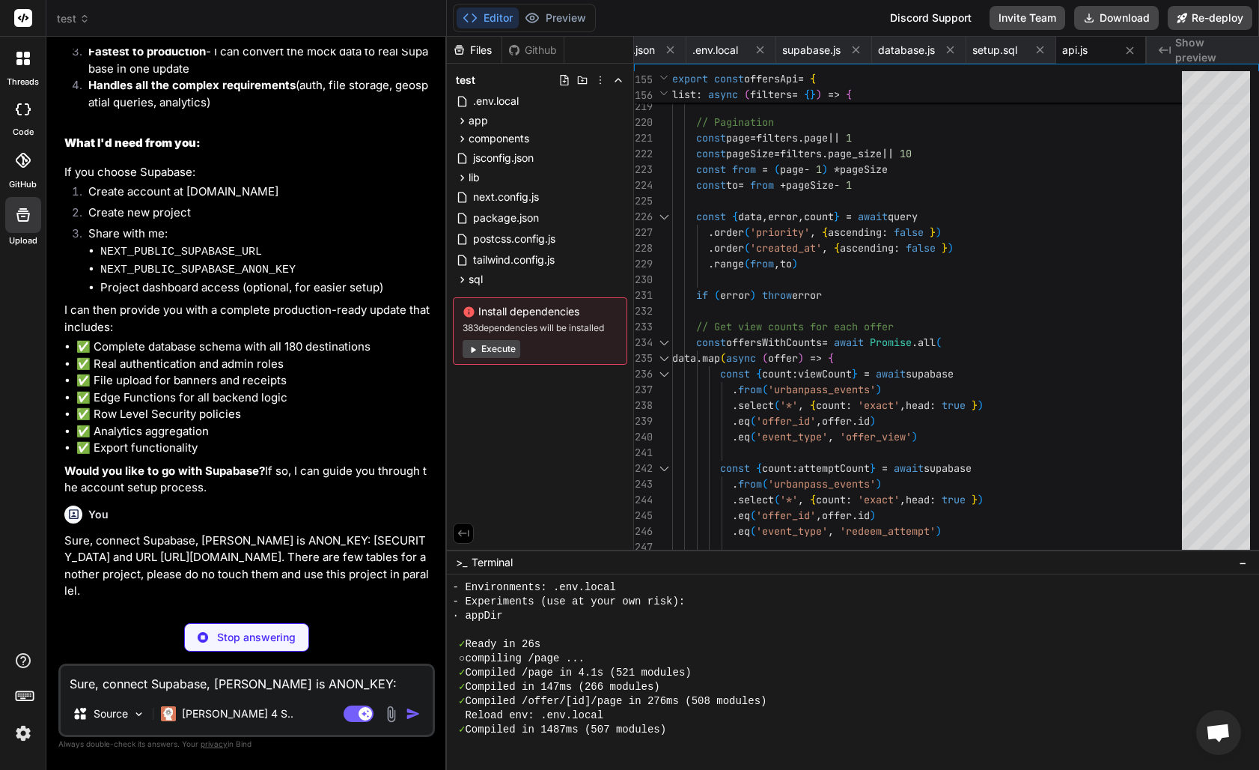
click at [144, 685] on textarea "Sure, connect Supabase, [PERSON_NAME] is ANON_KEY: [SECURITY_DATA] and URL [URL…" at bounding box center [247, 679] width 372 height 27
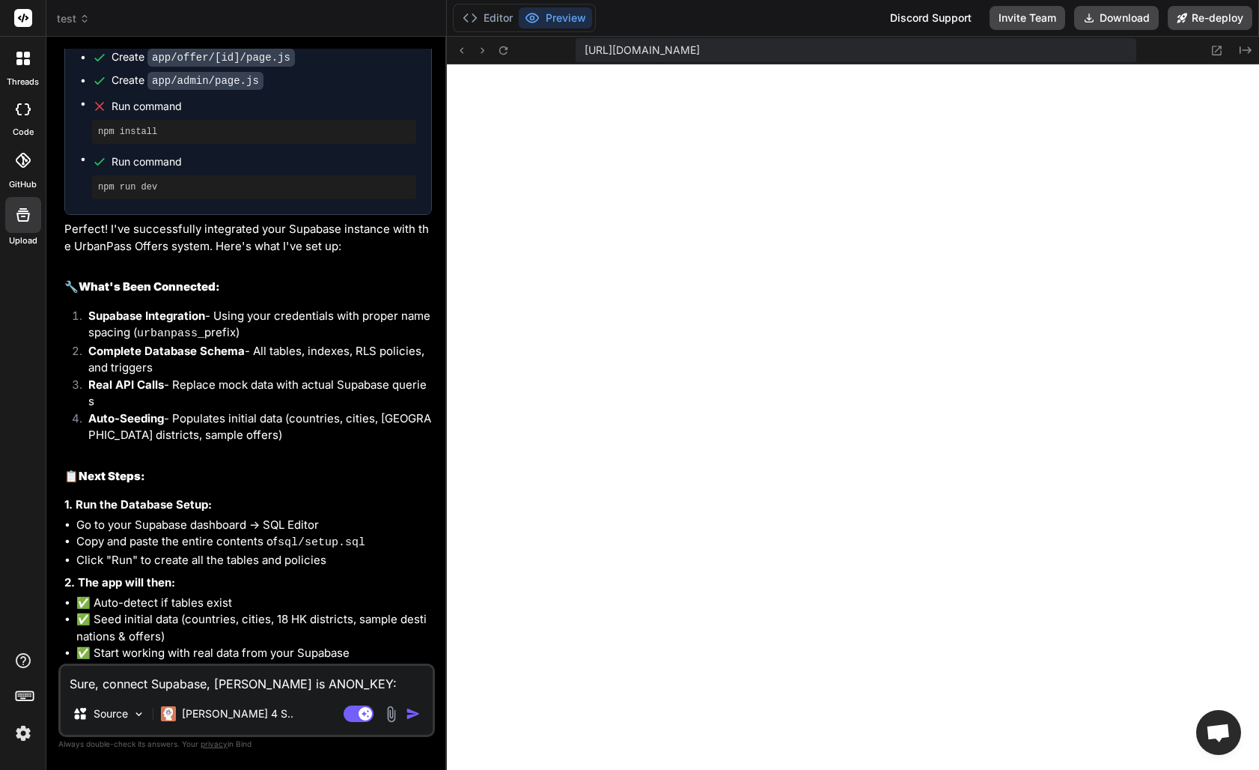
scroll to position [22783, 0]
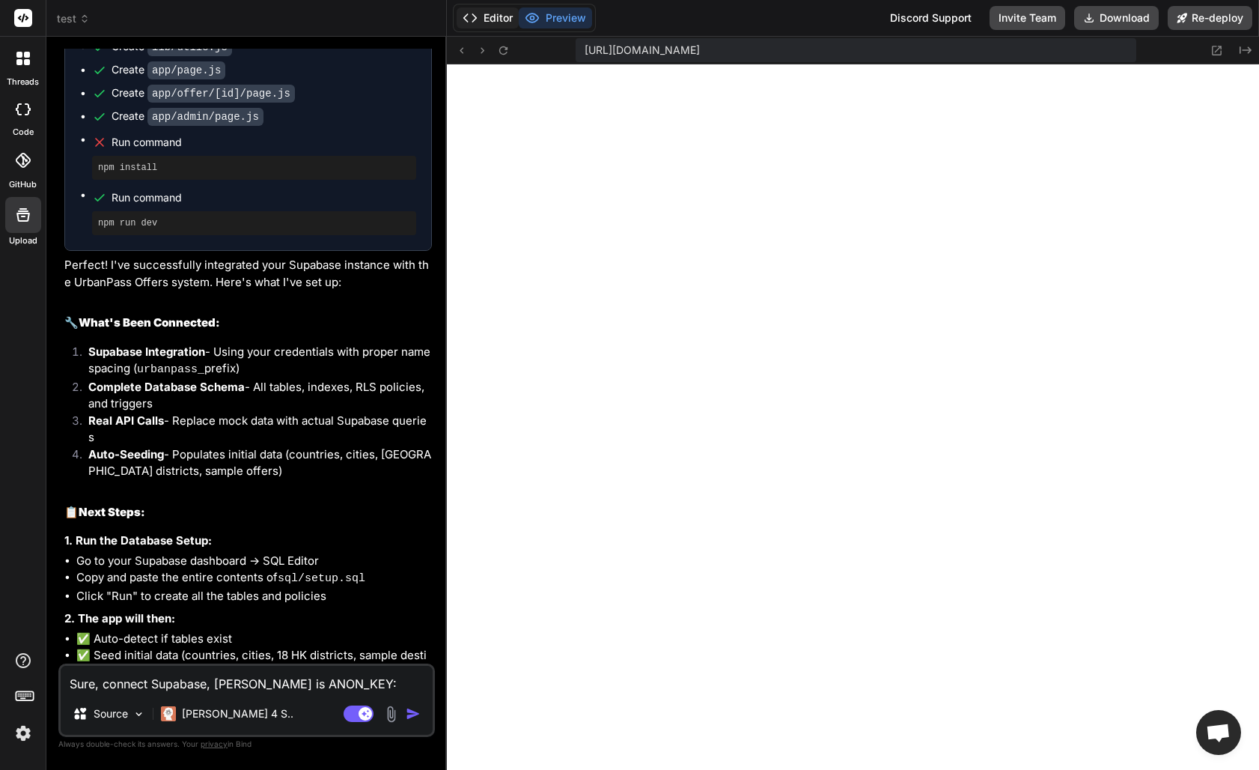
click at [513, 18] on button "Editor" at bounding box center [488, 17] width 62 height 21
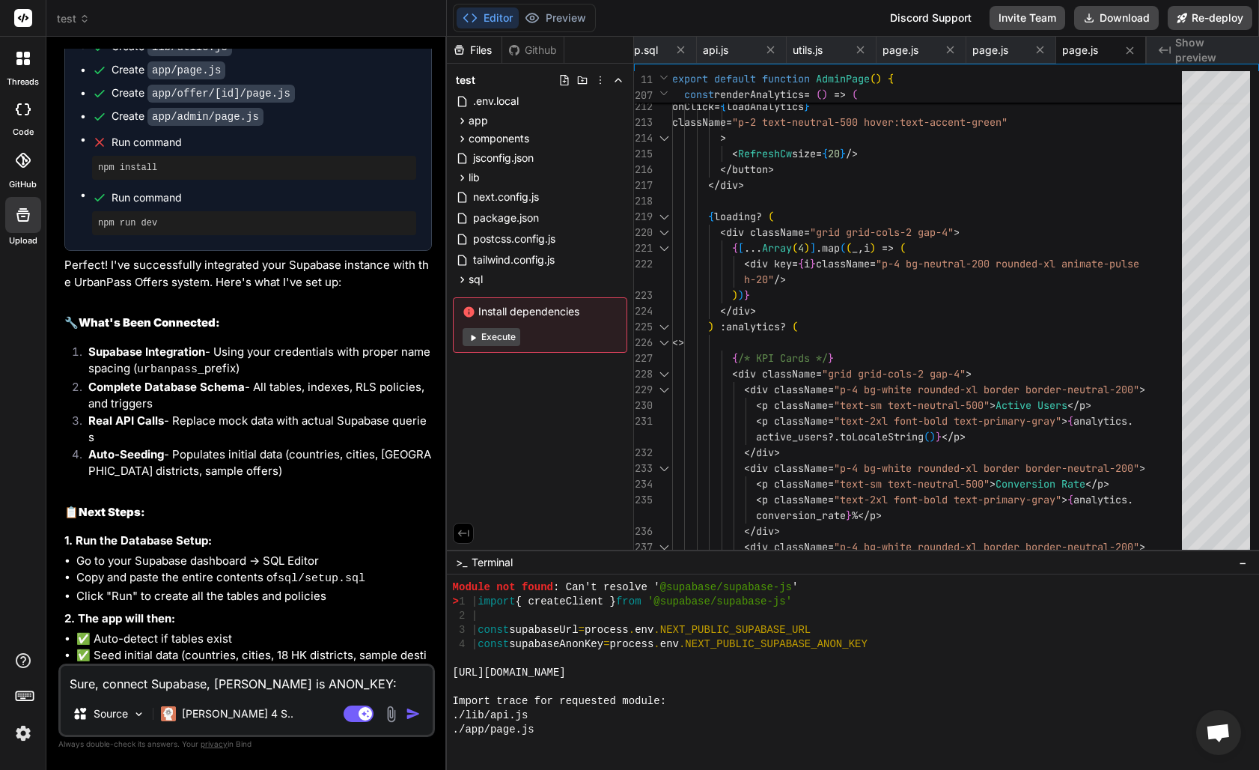
click at [468, 52] on div "Files" at bounding box center [474, 50] width 55 height 15
click at [482, 281] on span "sql" at bounding box center [476, 279] width 14 height 15
click at [497, 299] on span "setup.sql" at bounding box center [508, 300] width 48 height 18
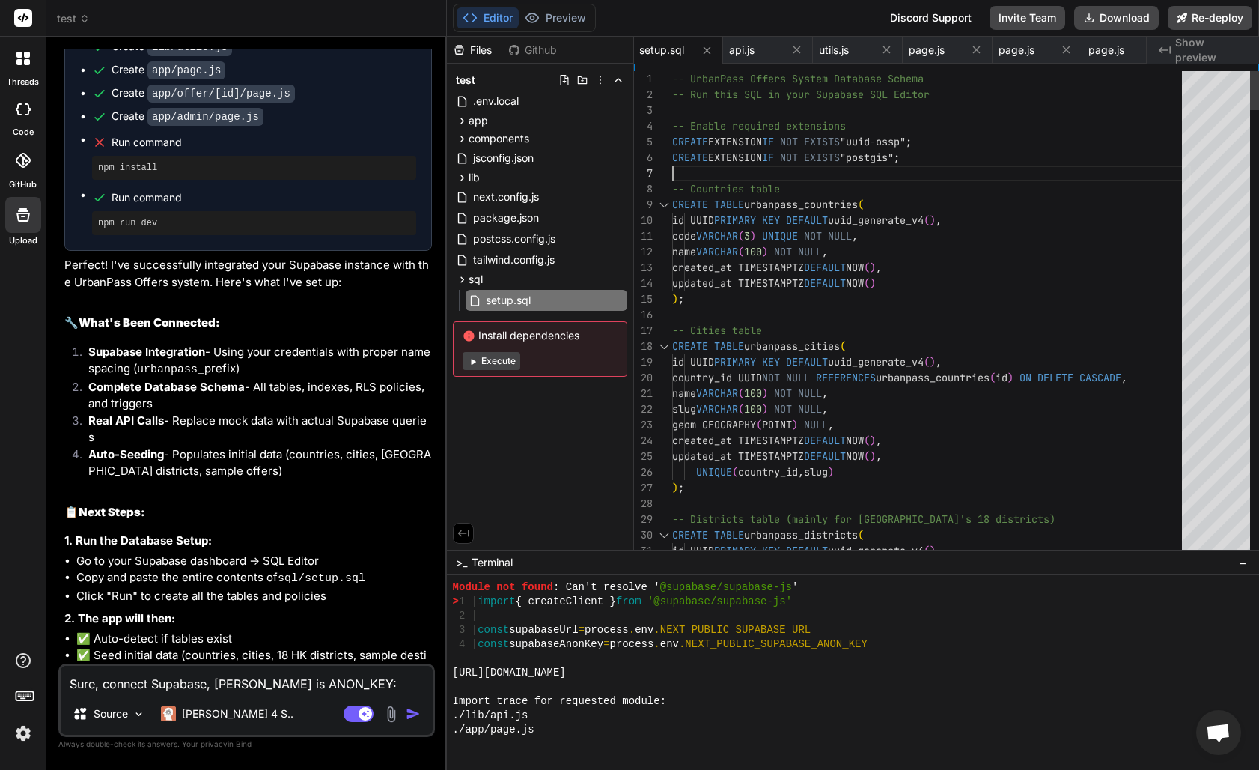
scroll to position [94, 0]
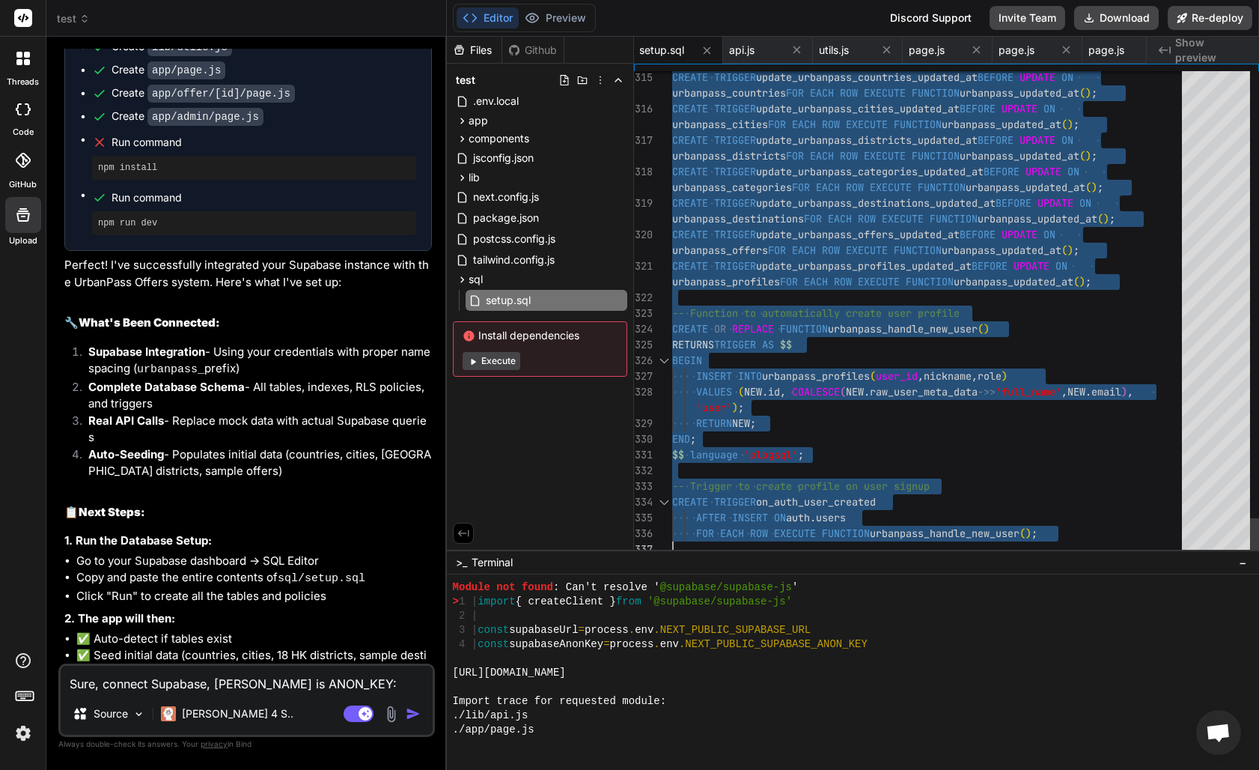
scroll to position [0, 0]
click at [243, 685] on textarea "Sure, connect Supabase, [PERSON_NAME] is ANON_KEY: [SECURITY_DATA] and URL [URL…" at bounding box center [247, 679] width 372 height 27
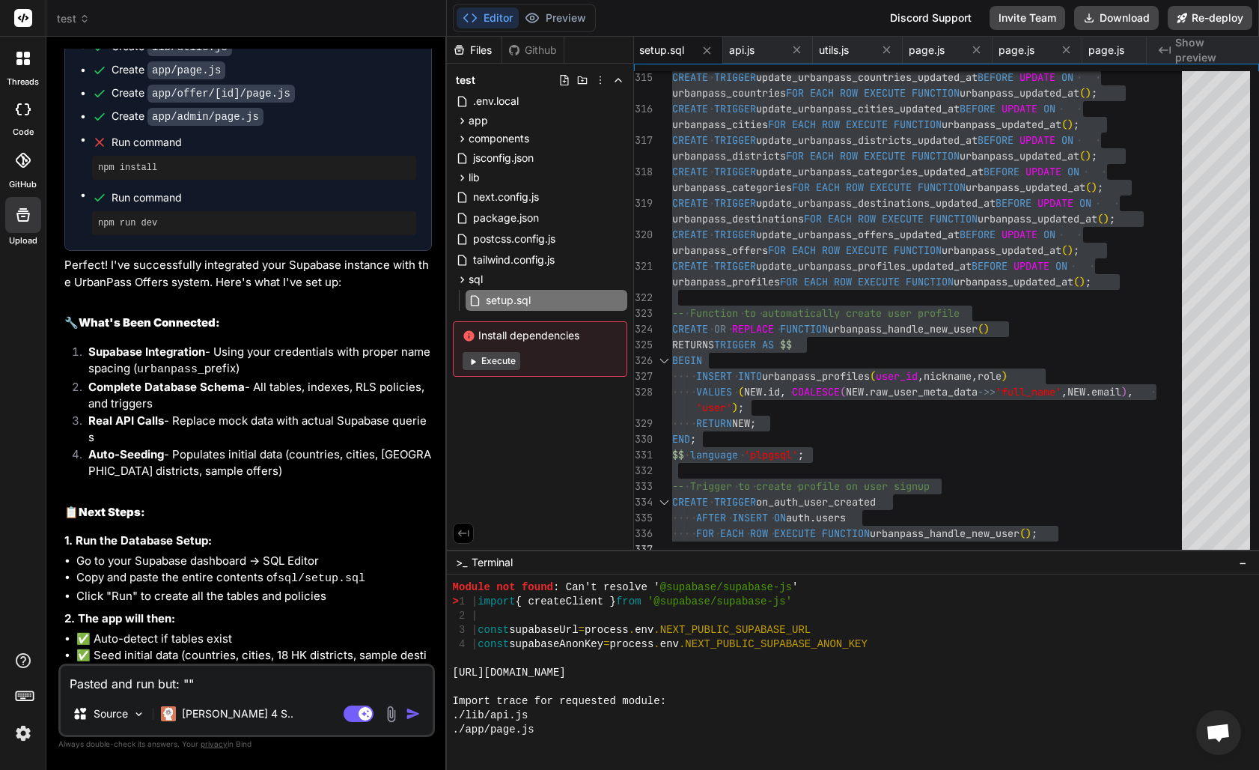
paste textarea "ERROR: 42601: syntax error at or near "(" LINE 207: UNIQUE(date, destination_id…"
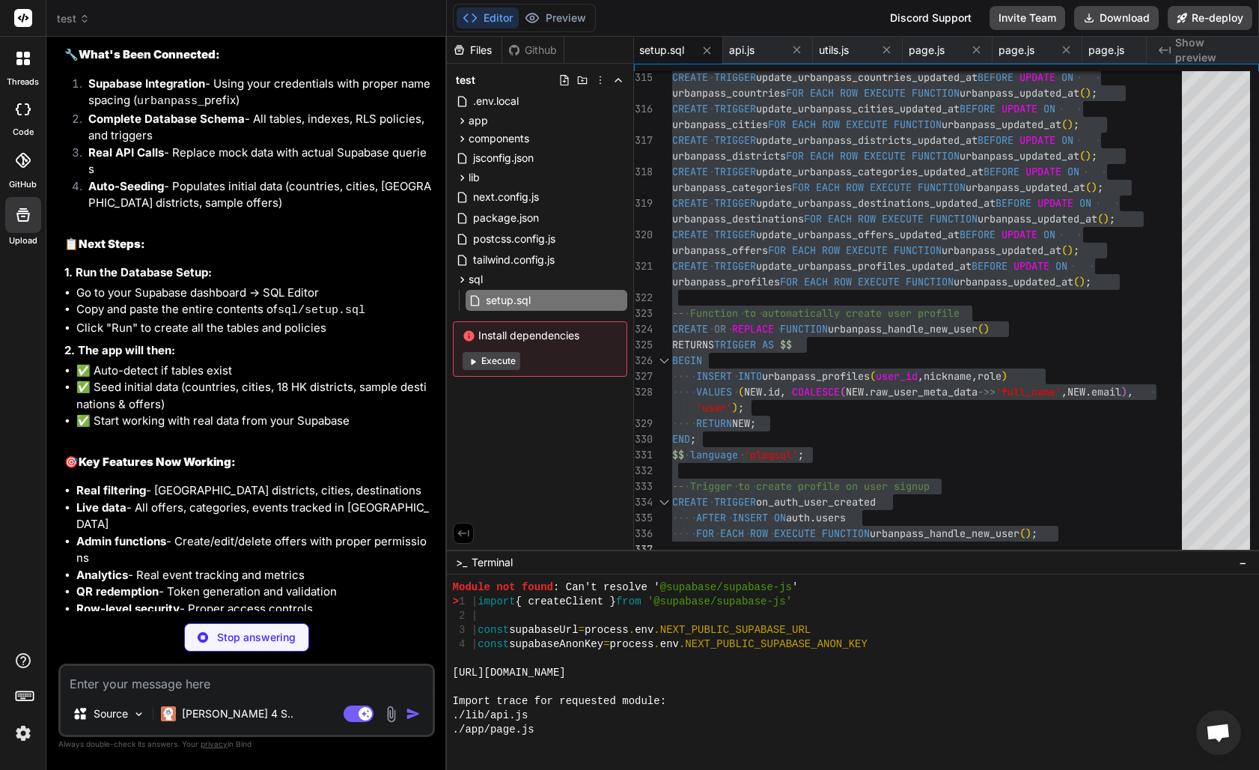
scroll to position [23169, 0]
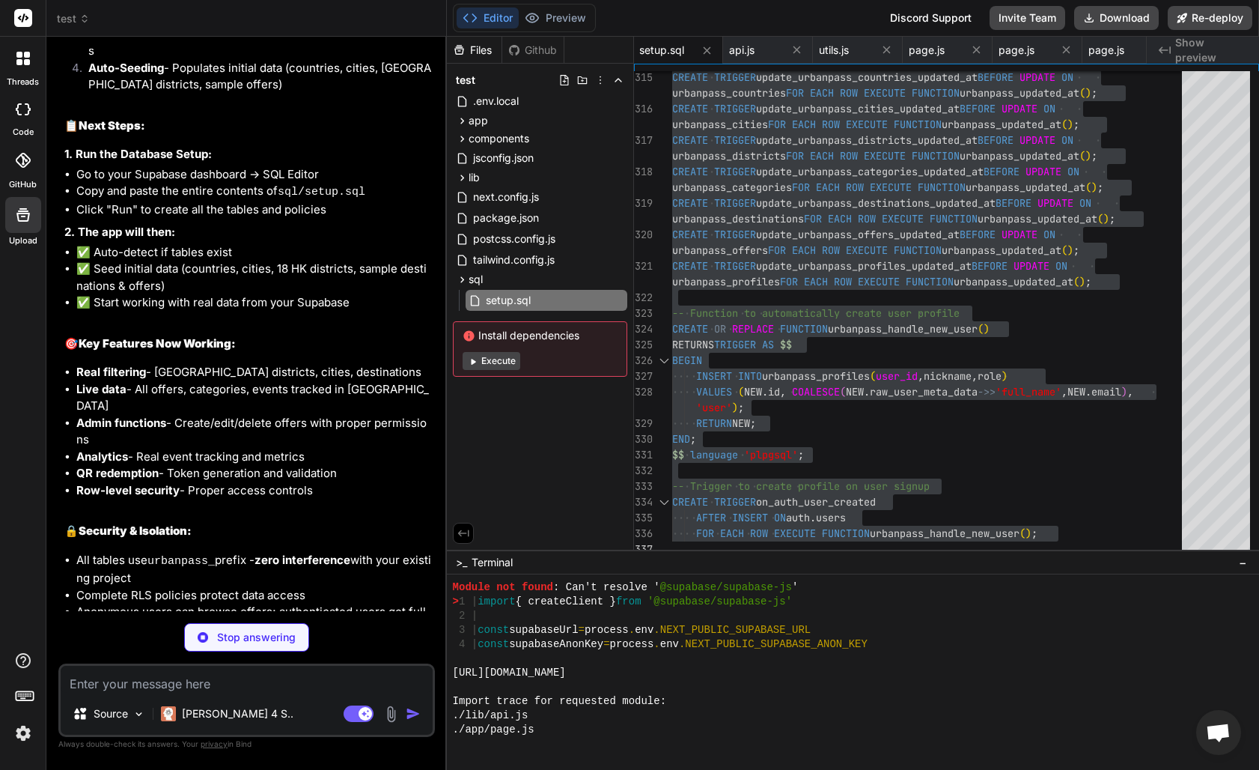
click at [28, 731] on img at bounding box center [22, 732] width 25 height 25
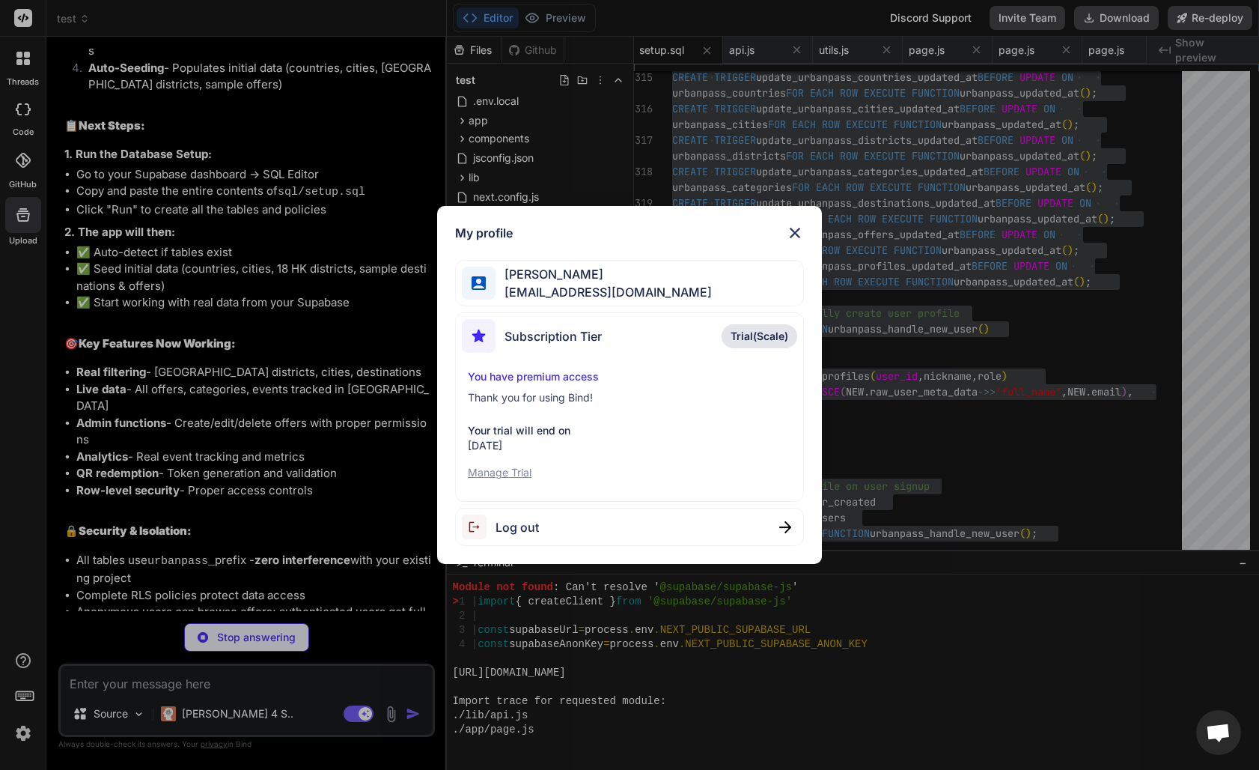
click at [797, 231] on img at bounding box center [795, 233] width 18 height 18
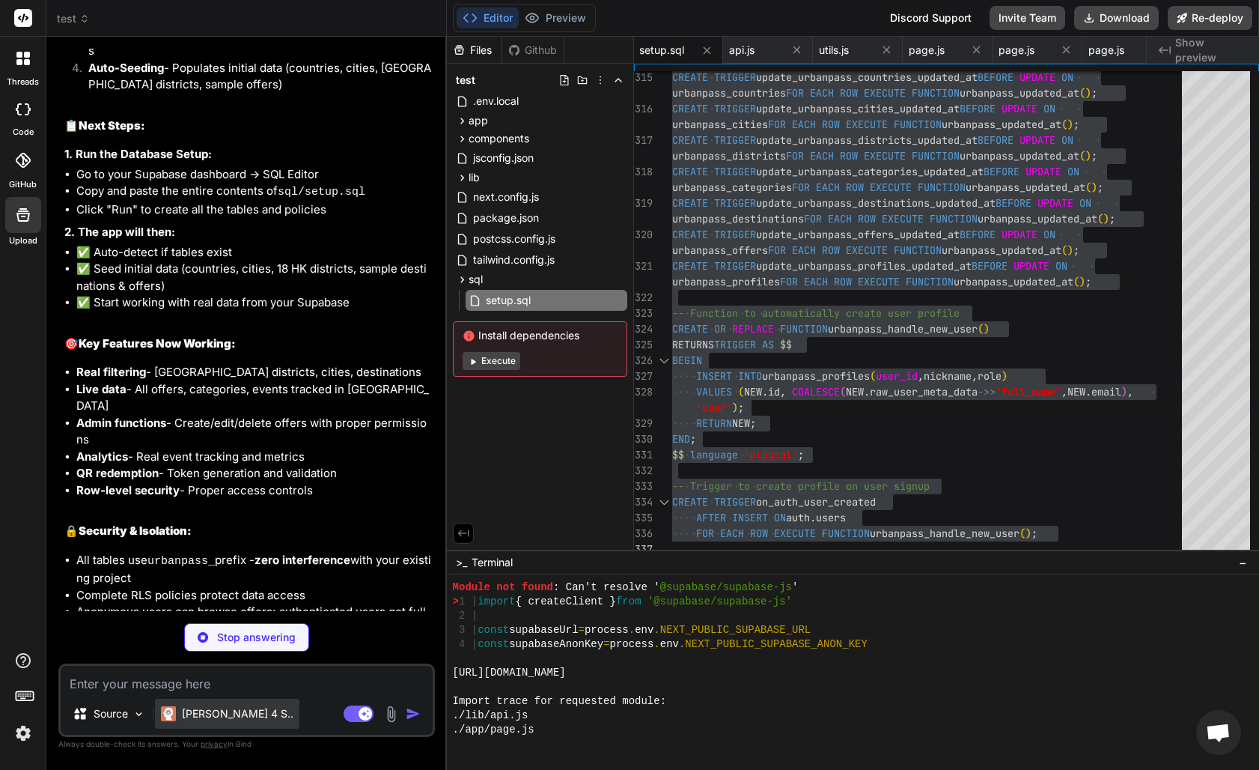
click at [237, 716] on p "[PERSON_NAME] 4 S.." at bounding box center [238, 713] width 112 height 15
click at [220, 718] on p "[PERSON_NAME] 4 S.." at bounding box center [238, 713] width 112 height 15
click at [152, 718] on div "Source Claude 4 S.." at bounding box center [247, 716] width 372 height 36
click at [138, 711] on img at bounding box center [139, 713] width 13 height 13
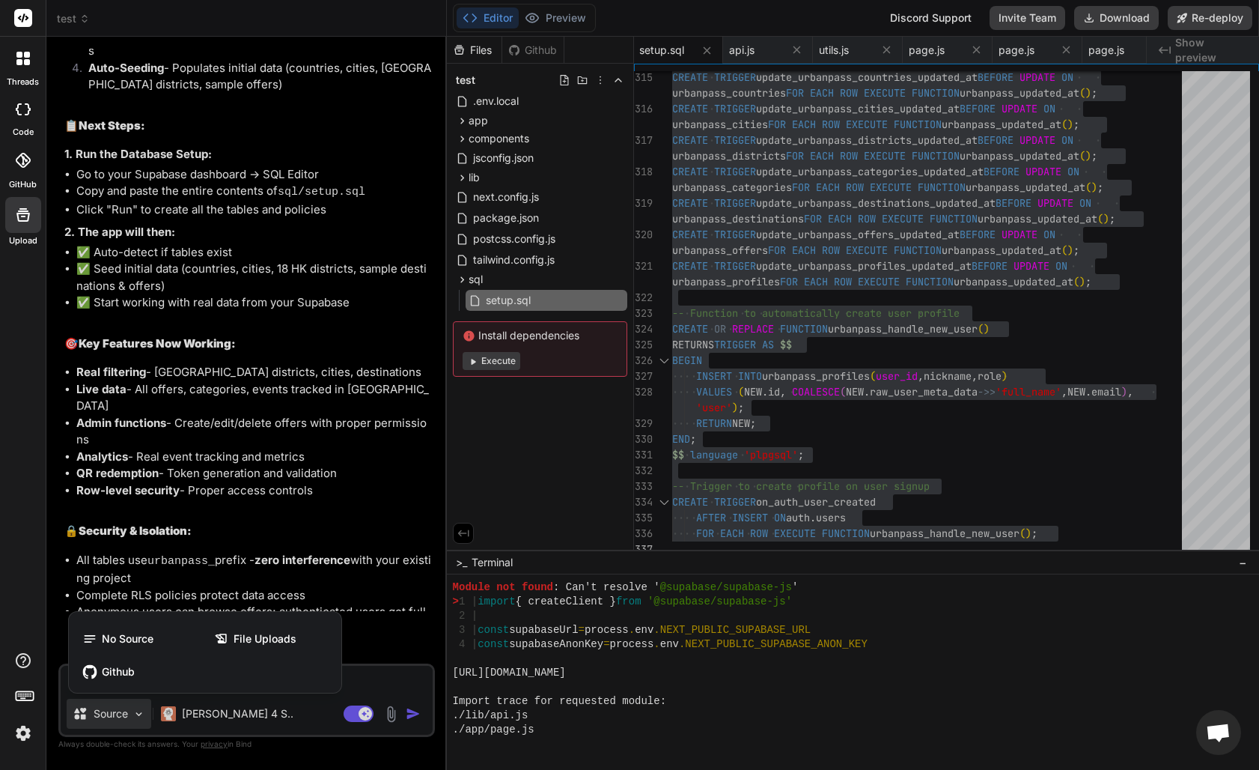
click at [138, 711] on div at bounding box center [629, 385] width 1259 height 770
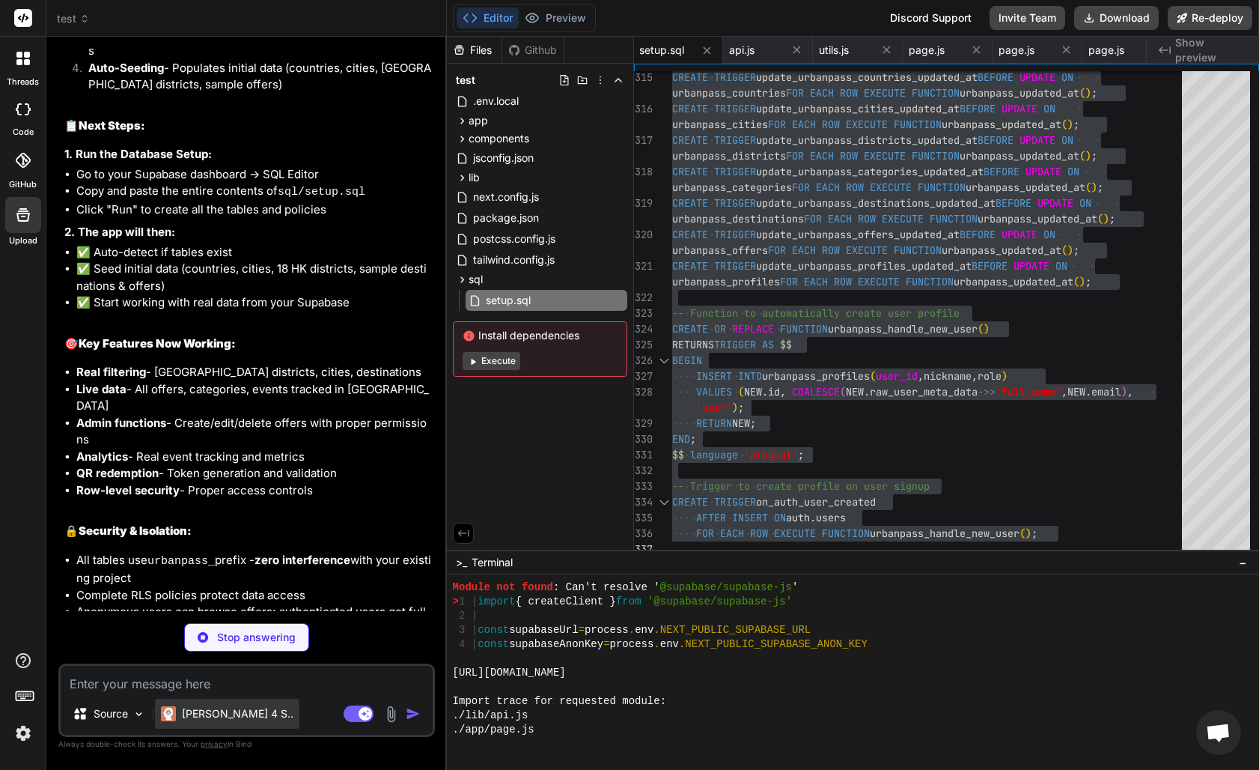
click at [191, 711] on p "[PERSON_NAME] 4 S.." at bounding box center [238, 713] width 112 height 15
click at [244, 683] on textarea at bounding box center [247, 679] width 372 height 27
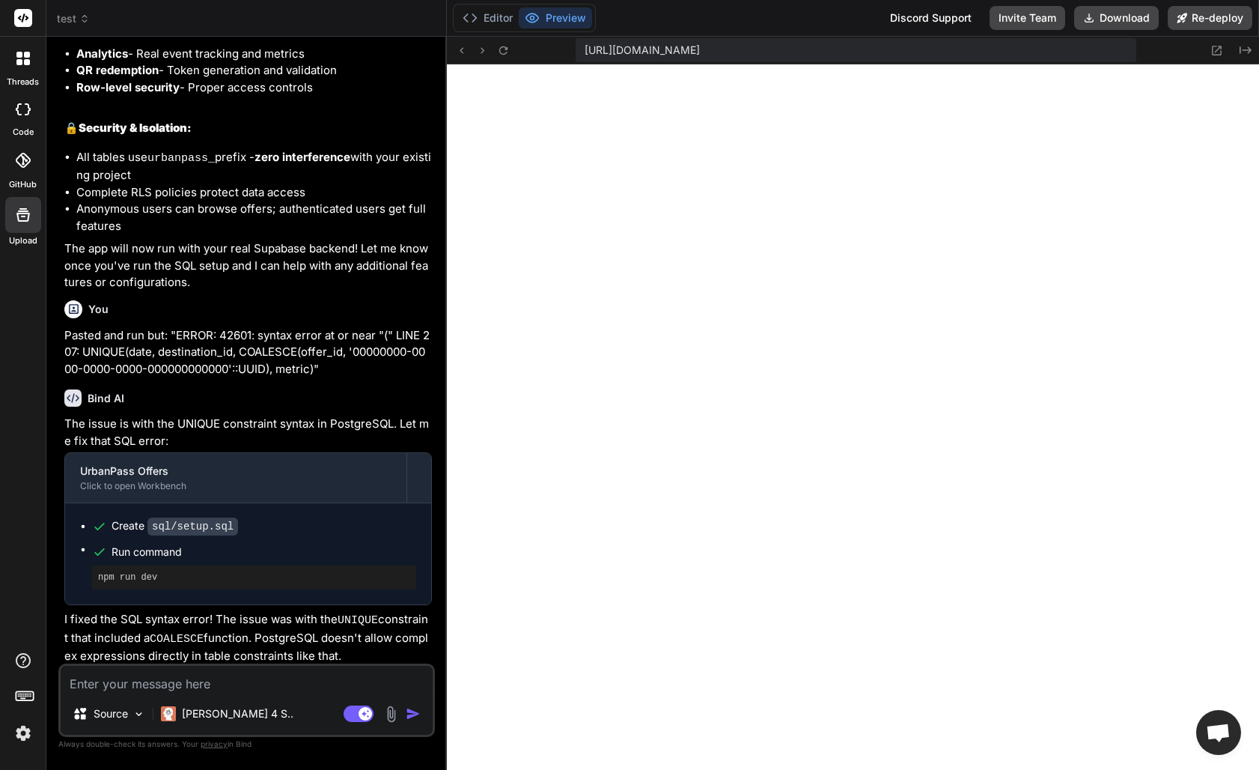
scroll to position [23613, 0]
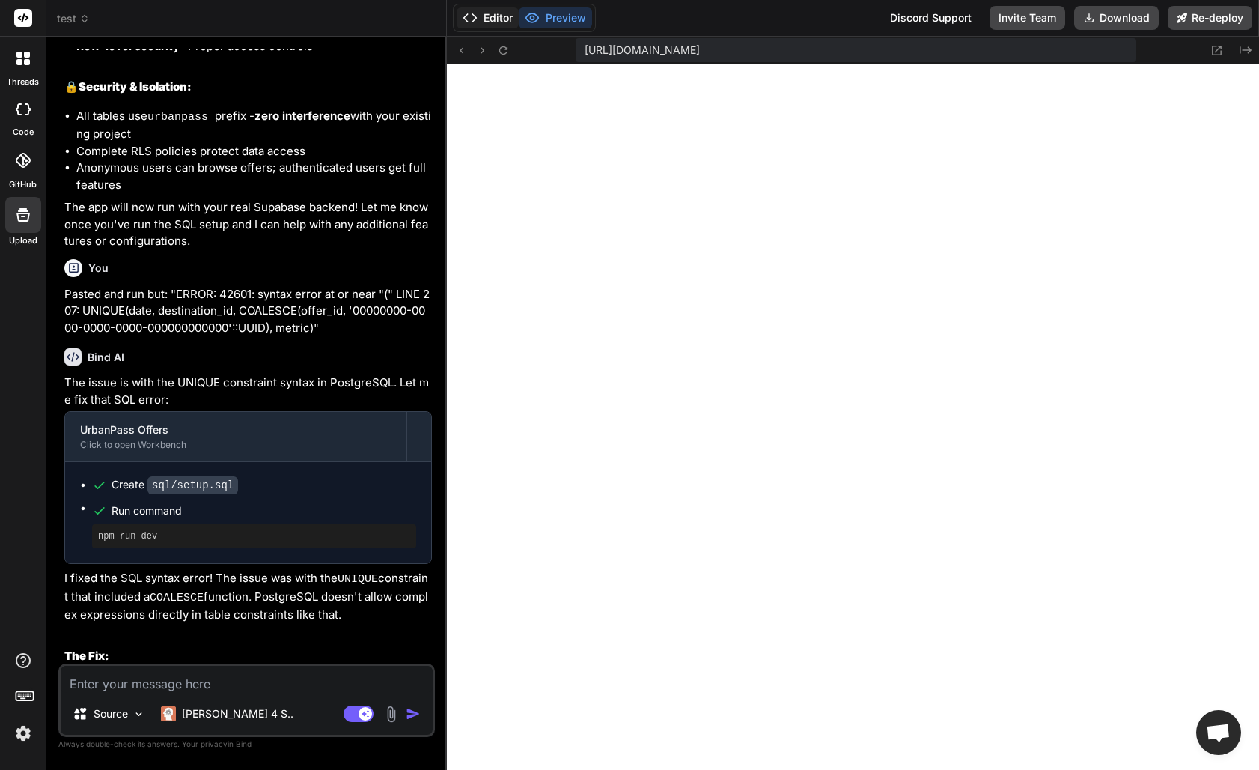
click at [497, 19] on button "Editor" at bounding box center [488, 17] width 62 height 21
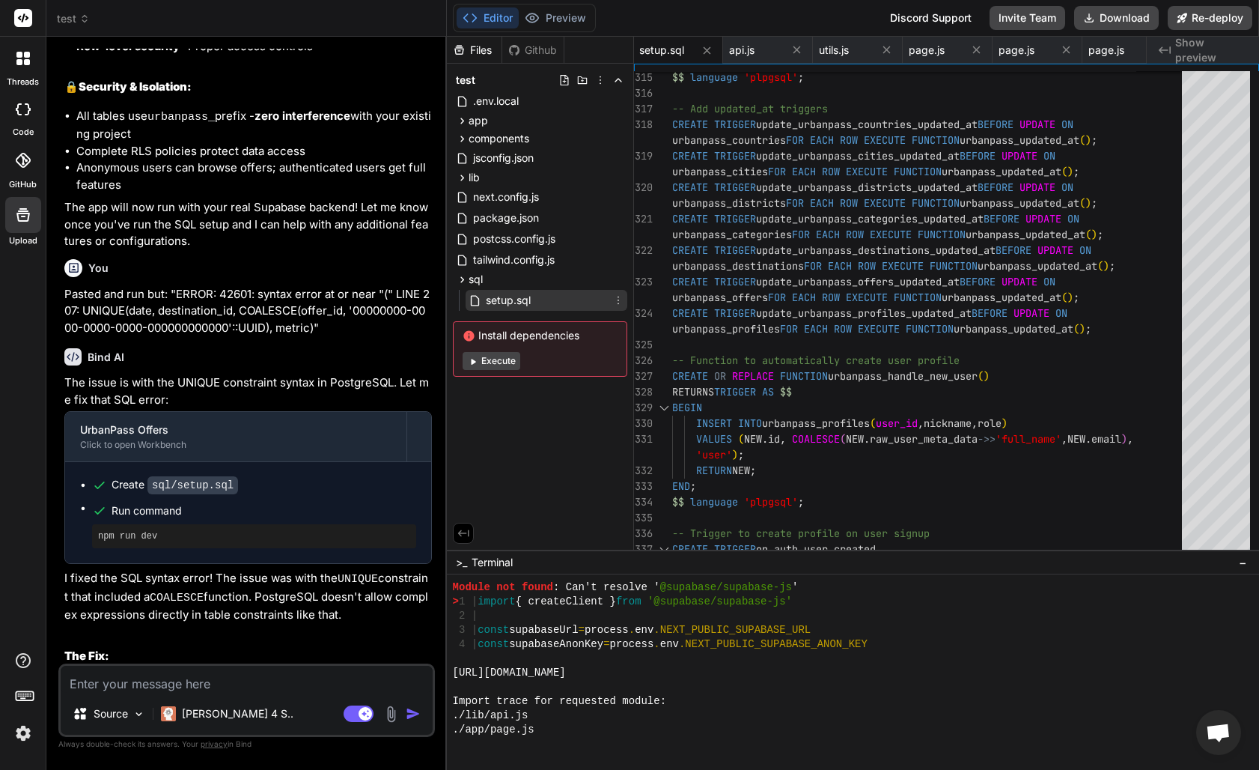
click at [546, 293] on div "setup.sql" at bounding box center [547, 300] width 162 height 21
click at [543, 300] on div "setup.sql" at bounding box center [547, 300] width 162 height 21
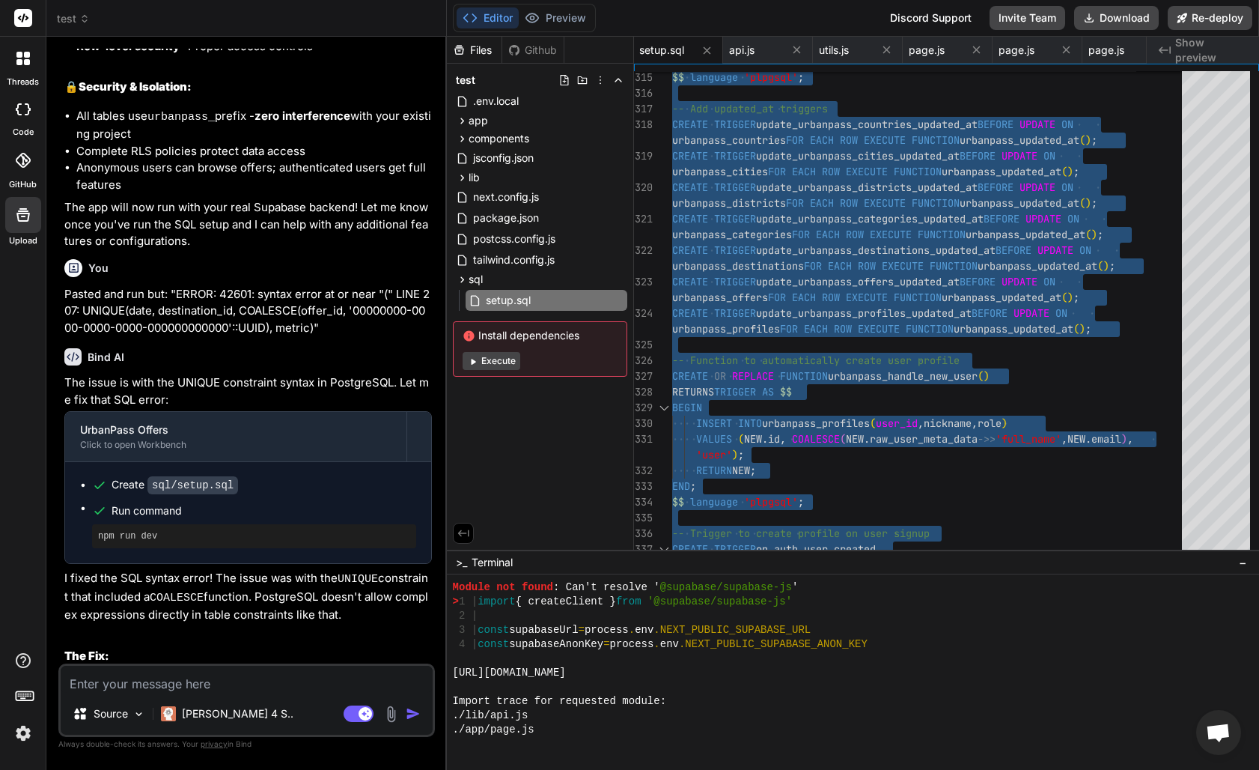
click at [181, 680] on textarea at bounding box center [247, 679] width 372 height 27
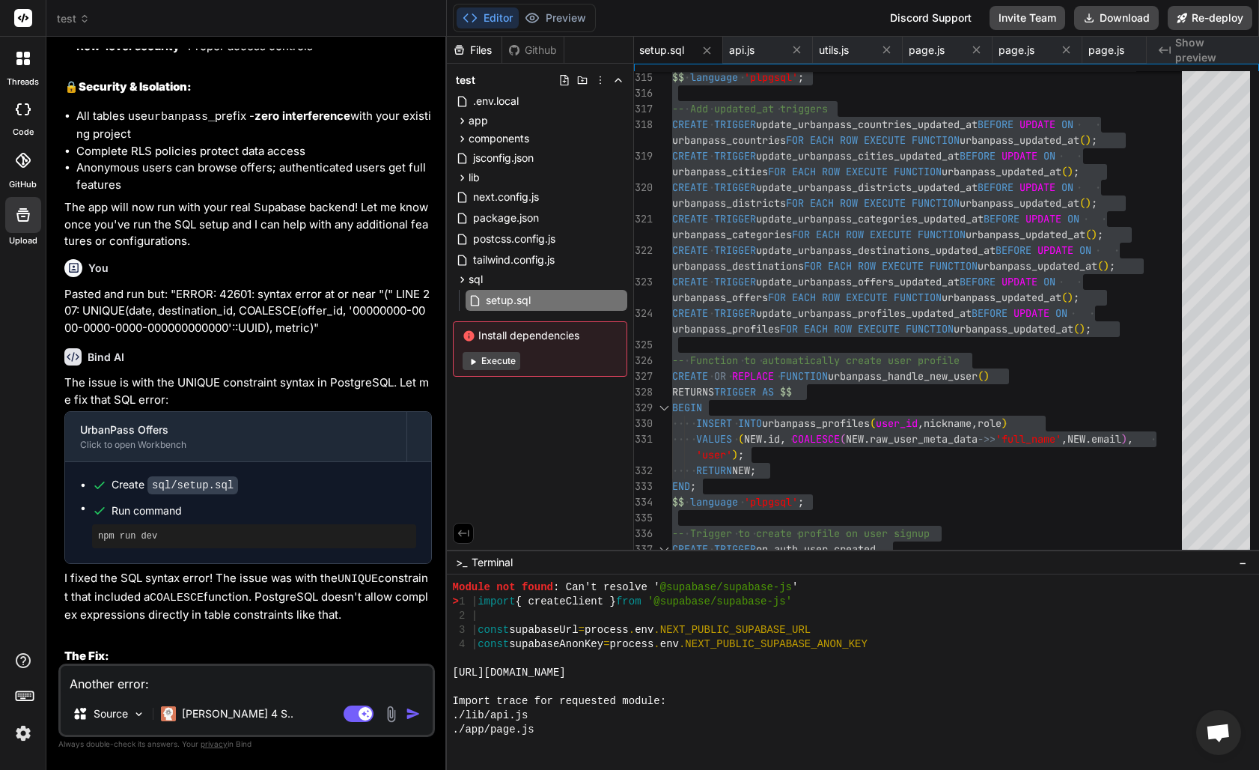
paste textarea "ERROR: 0A000: unique constraint on partitioned table must include all partition…"
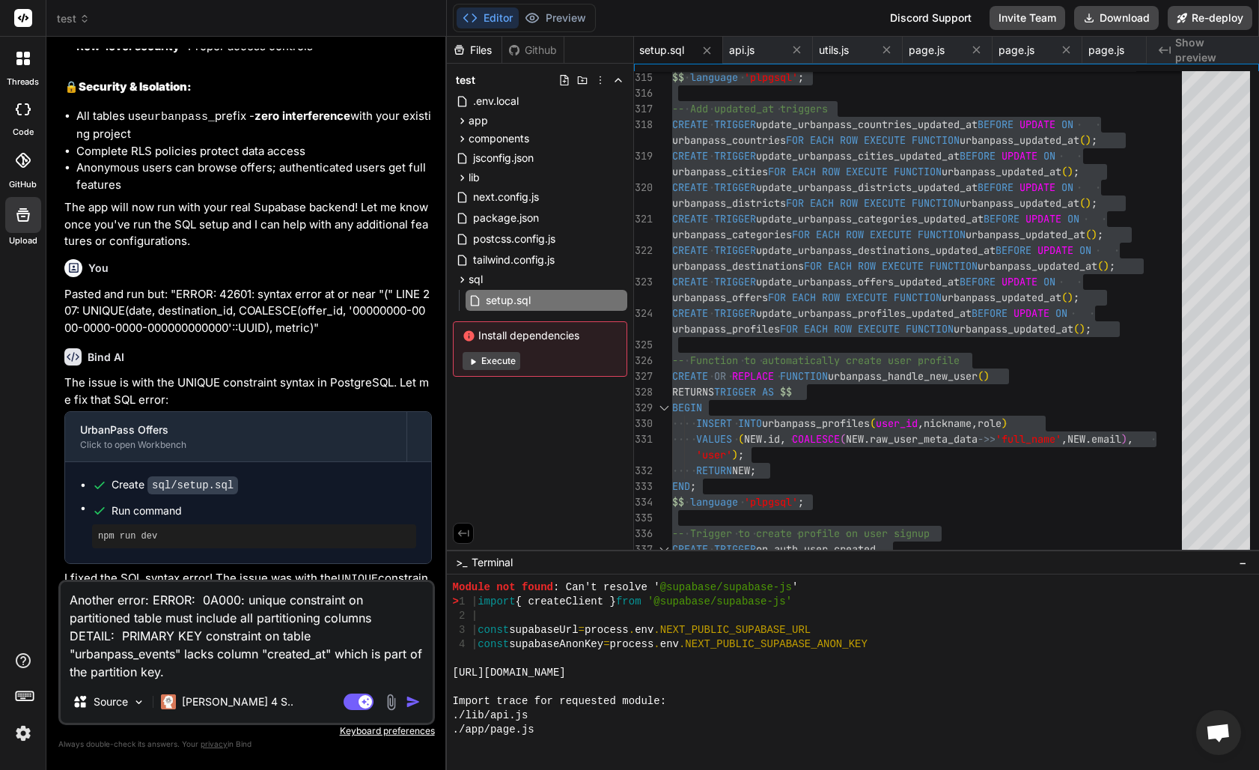
click at [147, 601] on textarea "Another error: ERROR: 0A000: unique constraint on partitioned table must includ…" at bounding box center [247, 631] width 372 height 99
click at [184, 674] on textarea "Another error: "ERROR: 0A000: unique constraint on partitioned table must inclu…" at bounding box center [247, 631] width 372 height 99
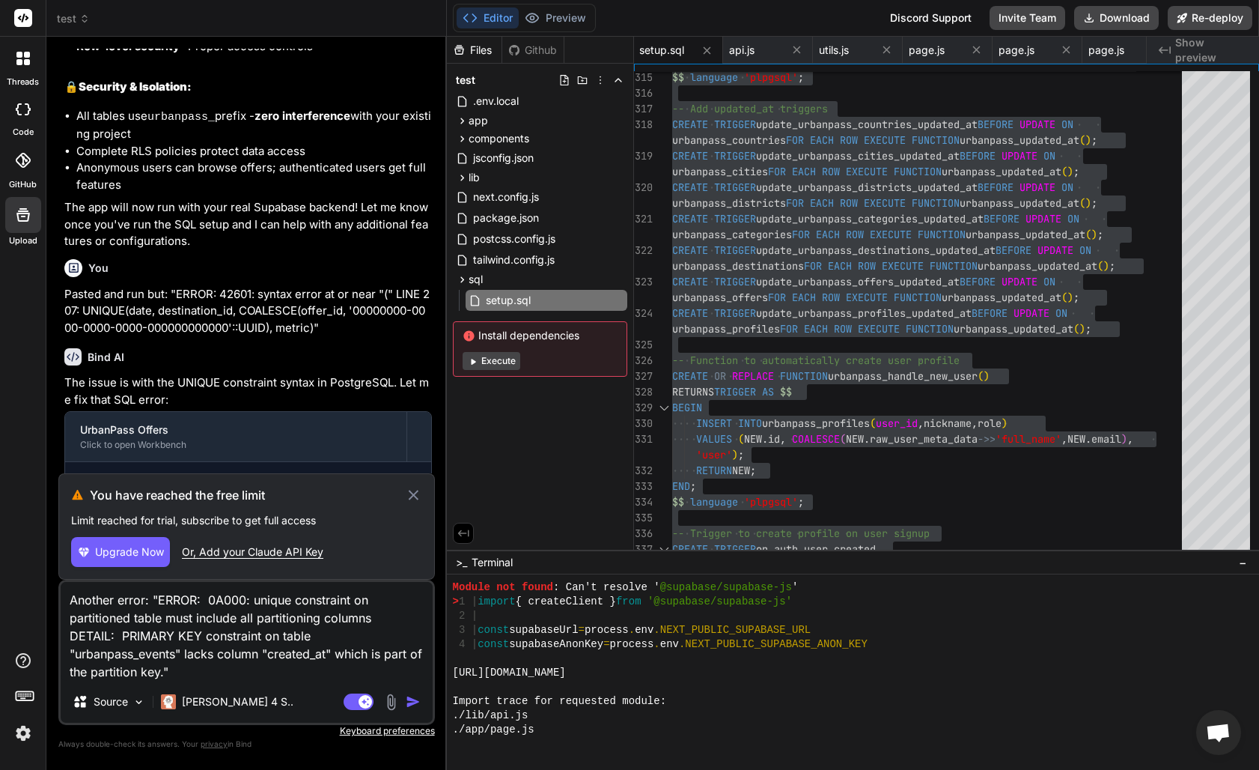
click at [116, 558] on span "Upgrade Now" at bounding box center [129, 551] width 69 height 15
